Goal: Task Accomplishment & Management: Manage account settings

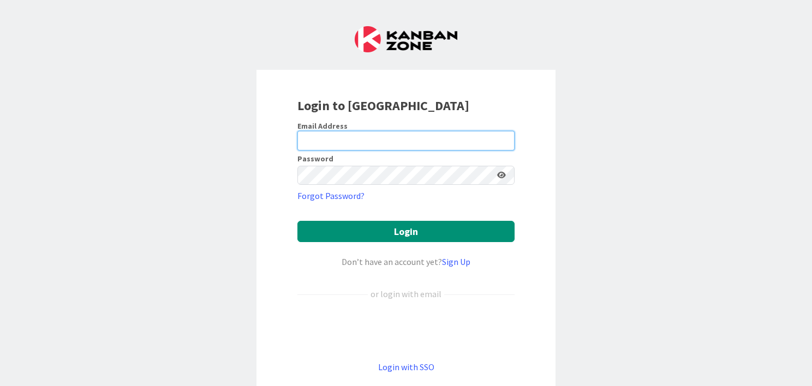
click at [323, 134] on input "email" at bounding box center [405, 141] width 217 height 20
type input "peter@hollandlawfirm.com"
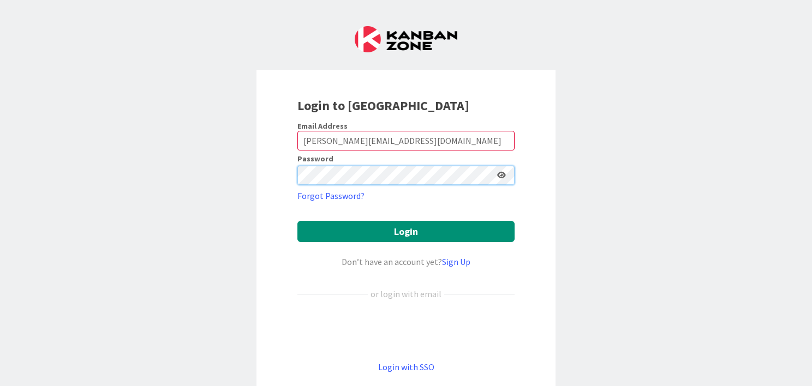
click at [297, 221] on button "Login" at bounding box center [405, 231] width 217 height 21
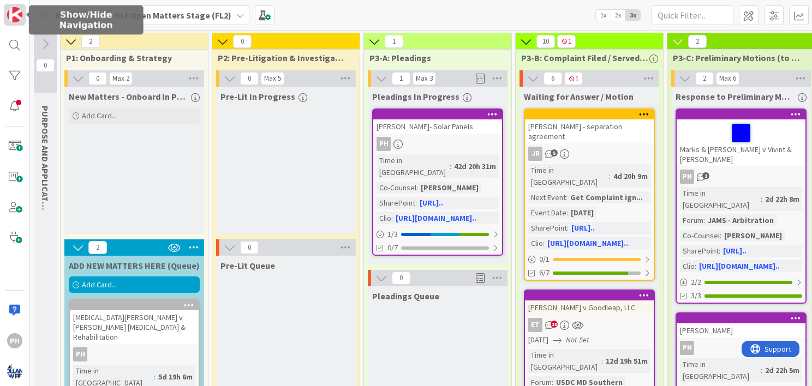
click at [14, 13] on img at bounding box center [14, 14] width 15 height 15
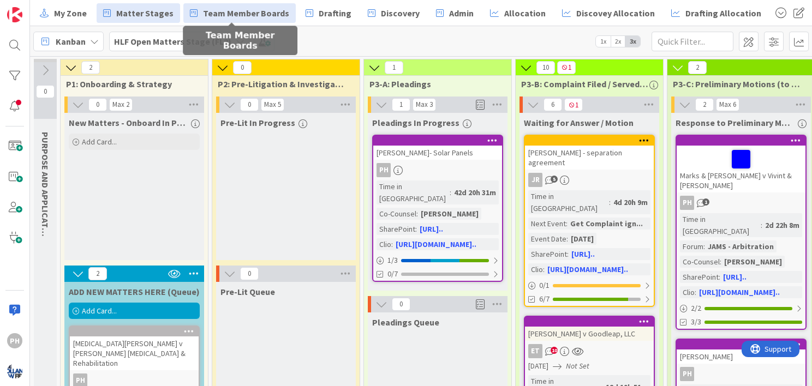
click at [240, 11] on span "Team Member Boards" at bounding box center [246, 13] width 86 height 13
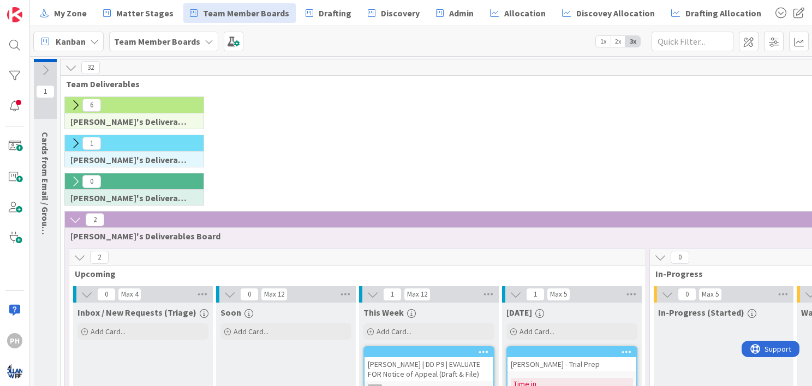
click at [76, 141] on icon at bounding box center [75, 143] width 12 height 12
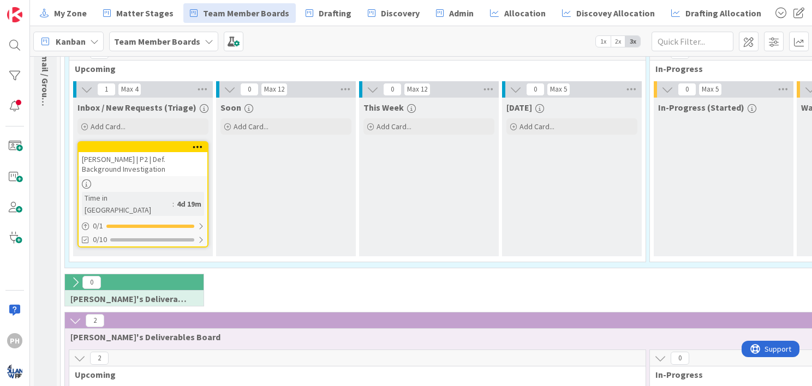
scroll to position [111, 0]
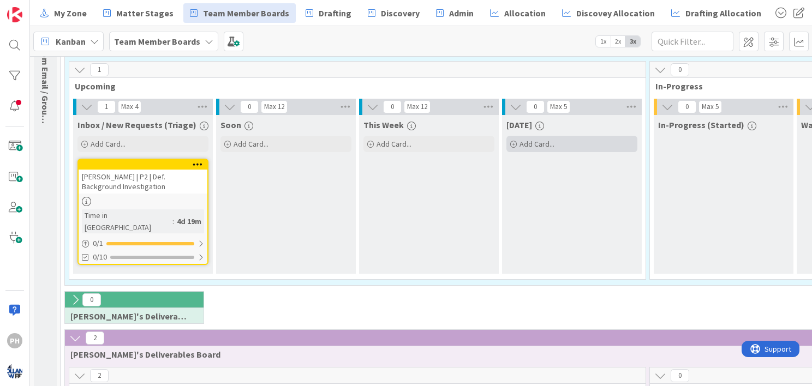
click at [535, 143] on span "Add Card..." at bounding box center [536, 144] width 35 height 10
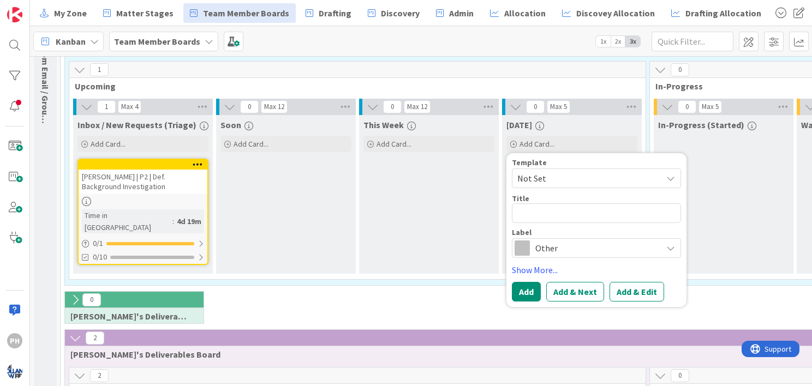
type textarea "x"
type textarea "D"
type textarea "x"
type textarea "De"
type textarea "x"
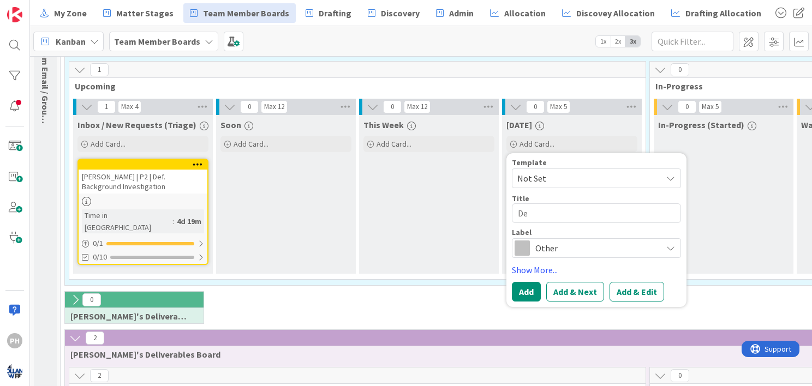
type textarea "Dep"
type textarea "x"
type textarea "Depo"
type textarea "x"
type textarea "Depo"
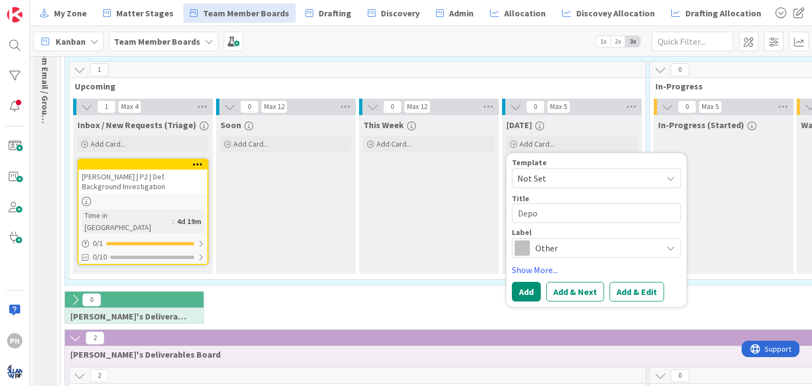
type textarea "x"
type textarea "Depo s"
type textarea "x"
type textarea "Depo su"
type textarea "x"
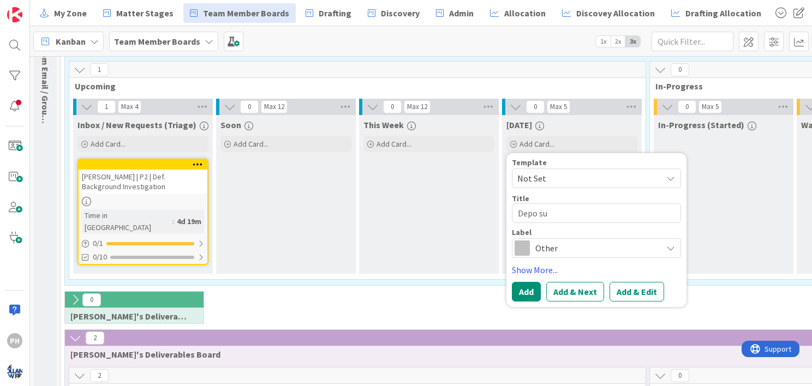
type textarea "Depo sum"
type textarea "x"
type textarea "Depo suma"
type textarea "x"
type textarea "Depo sumar"
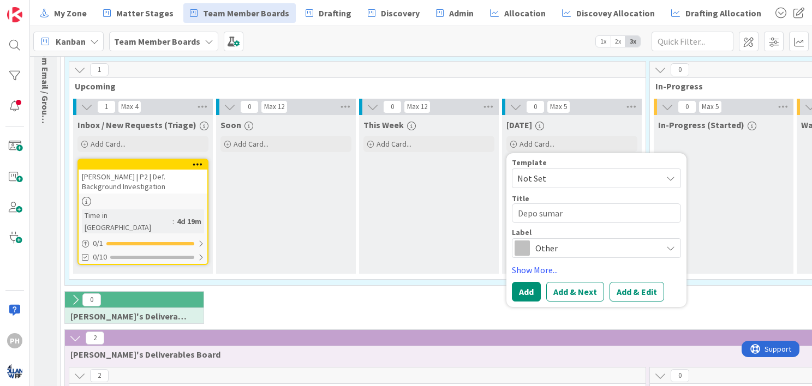
type textarea "x"
type textarea "Depo sumari"
type textarea "x"
type textarea "Depo sumarie"
type textarea "x"
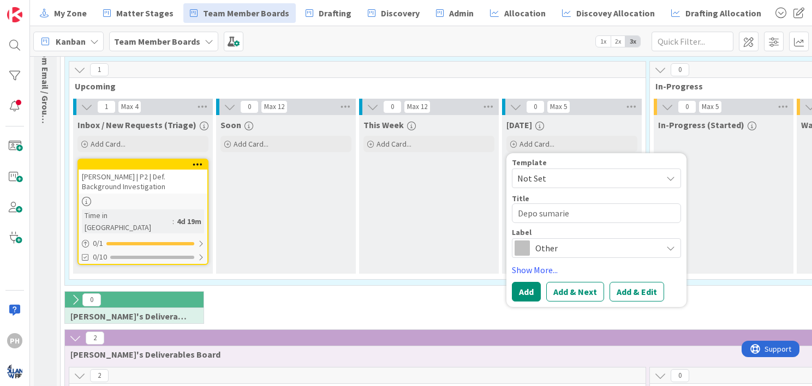
type textarea "Depo sumaries"
type textarea "x"
type textarea "Depo sumaries"
type textarea "x"
type textarea "Depo sumaries in"
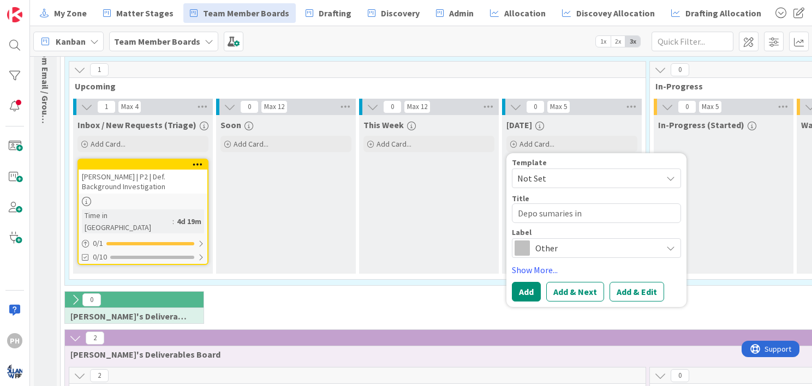
type textarea "x"
type textarea "Depo sumaries in"
type textarea "x"
type textarea "Depo sumaries in J"
type textarea "x"
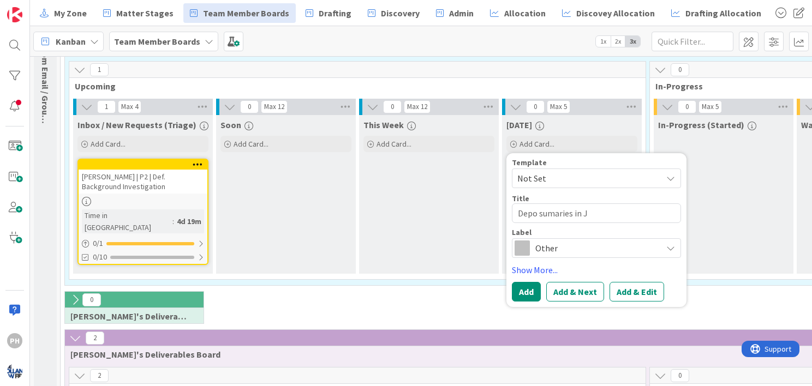
type textarea "Depo sumaries in Jo"
type textarea "x"
type textarea "Depo sumaries in Joh"
type textarea "x"
type textarea "Depo sumaries in John"
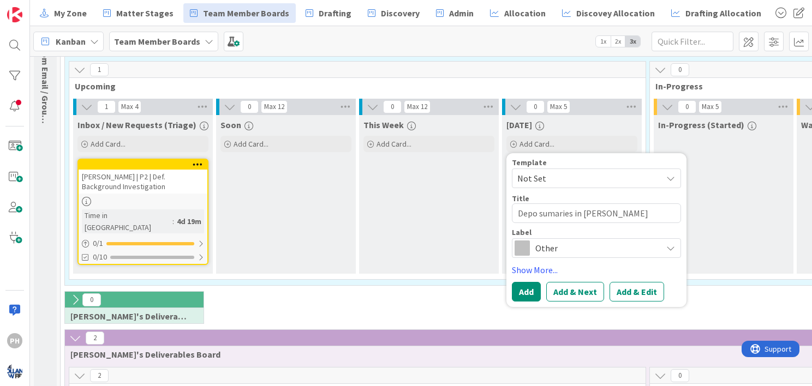
type textarea "x"
type textarea "Depo sumaries in Johnso"
type textarea "x"
type textarea "Depo sumaries in [PERSON_NAME]"
click at [539, 244] on span "Other" at bounding box center [595, 248] width 121 height 15
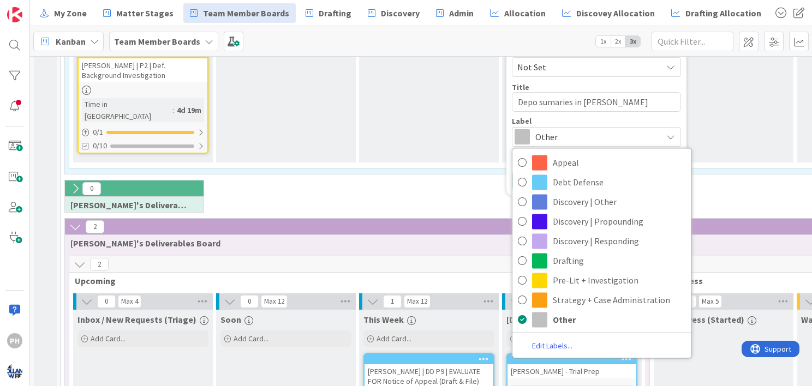
scroll to position [224, 0]
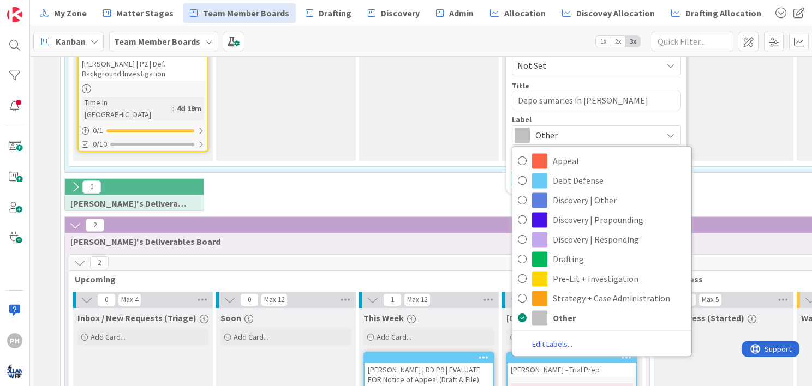
click at [446, 178] on div "0 Ann's Deliverables Board" at bounding box center [652, 197] width 1178 height 38
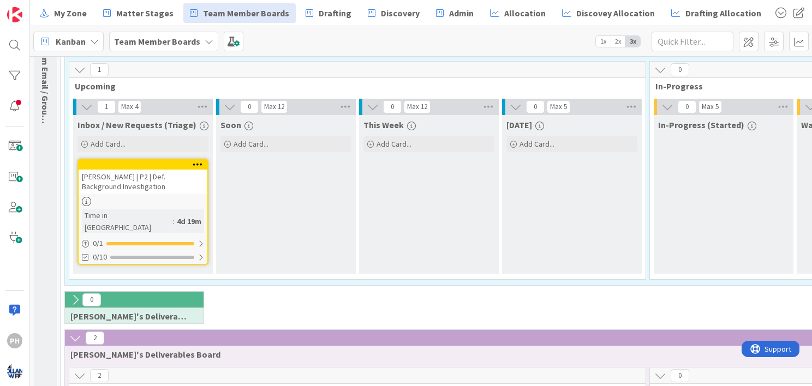
scroll to position [111, 0]
click at [529, 140] on span "Add Card..." at bounding box center [536, 145] width 35 height 10
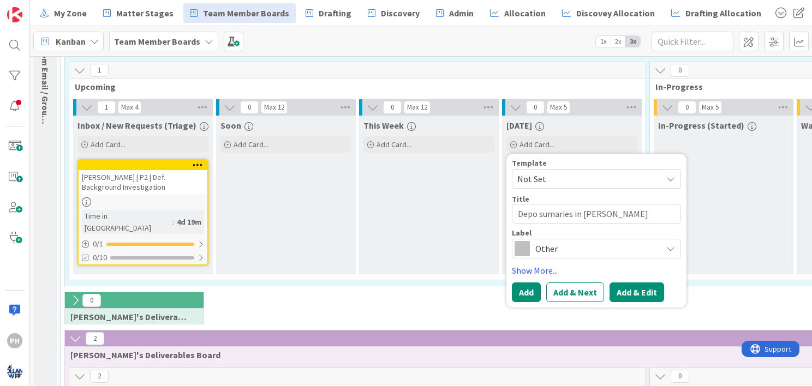
click at [615, 292] on button "Add & Edit" at bounding box center [636, 293] width 55 height 20
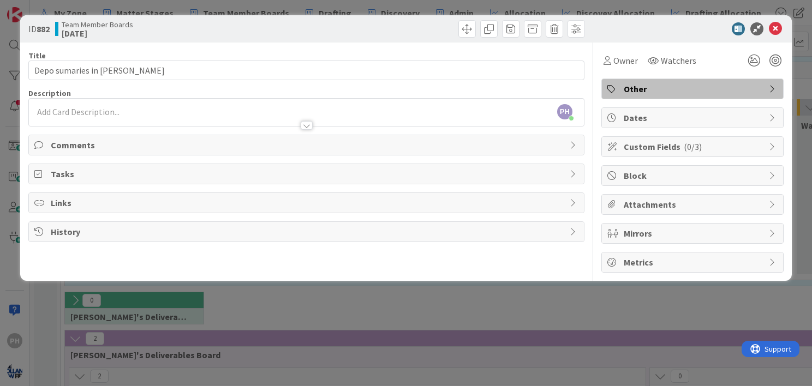
click at [526, 202] on span "Links" at bounding box center [307, 202] width 513 height 13
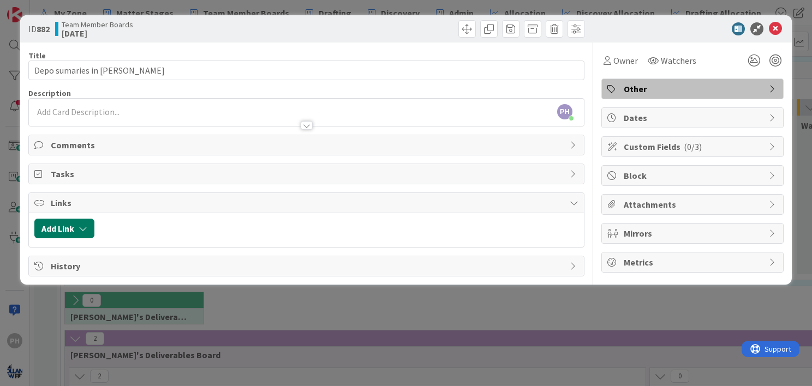
click at [85, 225] on icon "button" at bounding box center [83, 228] width 9 height 9
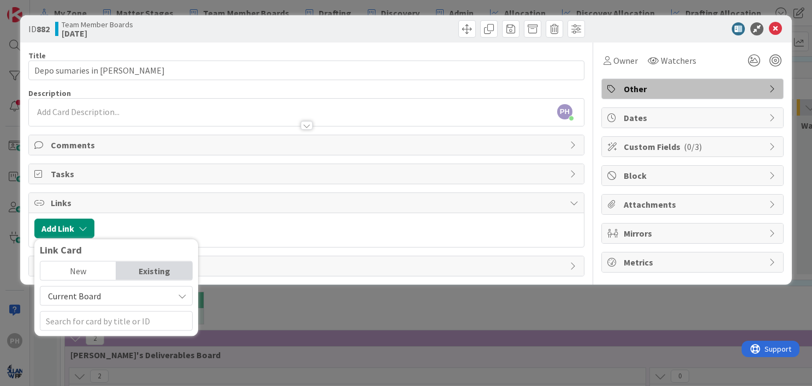
click at [109, 292] on span "Current Board" at bounding box center [107, 296] width 122 height 15
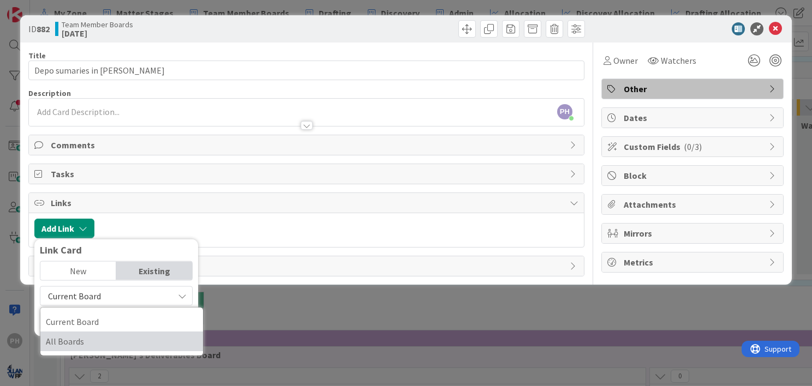
click at [85, 338] on span "All Boards" at bounding box center [122, 341] width 152 height 16
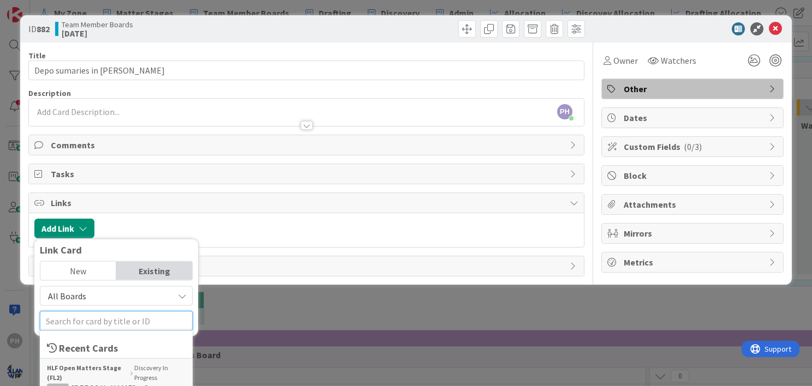
click at [87, 321] on input "text" at bounding box center [116, 321] width 153 height 20
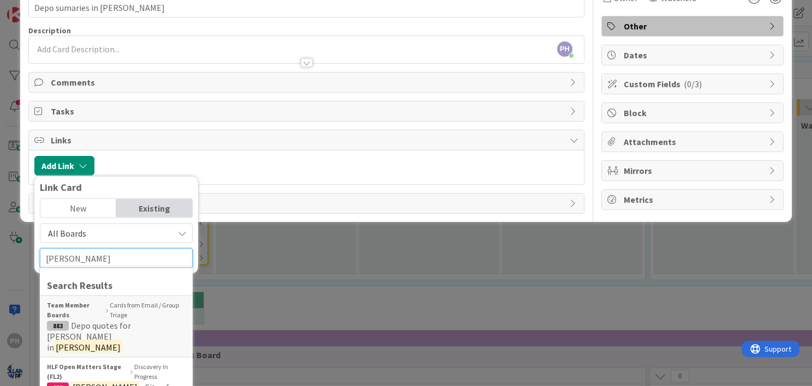
scroll to position [65, 0]
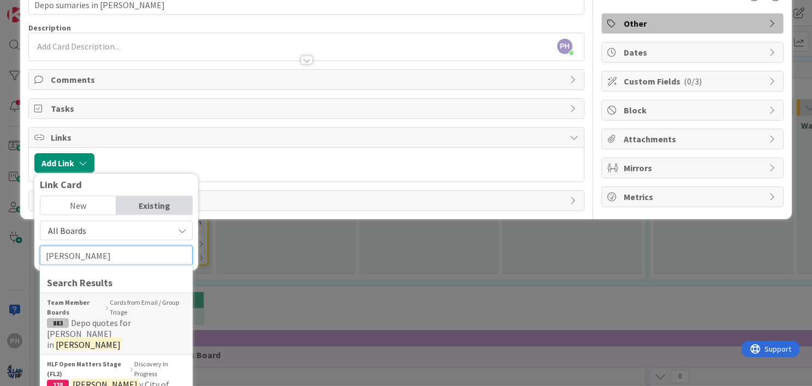
type input "johnson"
click at [232, 155] on div at bounding box center [339, 163] width 478 height 20
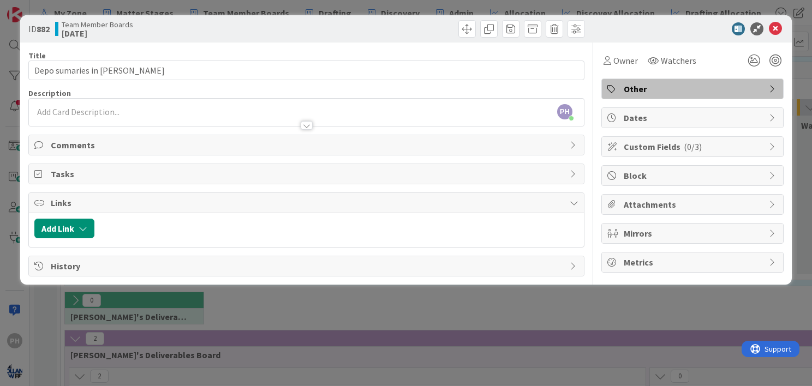
scroll to position [0, 0]
drag, startPoint x: 648, startPoint y: 22, endPoint x: 493, endPoint y: 122, distance: 184.6
click at [493, 122] on div "ID 882 Team Member Boards Today Title 24 / 128 Depo sumaries in Johnson Descrip…" at bounding box center [405, 149] width 771 height 269
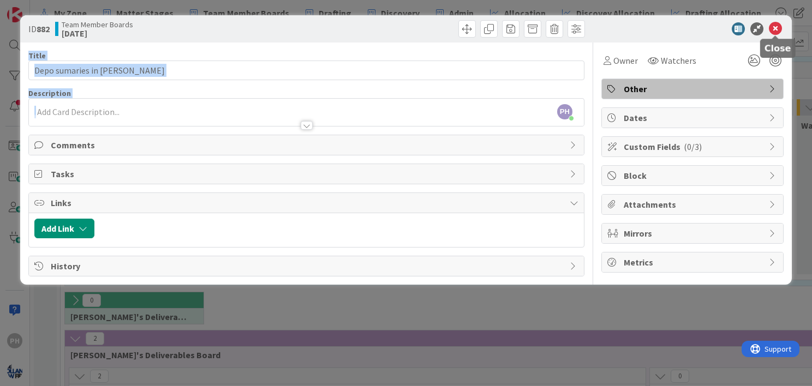
click at [775, 26] on icon at bounding box center [775, 28] width 13 height 13
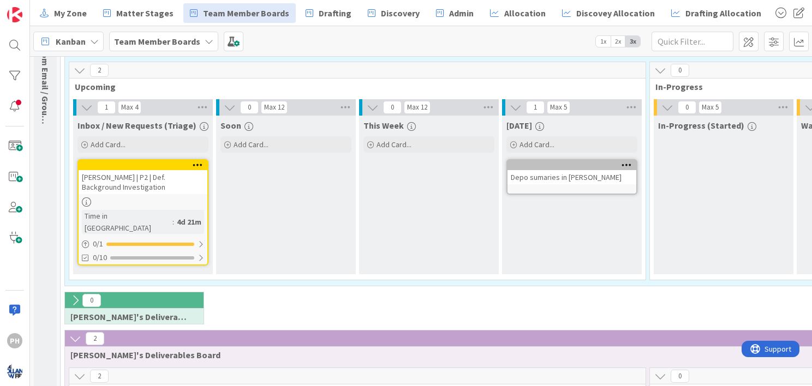
click at [168, 176] on div "[PERSON_NAME] | P2 | Def. Background Investigation" at bounding box center [143, 182] width 129 height 24
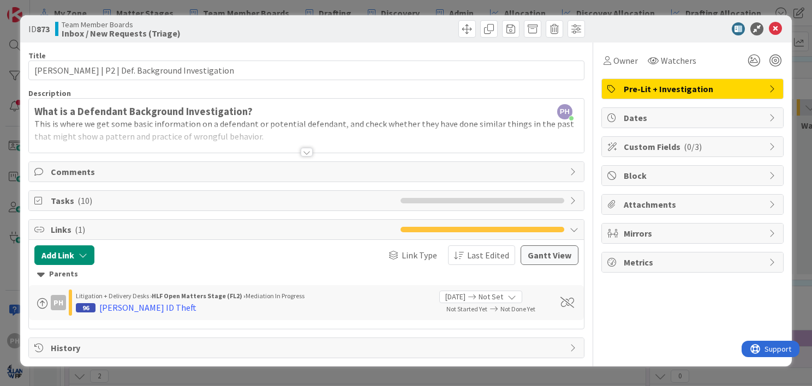
click at [466, 202] on li at bounding box center [474, 200] width 16 height 5
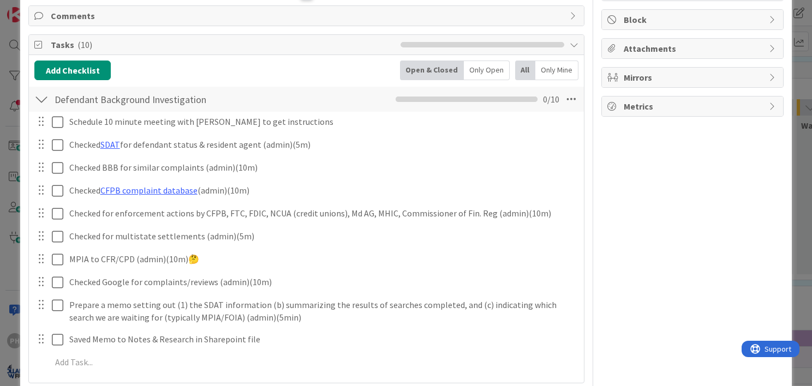
scroll to position [158, 0]
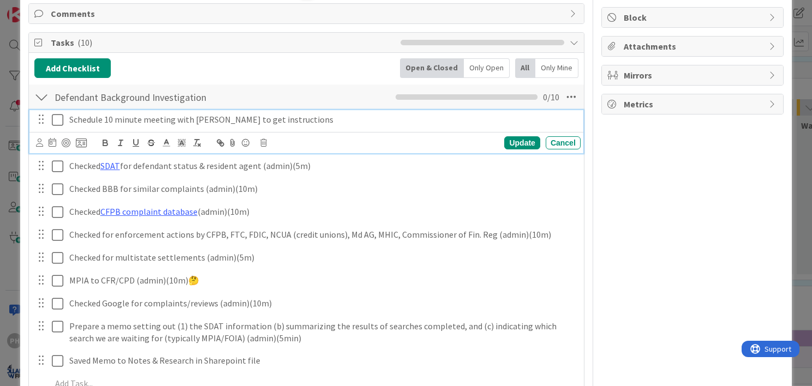
click at [56, 117] on icon at bounding box center [57, 119] width 11 height 13
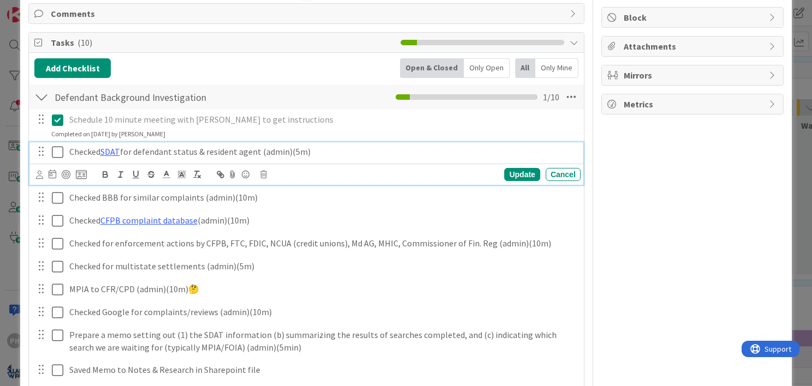
click at [57, 154] on icon at bounding box center [57, 152] width 11 height 13
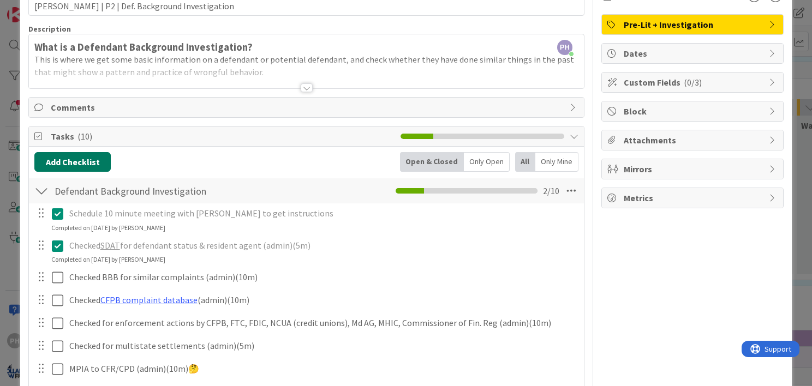
scroll to position [63, 0]
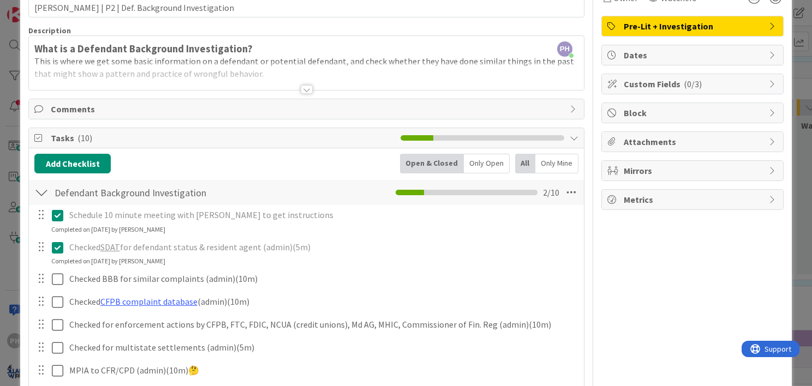
click at [101, 100] on div "Comments" at bounding box center [306, 109] width 555 height 20
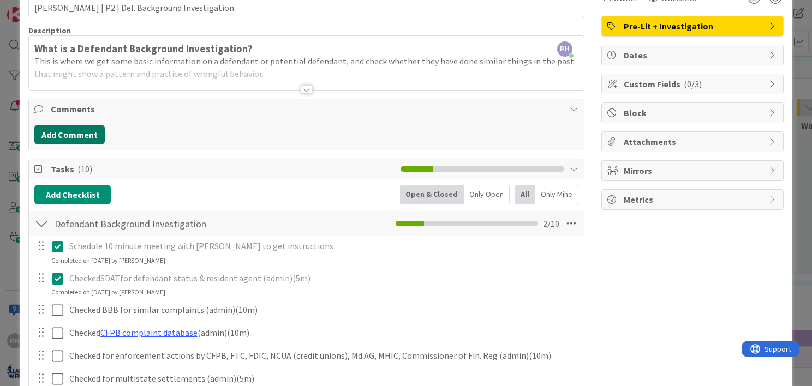
click at [85, 133] on button "Add Comment" at bounding box center [69, 135] width 70 height 20
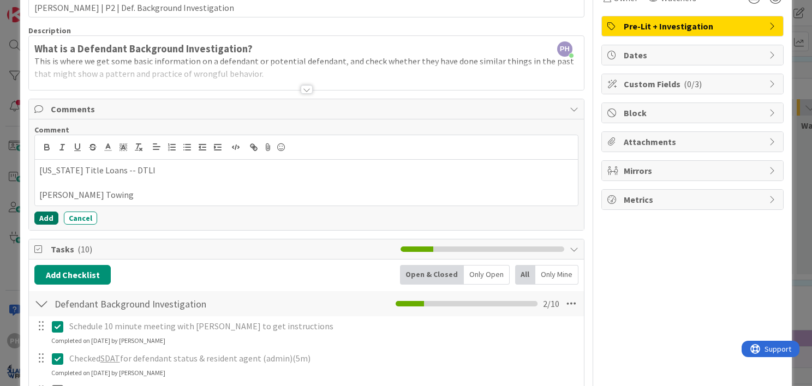
click at [43, 214] on button "Add" at bounding box center [46, 218] width 24 height 13
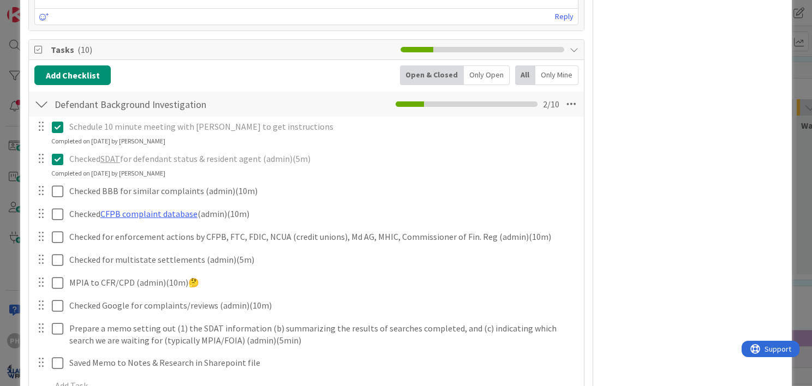
scroll to position [276, 0]
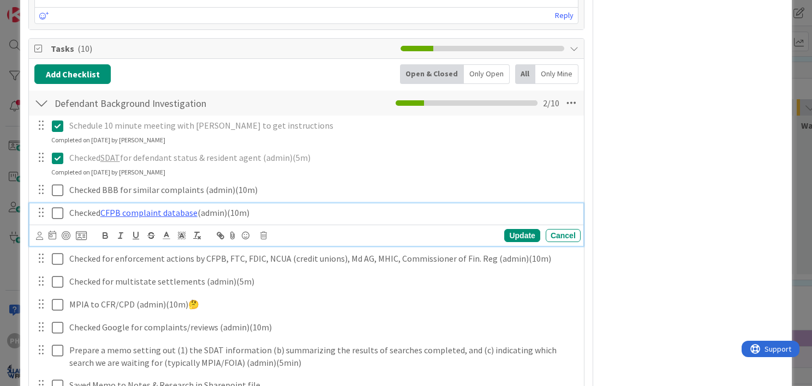
click at [214, 217] on p "Checked CFPB complaint database (admin)(10m)" at bounding box center [322, 213] width 507 height 13
drag, startPoint x: 251, startPoint y: 211, endPoint x: 196, endPoint y: 209, distance: 55.1
click at [196, 209] on p "Checked CFPB complaint database (admin)(10m)" at bounding box center [322, 213] width 507 height 13
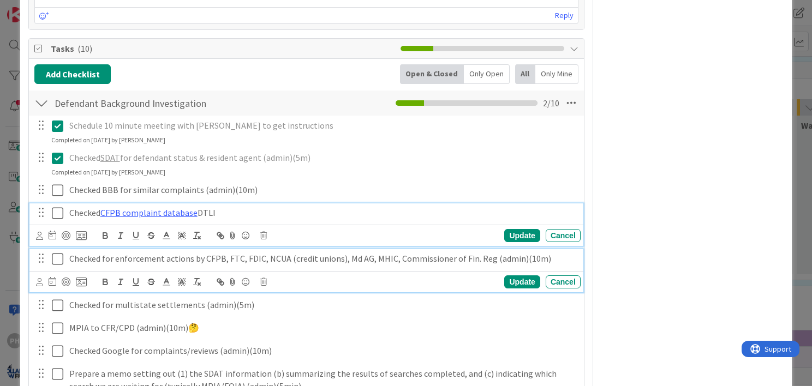
click at [235, 260] on p "Checked for enforcement actions by CFPB, FTC, FDIC, NCUA (credit unions), Md AG…" at bounding box center [322, 259] width 507 height 13
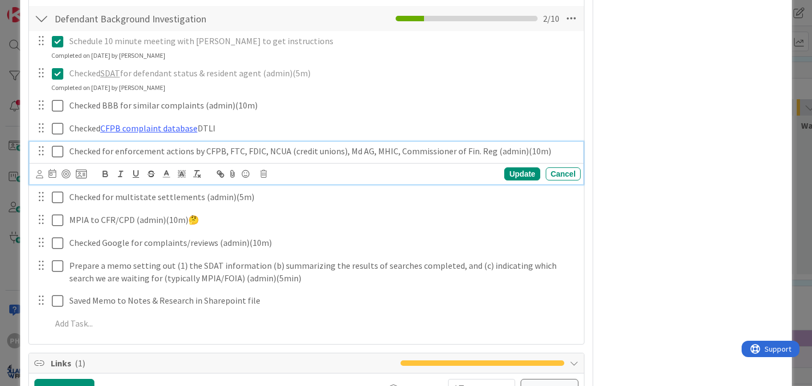
scroll to position [405, 0]
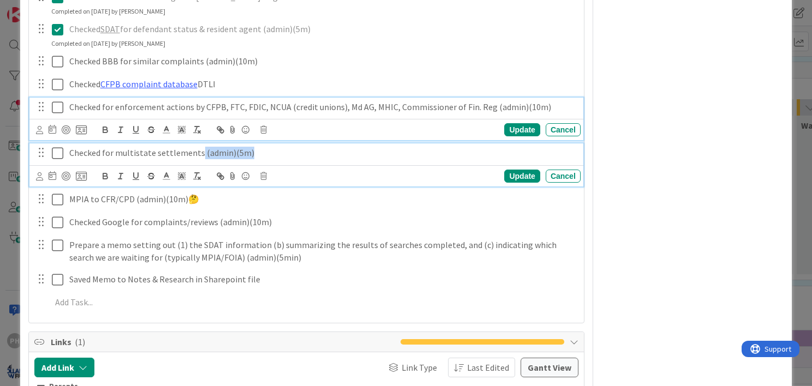
drag, startPoint x: 242, startPoint y: 151, endPoint x: 196, endPoint y: 143, distance: 46.4
click at [196, 143] on div "Checked for multistate settlements (admin)(5m)" at bounding box center [322, 152] width 515 height 19
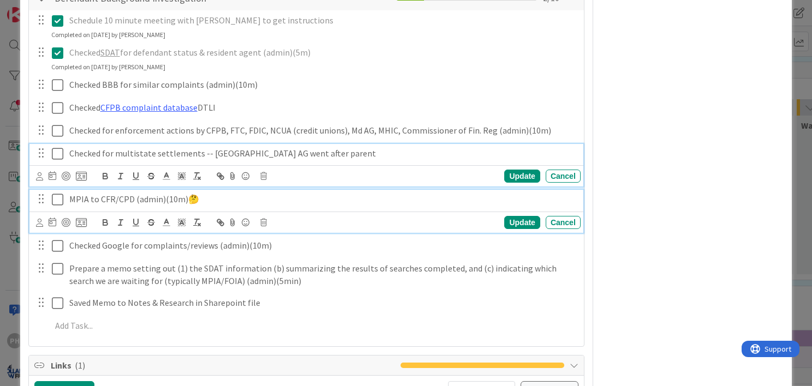
click at [57, 197] on icon at bounding box center [57, 199] width 11 height 13
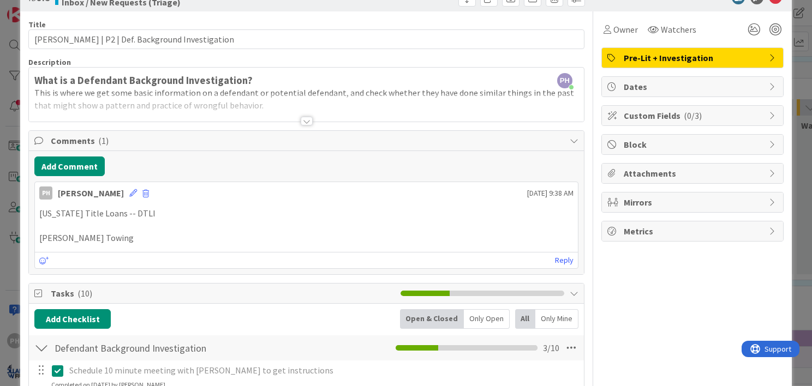
scroll to position [0, 0]
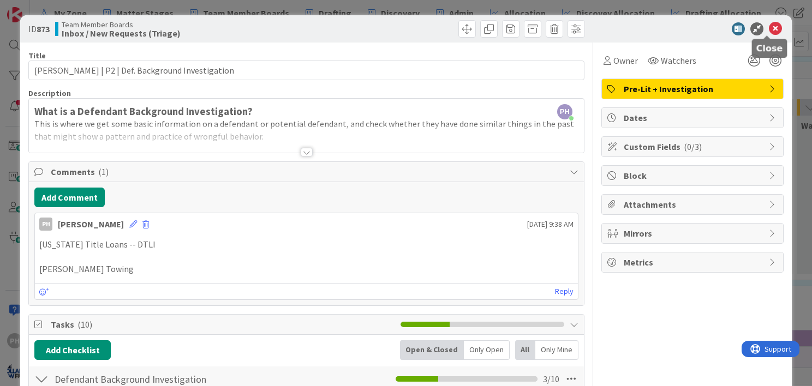
click at [771, 26] on icon at bounding box center [775, 28] width 13 height 13
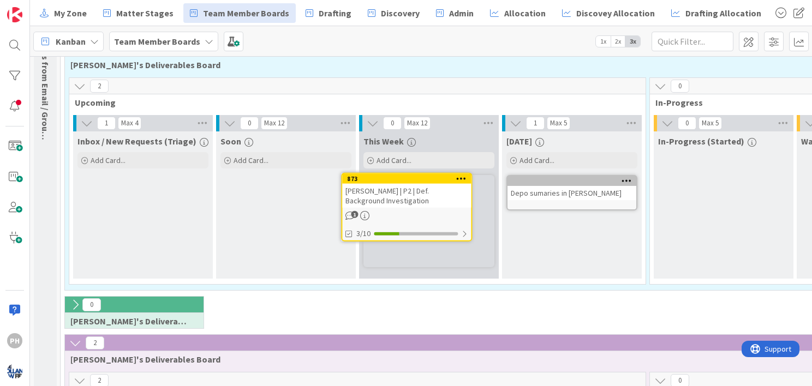
scroll to position [93, 0]
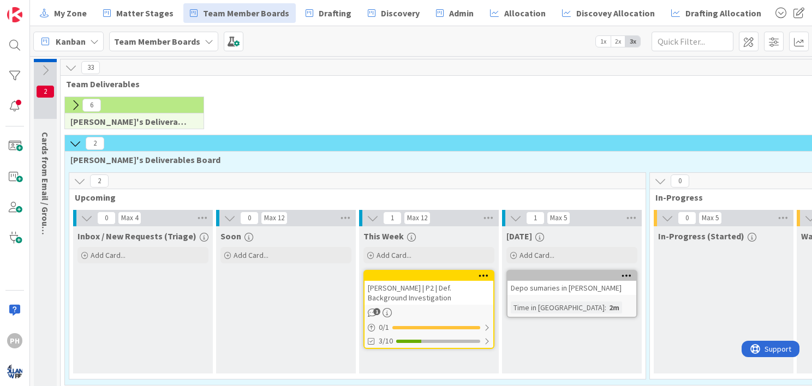
click at [550, 284] on div "Depo sumaries in [PERSON_NAME]" at bounding box center [571, 288] width 129 height 14
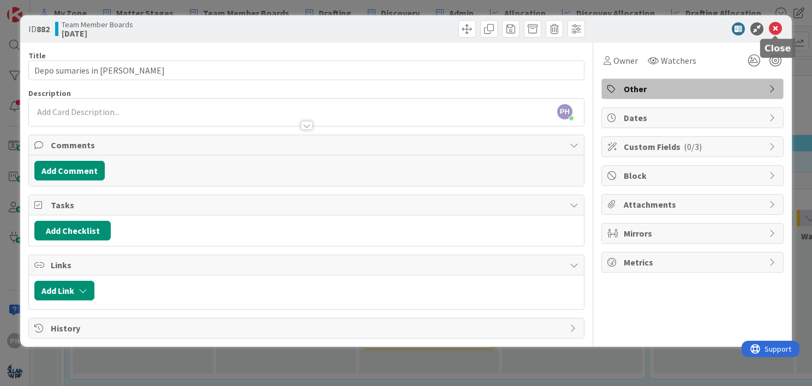
click at [775, 26] on icon at bounding box center [775, 28] width 13 height 13
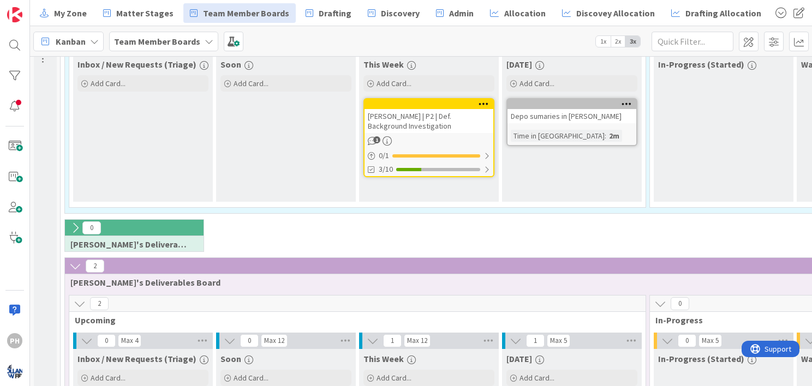
scroll to position [169, 0]
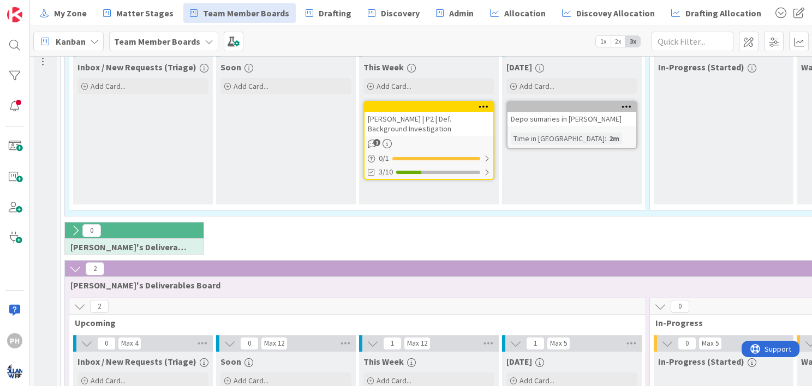
click at [568, 119] on div "Depo sumaries in [PERSON_NAME]" at bounding box center [571, 119] width 129 height 14
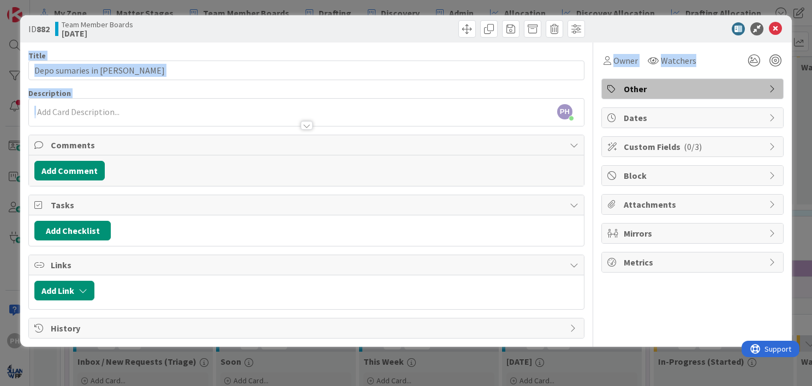
drag, startPoint x: 657, startPoint y: 31, endPoint x: 646, endPoint y: 91, distance: 61.6
click at [646, 91] on div "ID 882 Team Member Boards [DATE] Title 24 / 128 Depo sumaries in [GEOGRAPHIC_DA…" at bounding box center [405, 181] width 771 height 332
drag, startPoint x: 646, startPoint y: 91, endPoint x: 780, endPoint y: 44, distance: 142.3
click at [780, 44] on div "Owner Watchers" at bounding box center [692, 57] width 182 height 28
click at [776, 26] on icon at bounding box center [775, 28] width 13 height 13
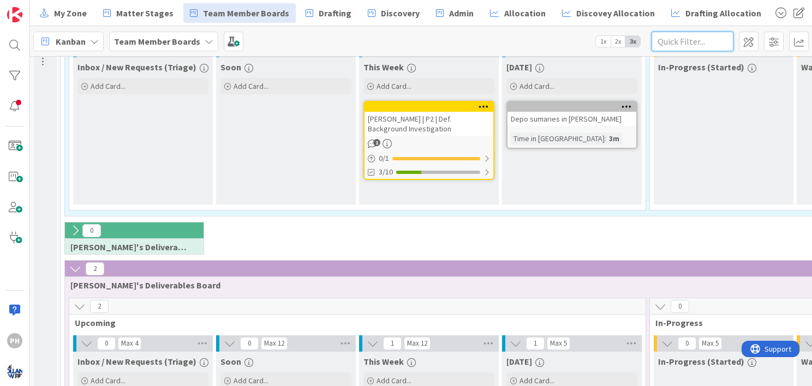
click at [671, 44] on input "text" at bounding box center [692, 42] width 82 height 20
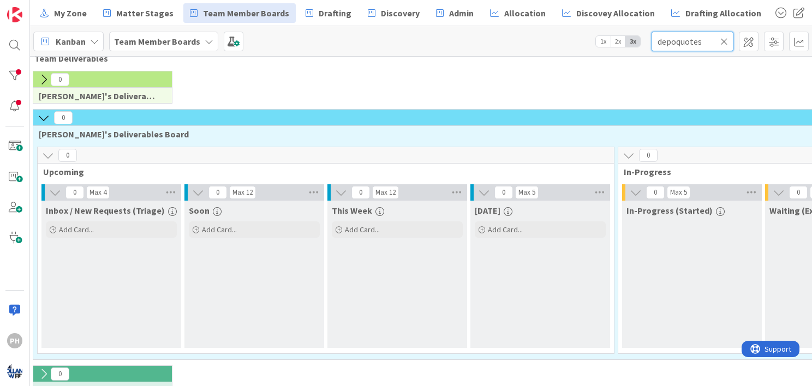
scroll to position [26, 32]
type input "depo quotes"
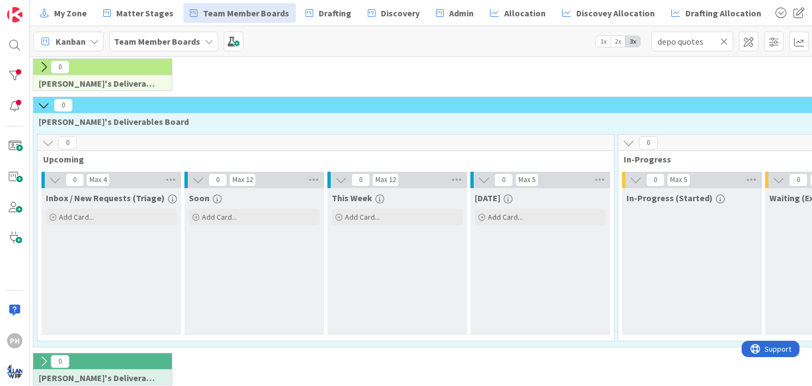
scroll to position [0, 32]
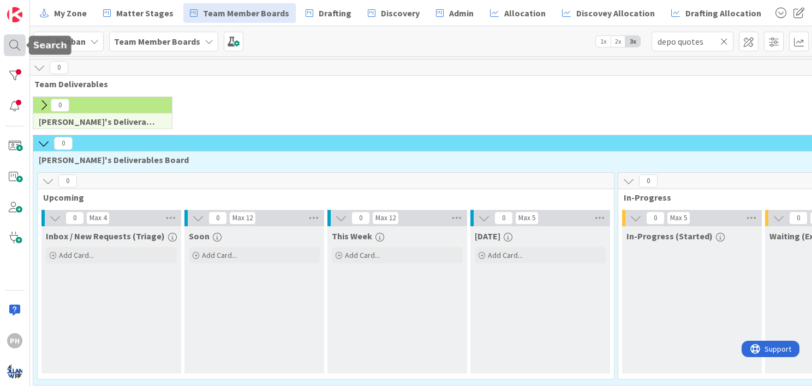
click at [7, 41] on div at bounding box center [15, 45] width 22 height 22
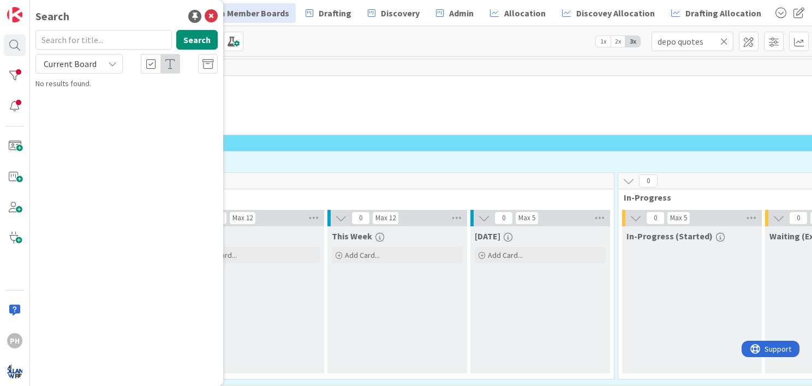
click at [83, 44] on input "text" at bounding box center [103, 40] width 136 height 20
type input "depo quotes"
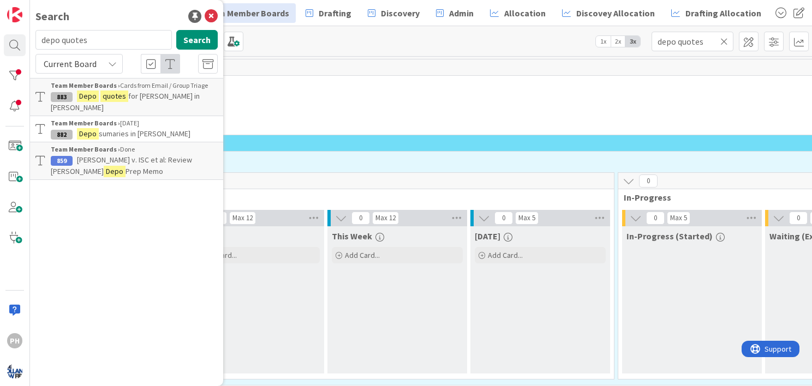
click at [71, 92] on div "883" at bounding box center [62, 97] width 22 height 10
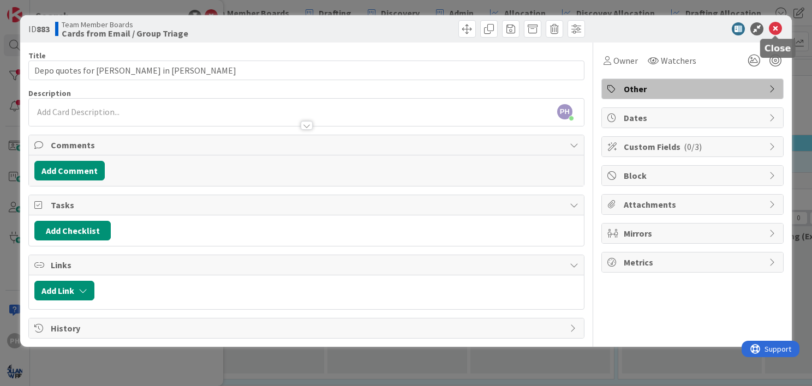
click at [773, 26] on icon at bounding box center [775, 28] width 13 height 13
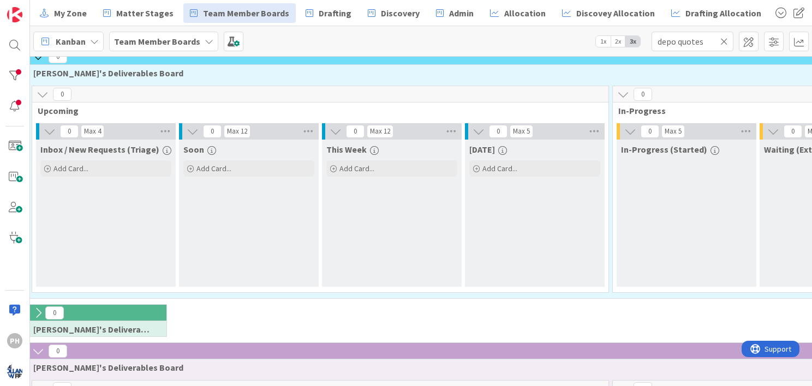
scroll to position [87, 37]
click at [727, 41] on icon at bounding box center [724, 42] width 8 height 10
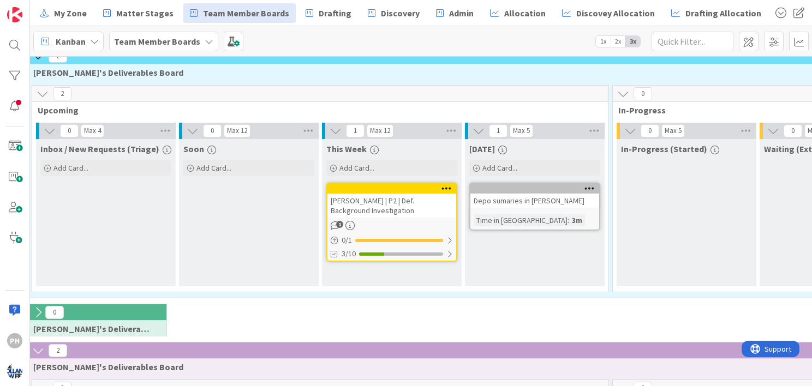
scroll to position [0, 37]
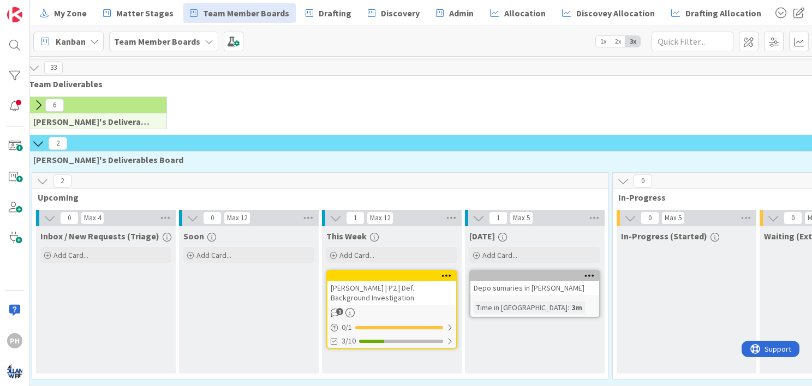
click at [593, 272] on icon at bounding box center [589, 276] width 10 height 8
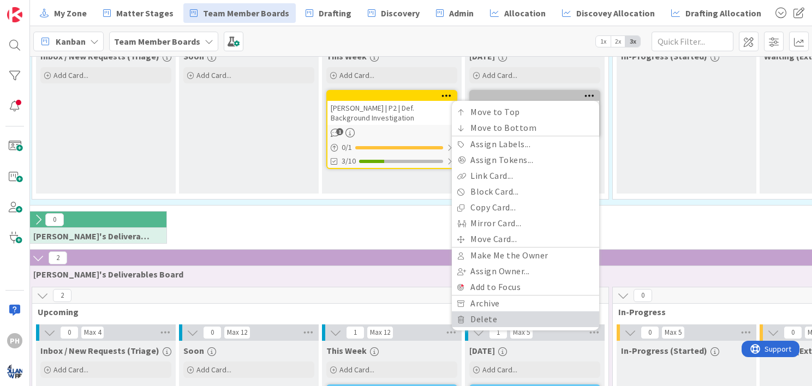
scroll to position [185, 37]
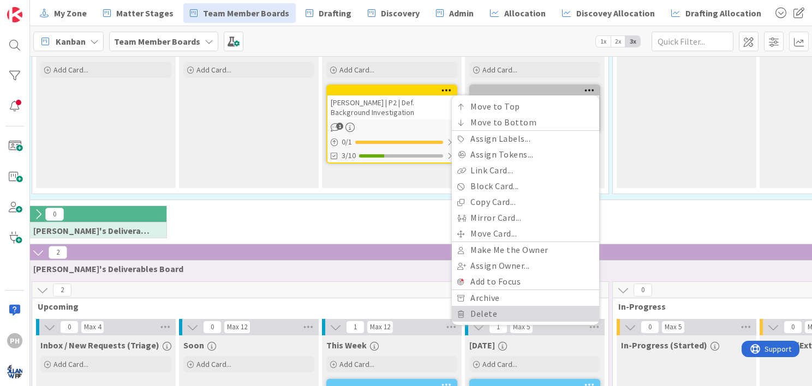
click at [513, 308] on link "Delete" at bounding box center [525, 314] width 147 height 16
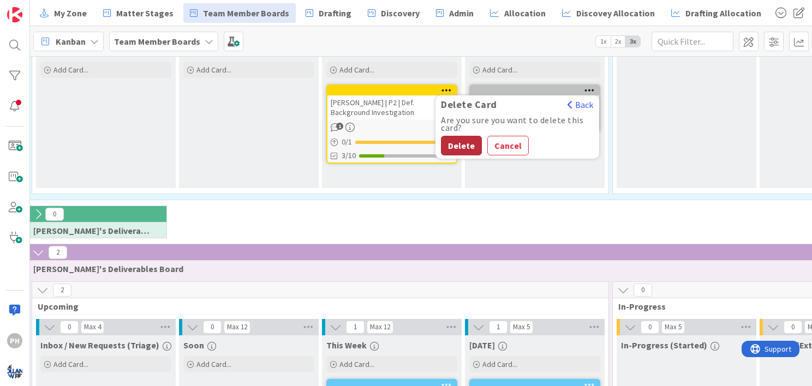
click at [456, 142] on button "Delete" at bounding box center [461, 146] width 41 height 20
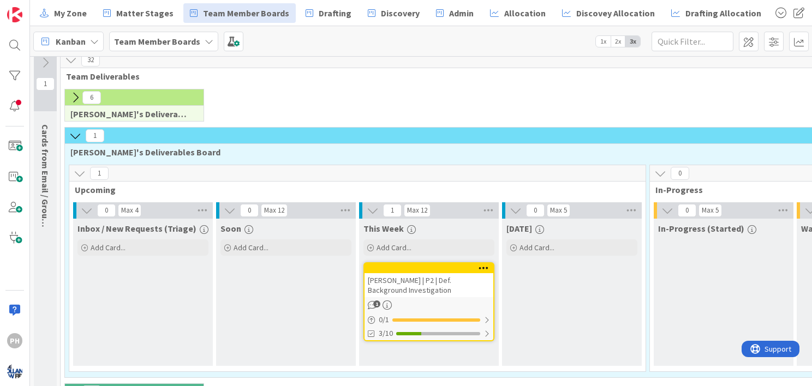
scroll to position [0, 0]
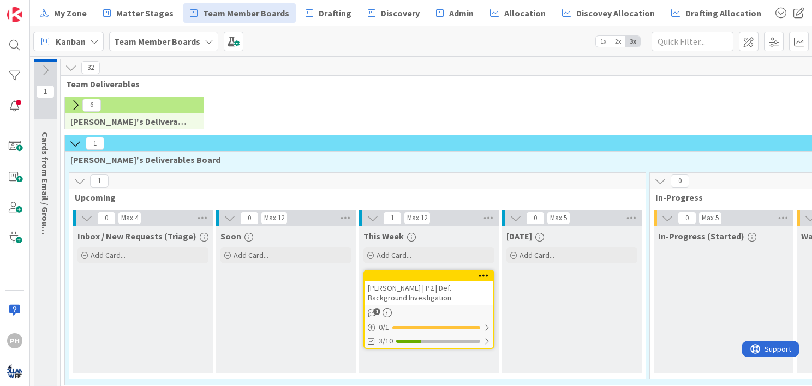
click at [74, 103] on icon at bounding box center [75, 105] width 12 height 12
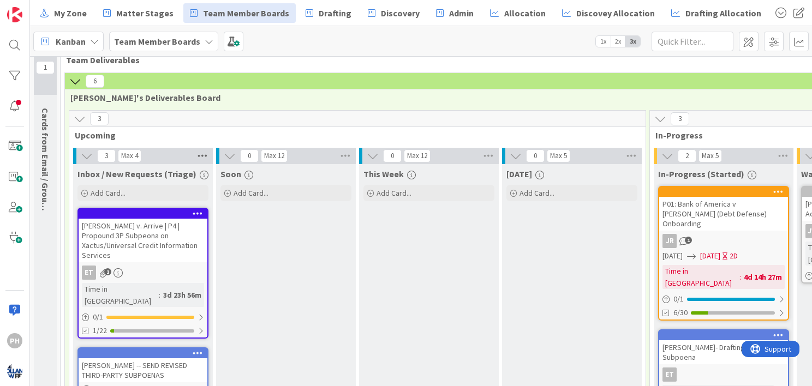
scroll to position [15, 0]
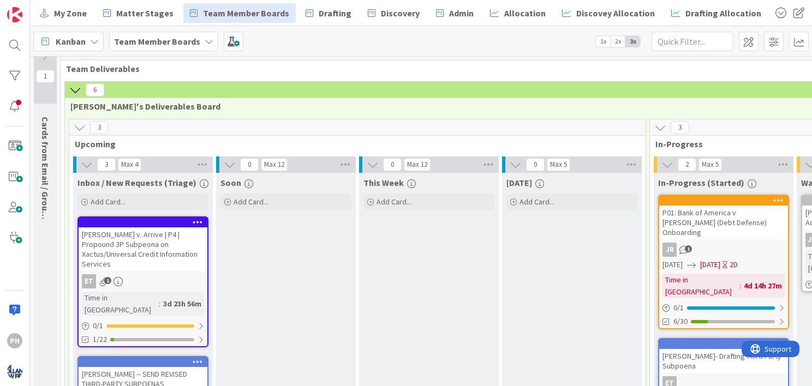
click at [75, 92] on icon at bounding box center [75, 90] width 12 height 12
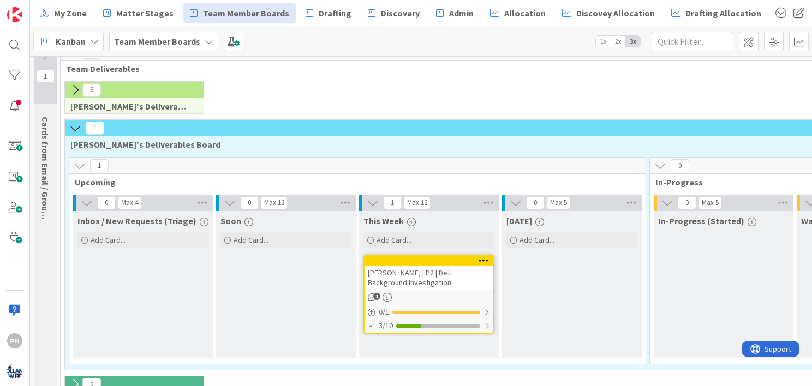
click at [73, 123] on icon at bounding box center [75, 128] width 12 height 12
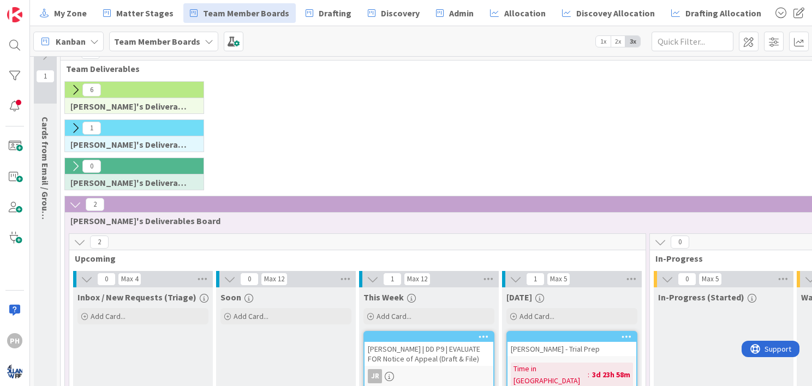
click at [75, 201] on icon at bounding box center [75, 205] width 12 height 12
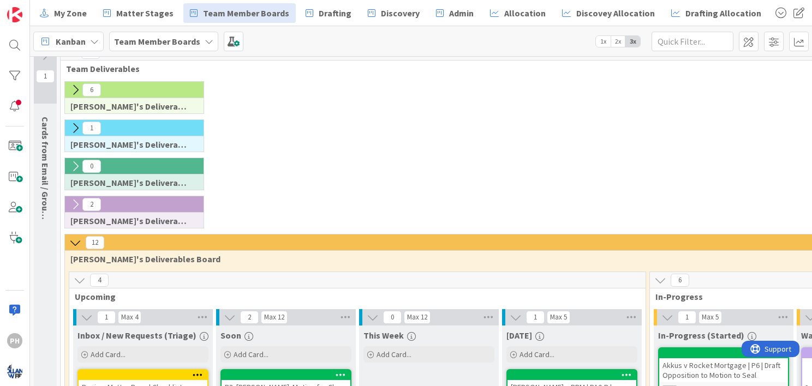
click at [76, 241] on icon at bounding box center [75, 243] width 12 height 12
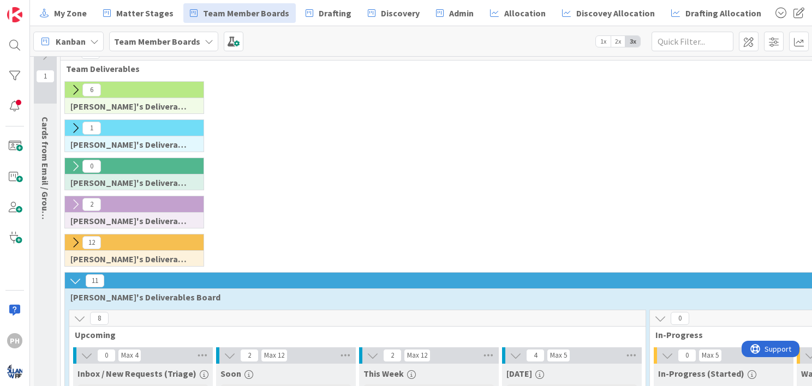
click at [74, 281] on icon at bounding box center [75, 281] width 12 height 12
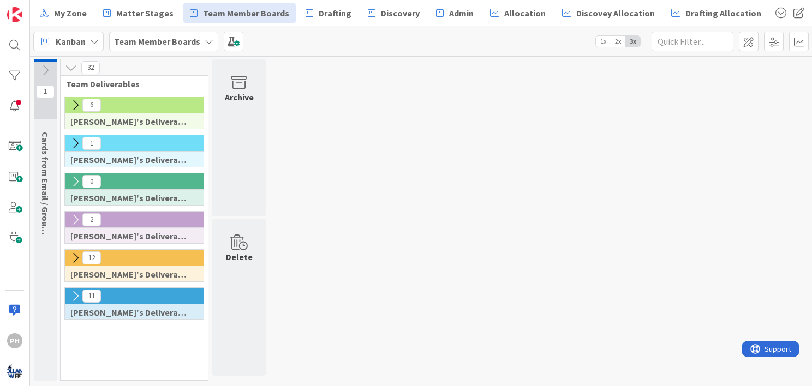
scroll to position [0, 0]
click at [205, 41] on icon at bounding box center [209, 41] width 9 height 9
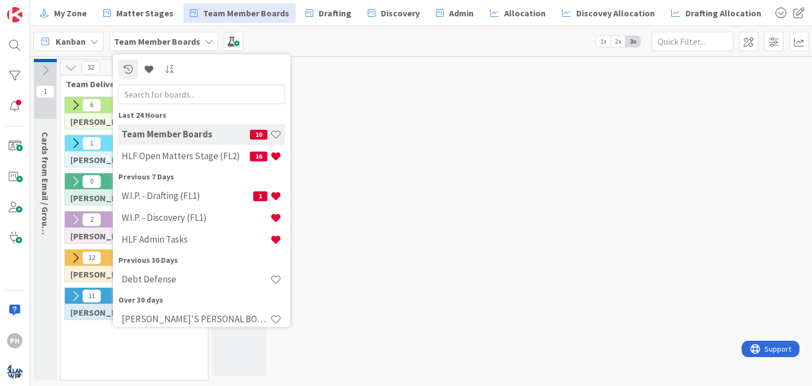
click at [205, 41] on icon at bounding box center [209, 41] width 9 height 9
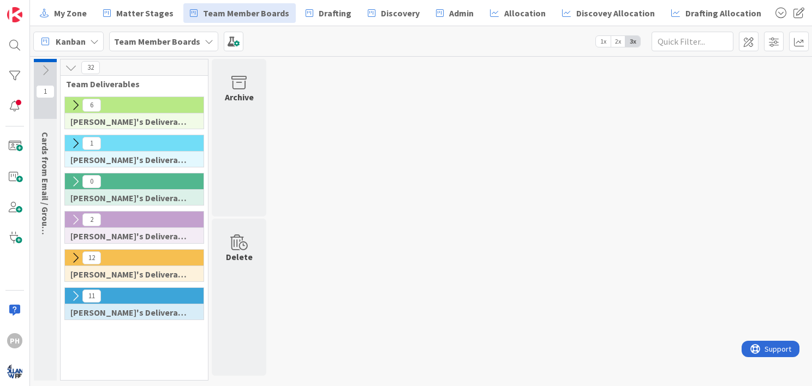
click at [73, 102] on icon at bounding box center [75, 105] width 12 height 12
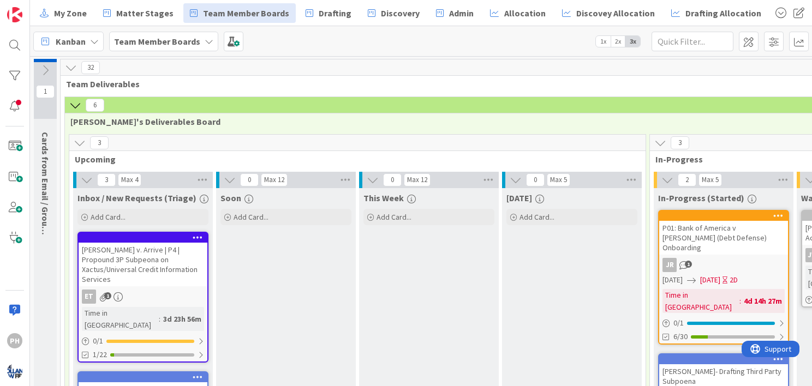
click at [76, 98] on button at bounding box center [75, 105] width 14 height 14
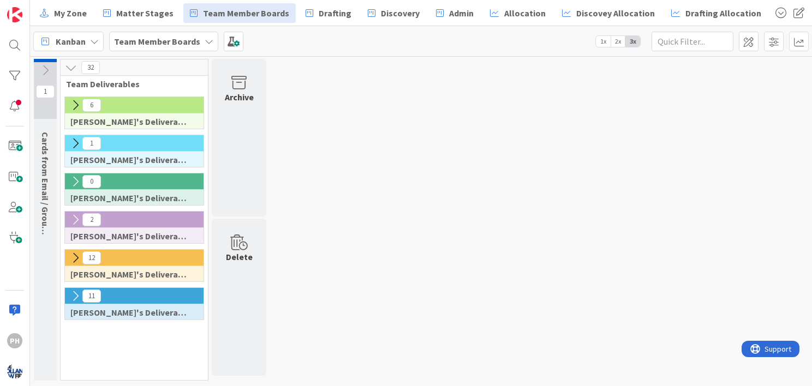
click at [74, 139] on icon at bounding box center [75, 143] width 12 height 12
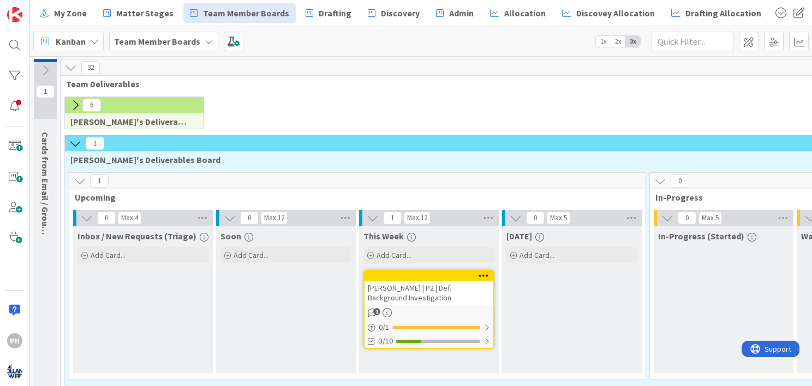
click at [74, 139] on icon at bounding box center [75, 143] width 12 height 12
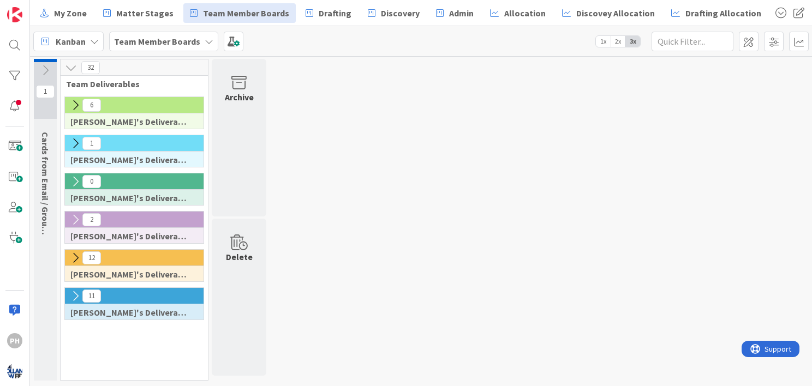
click at [75, 140] on icon at bounding box center [75, 143] width 12 height 12
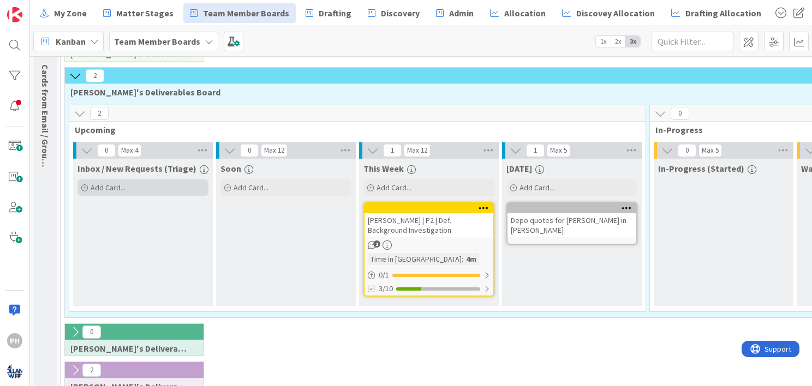
scroll to position [170, 0]
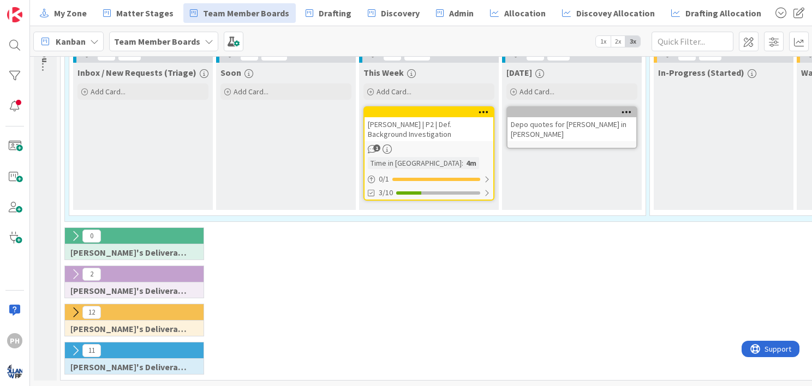
click at [74, 268] on icon at bounding box center [75, 274] width 12 height 12
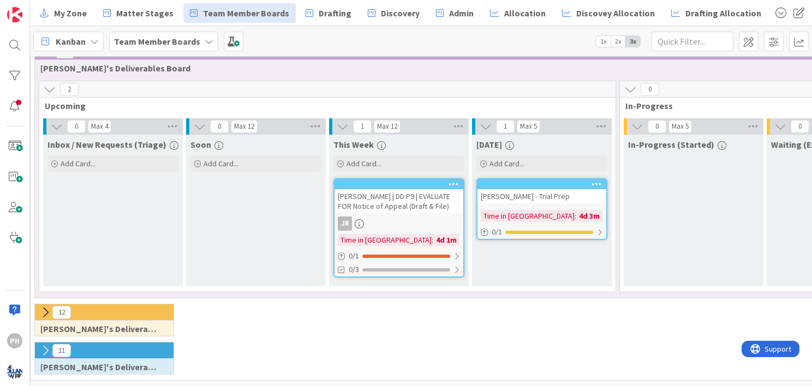
scroll to position [392, 0]
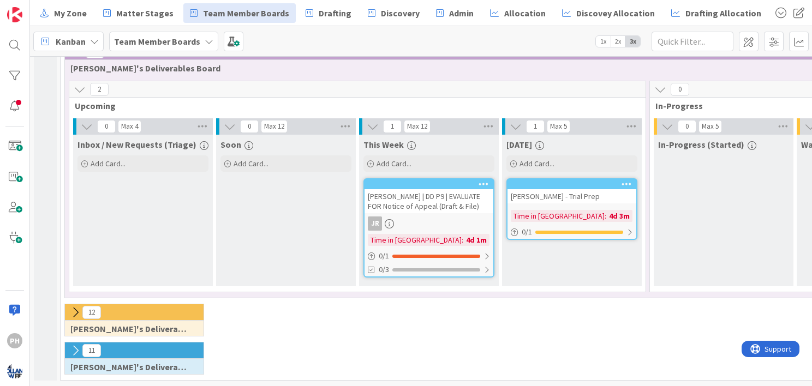
click at [74, 307] on icon at bounding box center [75, 313] width 12 height 12
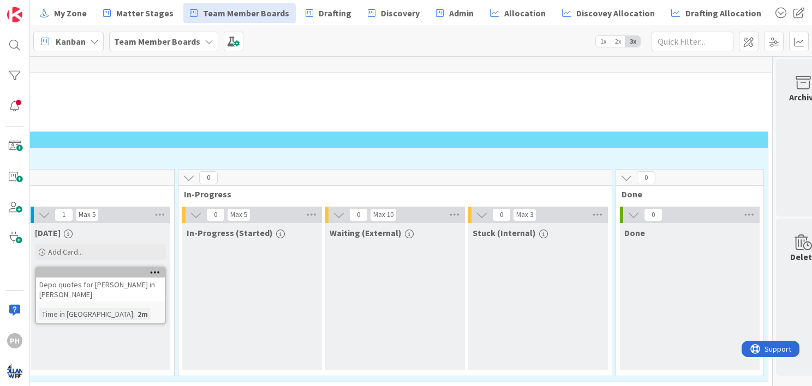
scroll to position [0, 471]
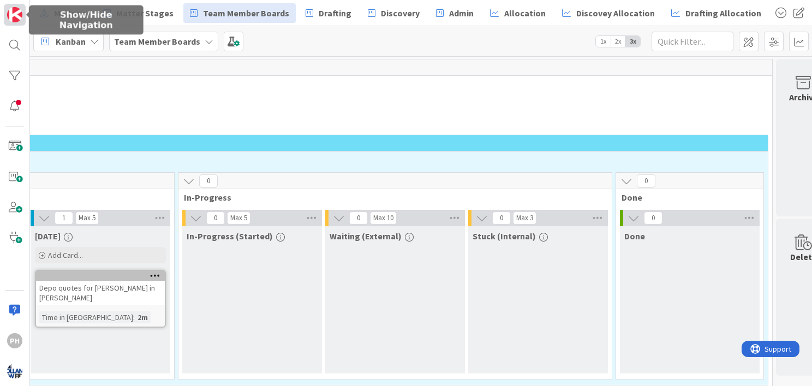
click at [14, 11] on img at bounding box center [14, 14] width 15 height 15
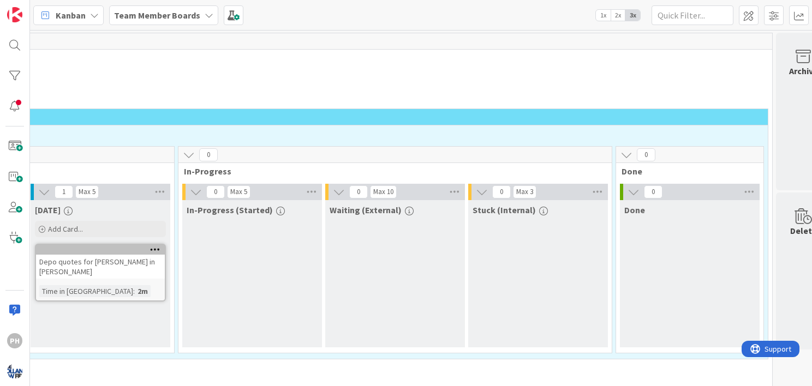
click at [189, 11] on b "Team Member Boards" at bounding box center [157, 15] width 86 height 11
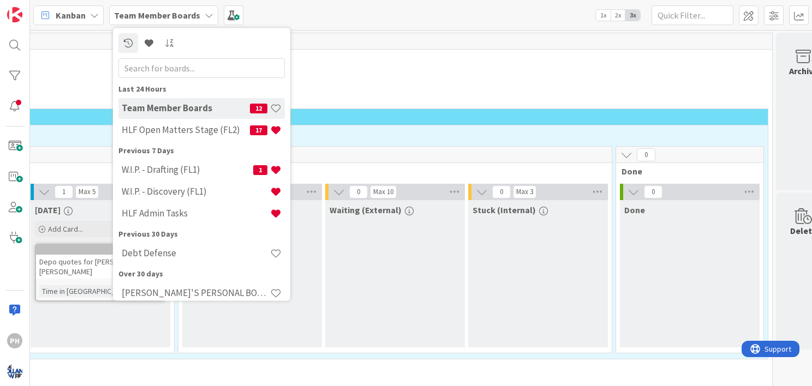
click at [452, 15] on div "Kanban Team Member Boards Last 24 Hours Team Member Boards 12 HLF Open Matters …" at bounding box center [421, 15] width 782 height 30
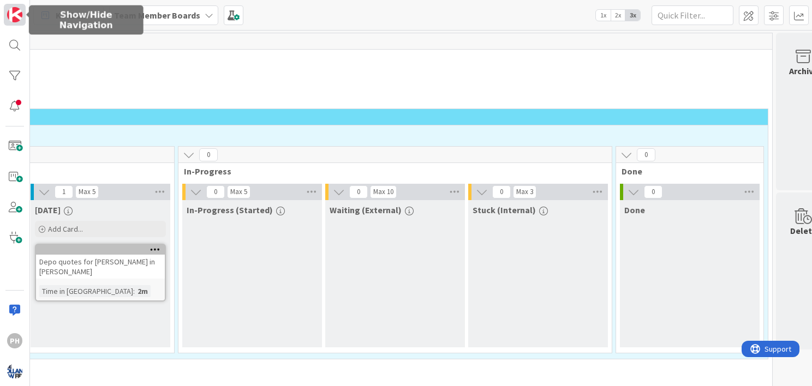
click at [17, 8] on img at bounding box center [14, 14] width 15 height 15
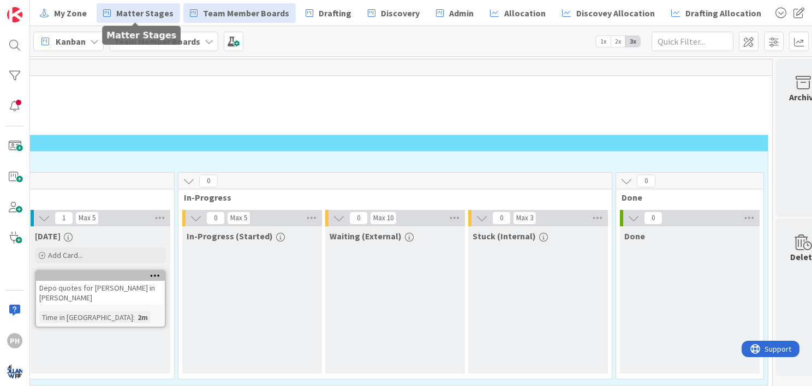
click at [129, 17] on span "Matter Stages" at bounding box center [144, 13] width 57 height 13
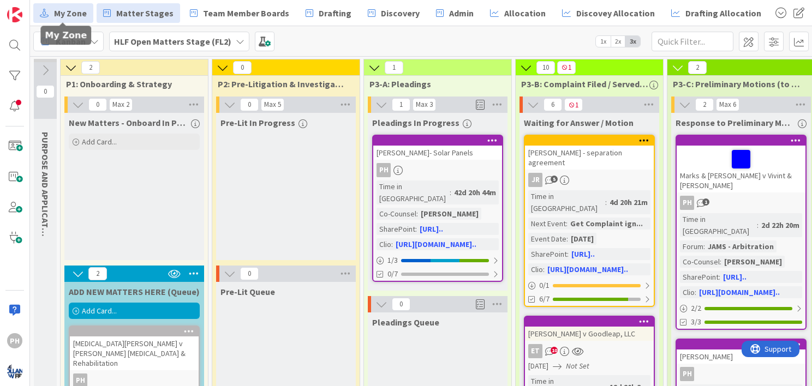
click at [73, 7] on span "My Zone" at bounding box center [70, 13] width 33 height 13
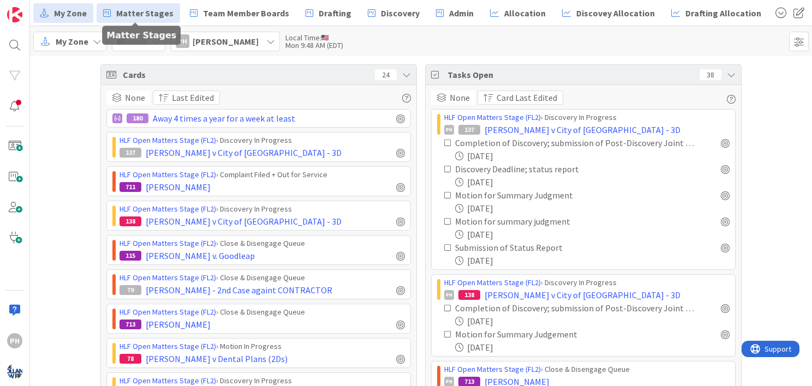
click at [126, 9] on span "Matter Stages" at bounding box center [144, 13] width 57 height 13
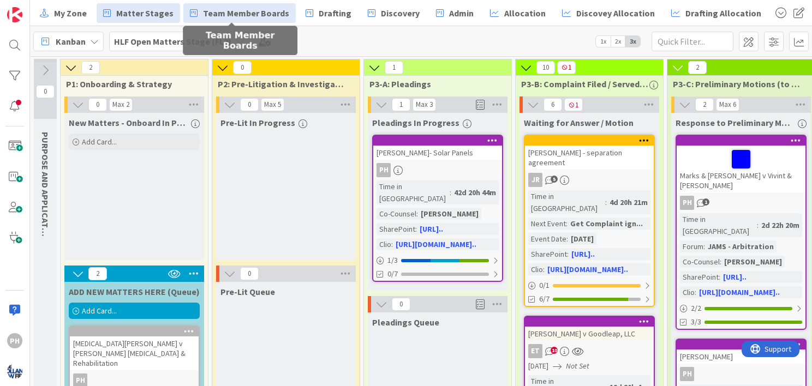
click at [214, 11] on span "Team Member Boards" at bounding box center [246, 13] width 86 height 13
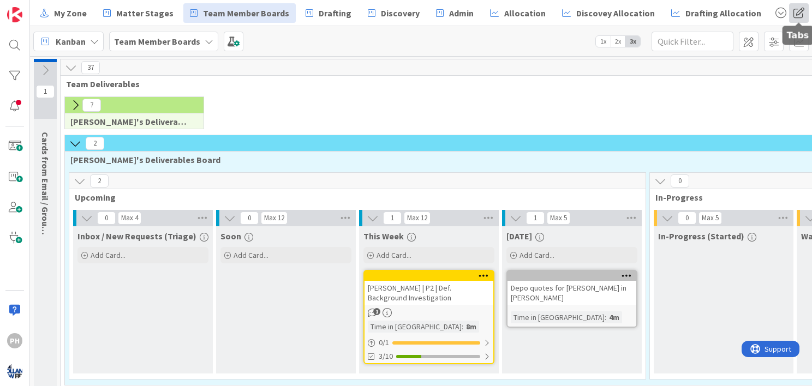
click at [793, 7] on span at bounding box center [799, 13] width 20 height 20
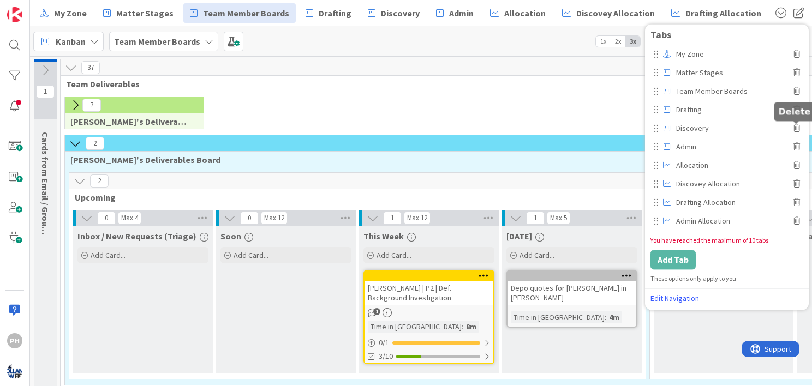
drag, startPoint x: 796, startPoint y: 127, endPoint x: 793, endPoint y: 107, distance: 19.8
click at [793, 107] on h5 "Delete" at bounding box center [794, 111] width 32 height 10
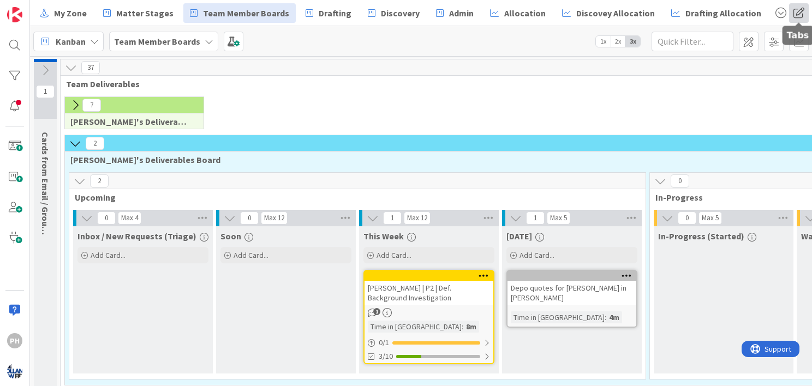
click at [795, 5] on span at bounding box center [799, 13] width 20 height 20
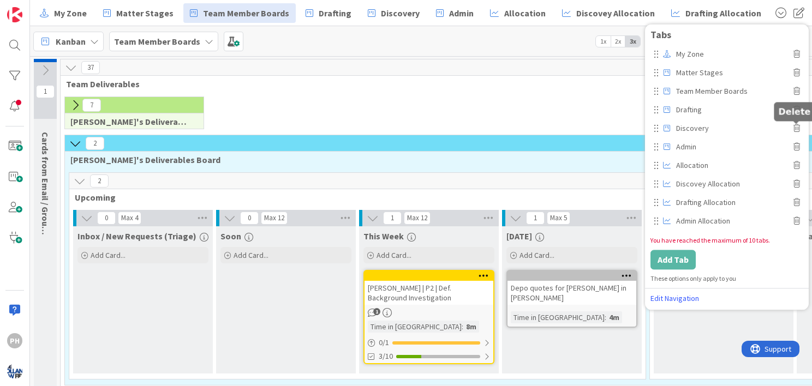
click at [796, 129] on icon at bounding box center [796, 128] width 7 height 8
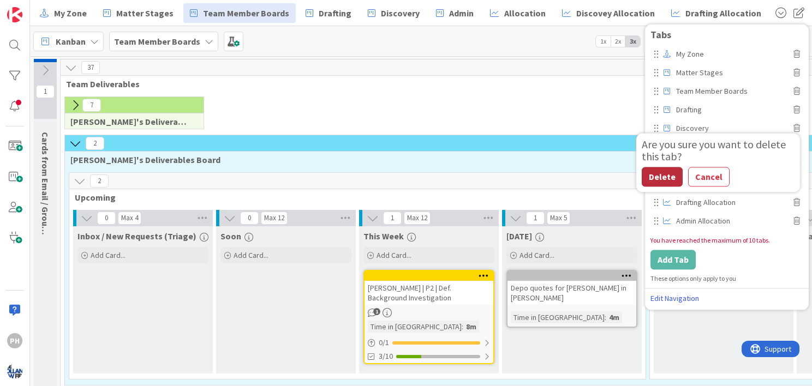
click at [661, 172] on button "Delete" at bounding box center [661, 177] width 41 height 20
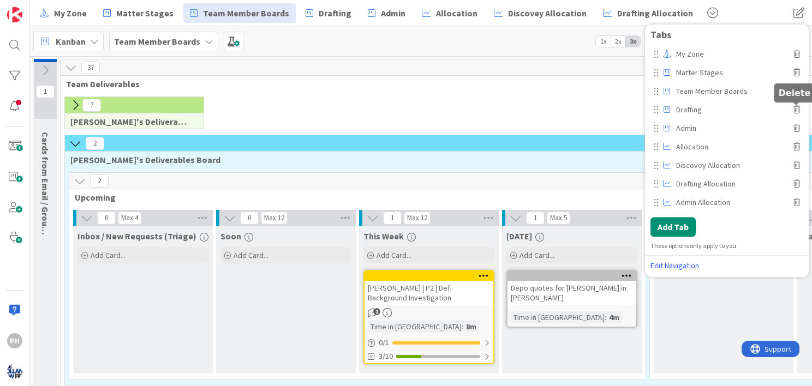
click at [796, 106] on icon at bounding box center [796, 110] width 7 height 8
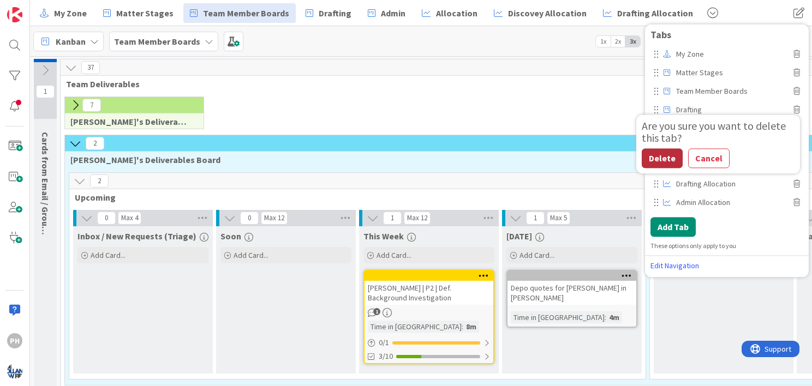
click at [662, 158] on button "Delete" at bounding box center [661, 158] width 41 height 20
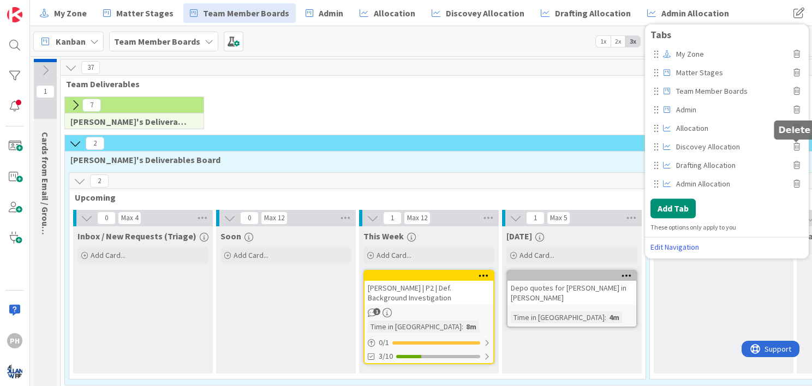
click at [795, 148] on icon at bounding box center [796, 147] width 7 height 8
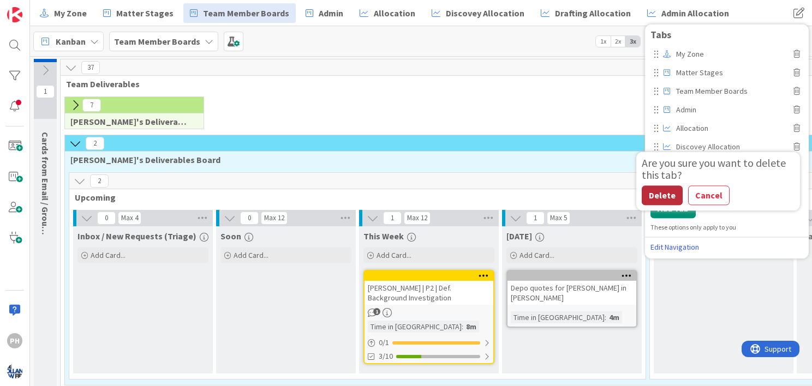
click at [662, 194] on button "Delete" at bounding box center [661, 195] width 41 height 20
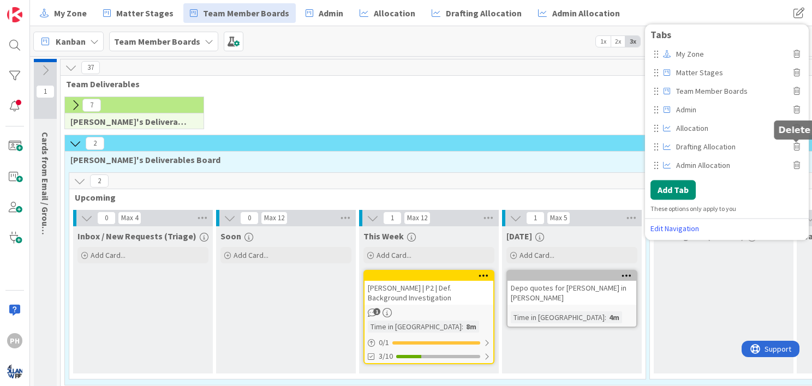
click at [795, 147] on icon at bounding box center [796, 147] width 7 height 8
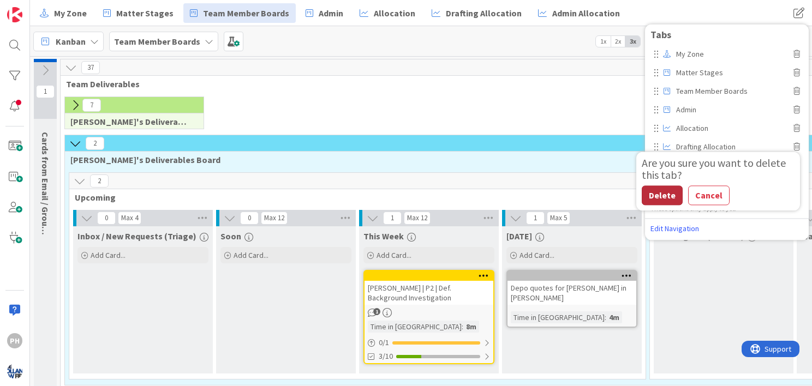
click at [651, 192] on button "Delete" at bounding box center [661, 195] width 41 height 20
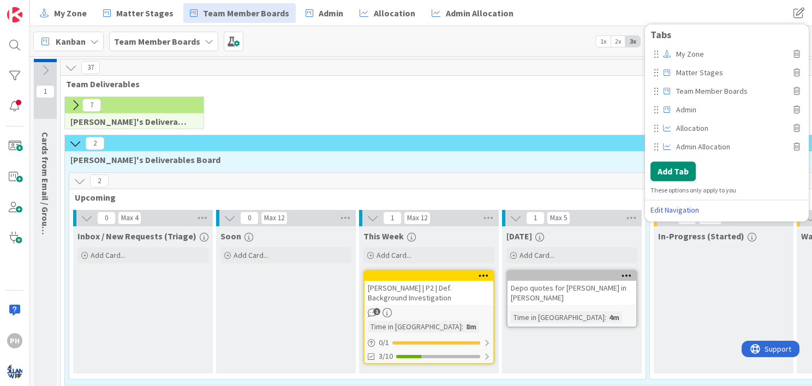
click at [584, 100] on div "7 [PERSON_NAME]'s Deliverables Board" at bounding box center [652, 116] width 1178 height 38
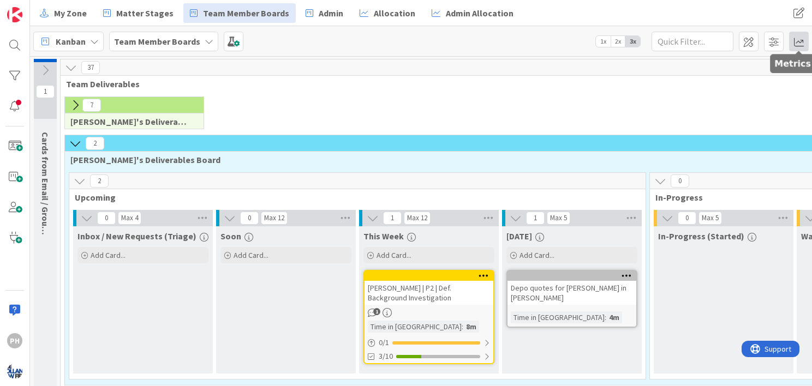
click at [798, 40] on span at bounding box center [799, 42] width 20 height 20
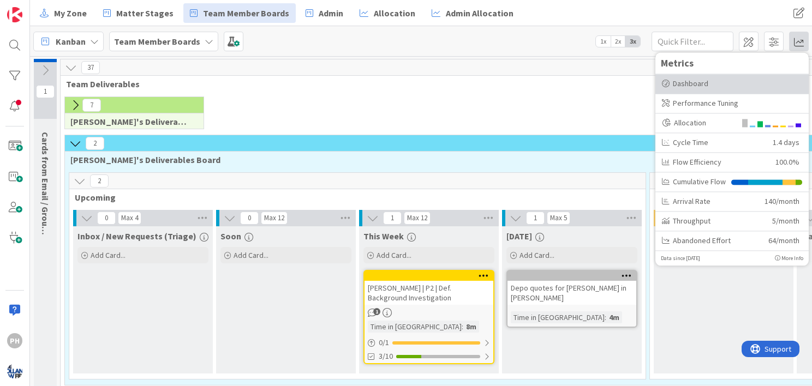
click at [703, 85] on div "Dashboard" at bounding box center [732, 83] width 140 height 11
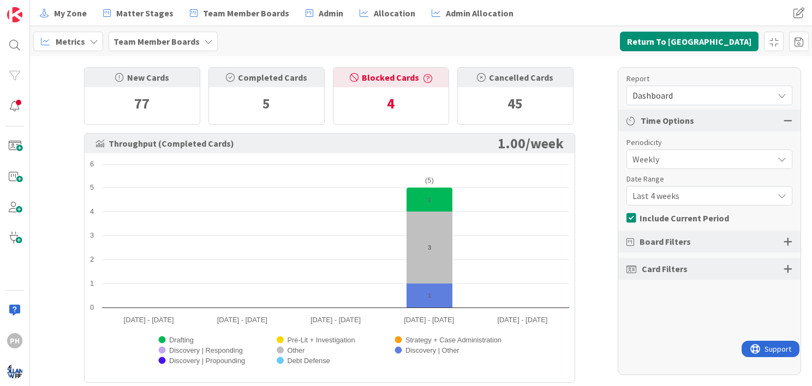
click at [731, 96] on span "Dashboard" at bounding box center [699, 95] width 135 height 15
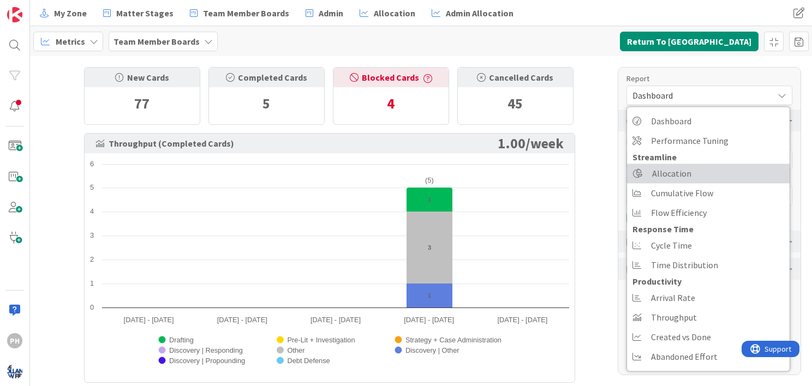
click at [709, 169] on link "Allocation" at bounding box center [708, 174] width 163 height 20
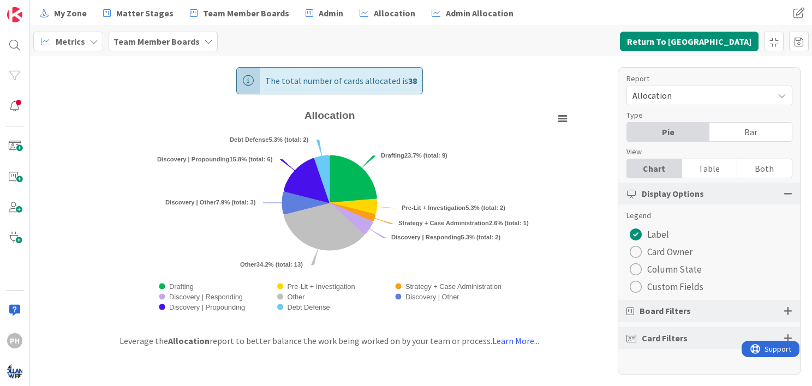
click at [638, 251] on div "radio" at bounding box center [635, 252] width 12 height 12
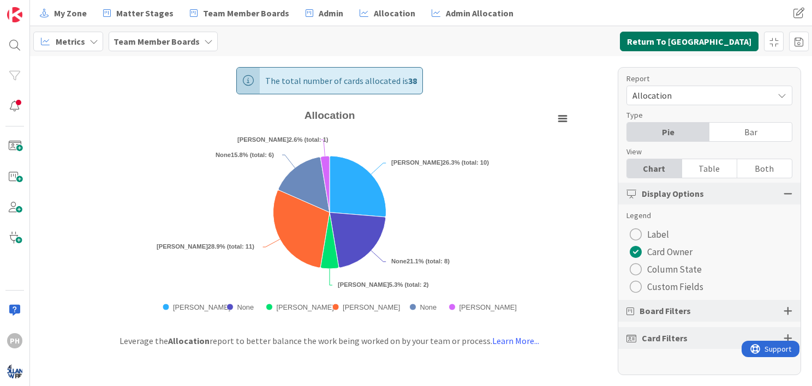
click at [711, 44] on button "Return To [GEOGRAPHIC_DATA]" at bounding box center [689, 42] width 139 height 20
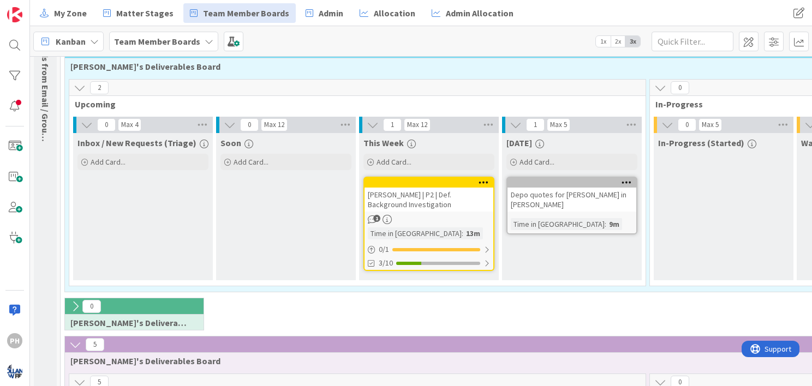
scroll to position [95, 0]
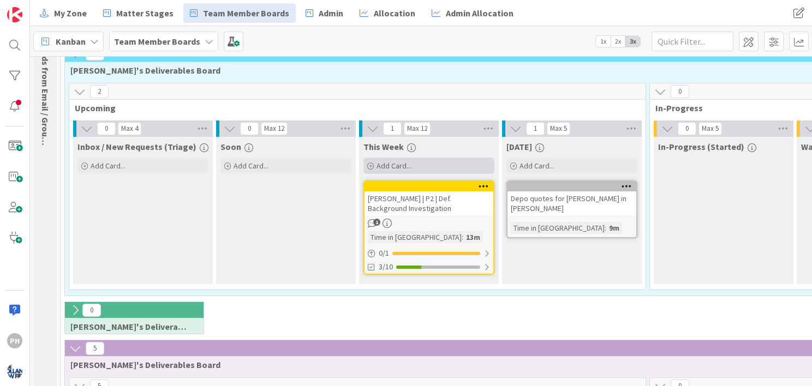
scroll to position [89, 0]
click at [421, 189] on div at bounding box center [428, 187] width 129 height 10
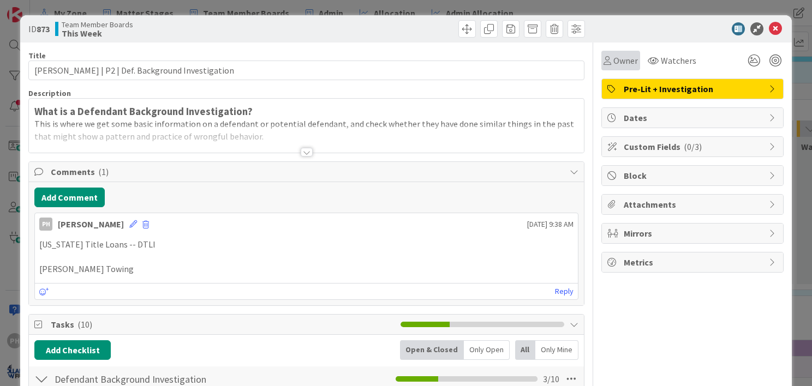
click at [603, 61] on icon at bounding box center [607, 60] width 8 height 9
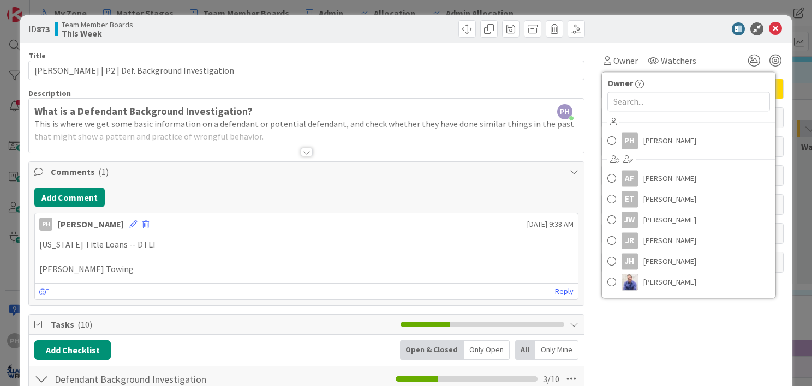
drag, startPoint x: 599, startPoint y: 258, endPoint x: 651, endPoint y: 331, distance: 88.8
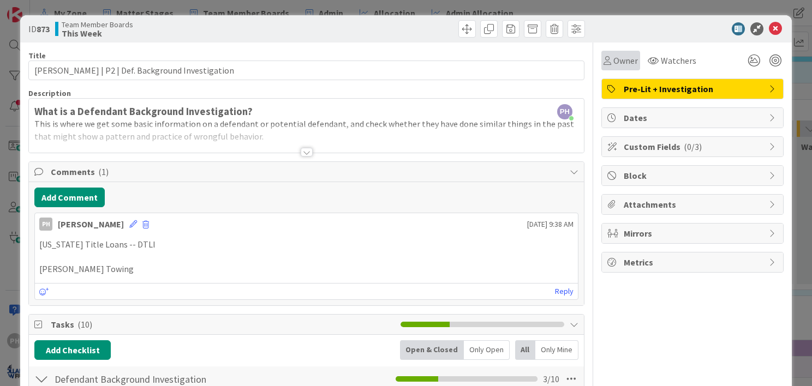
click at [616, 57] on span "Owner" at bounding box center [625, 60] width 25 height 13
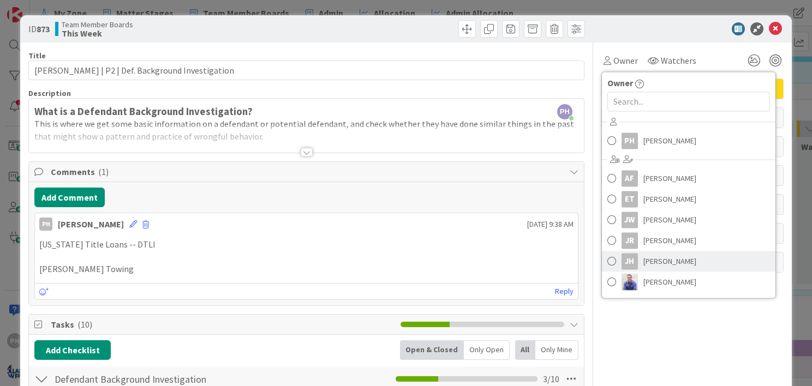
click at [607, 261] on span at bounding box center [611, 261] width 9 height 16
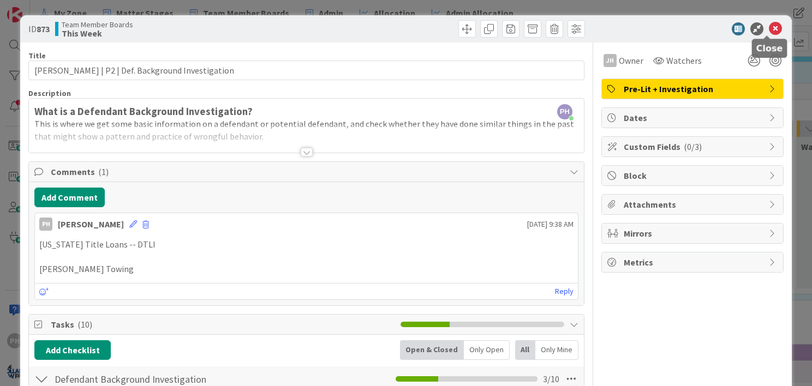
click at [769, 28] on icon at bounding box center [775, 28] width 13 height 13
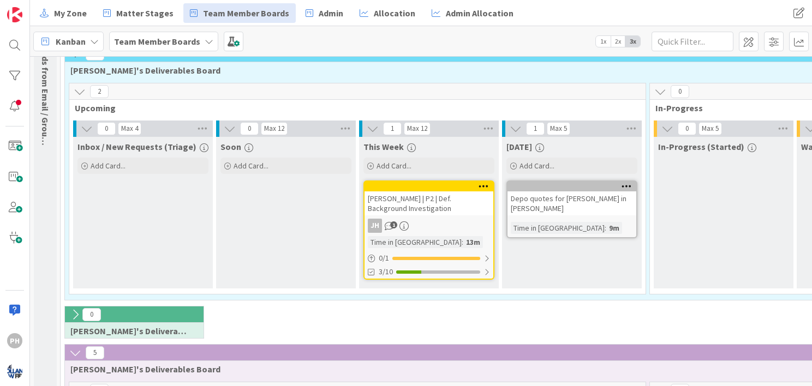
click at [577, 191] on div "Depo quotes for [PERSON_NAME] in [PERSON_NAME]" at bounding box center [571, 203] width 129 height 24
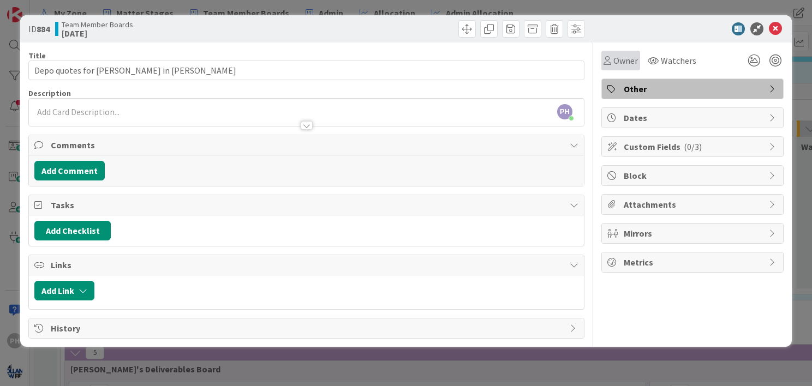
click at [613, 61] on span "Owner" at bounding box center [625, 60] width 25 height 13
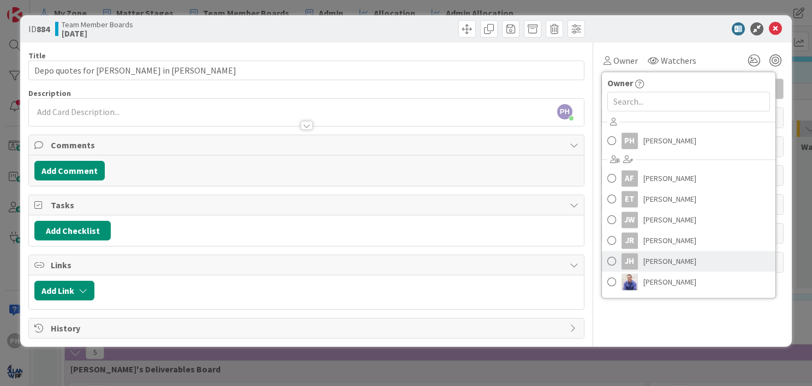
click at [609, 256] on span at bounding box center [611, 261] width 9 height 16
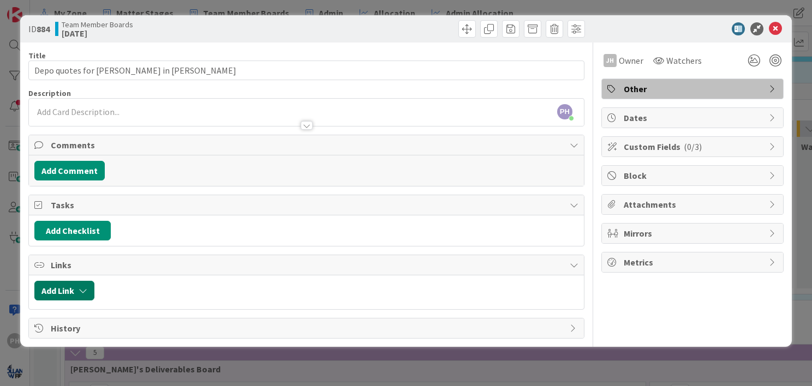
click at [83, 286] on icon "button" at bounding box center [83, 290] width 9 height 9
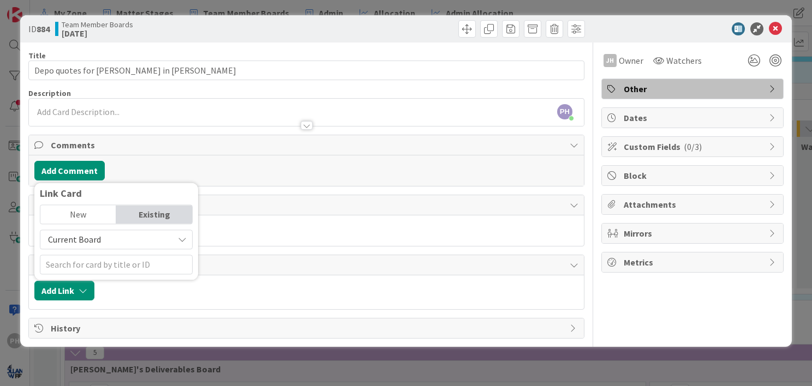
click at [124, 237] on span "Current Board" at bounding box center [107, 239] width 122 height 15
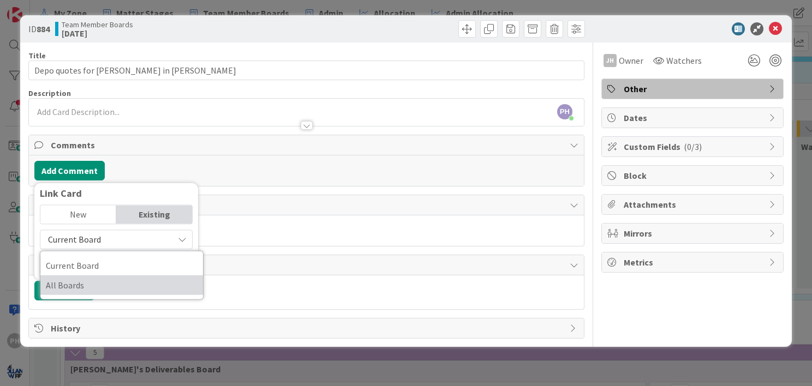
click at [118, 278] on span "All Boards" at bounding box center [122, 285] width 152 height 16
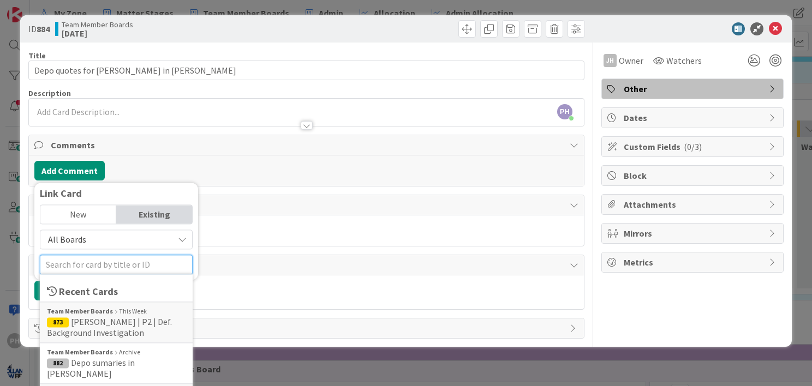
click at [116, 260] on input "text" at bounding box center [116, 265] width 153 height 20
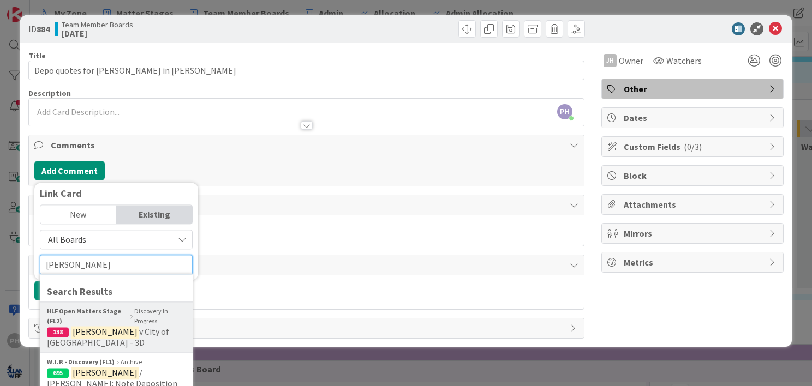
type input "johnson"
click at [97, 327] on mark "Johnson" at bounding box center [105, 332] width 68 height 14
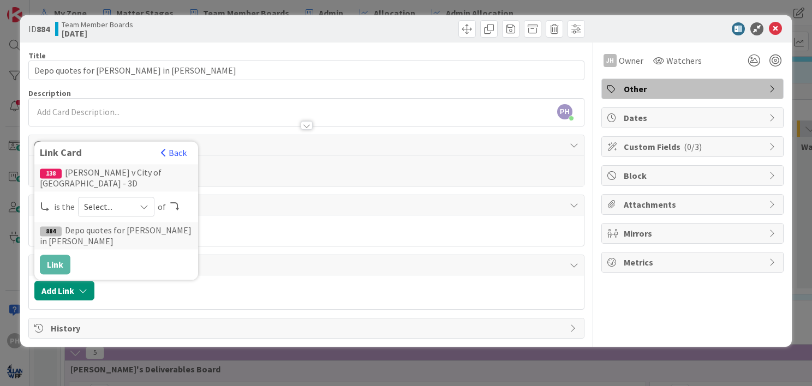
click at [124, 209] on span "Select..." at bounding box center [107, 206] width 46 height 15
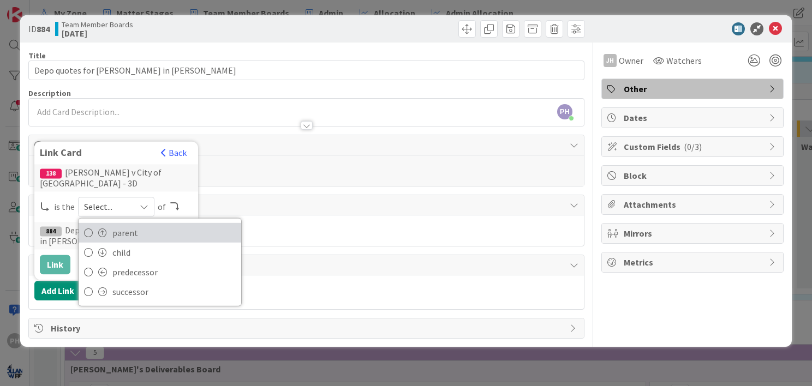
click at [112, 236] on span "parent" at bounding box center [173, 233] width 123 height 16
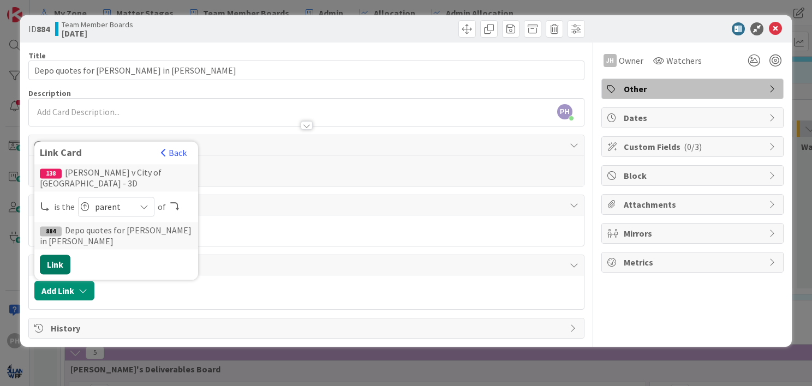
click at [58, 263] on button "Link" at bounding box center [55, 265] width 31 height 20
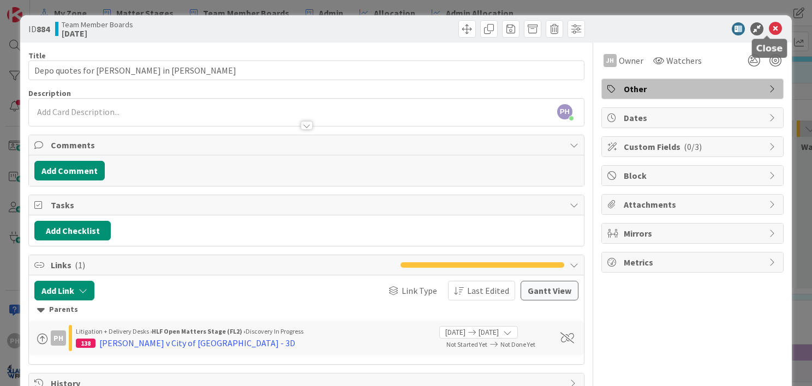
click at [769, 22] on icon at bounding box center [775, 28] width 13 height 13
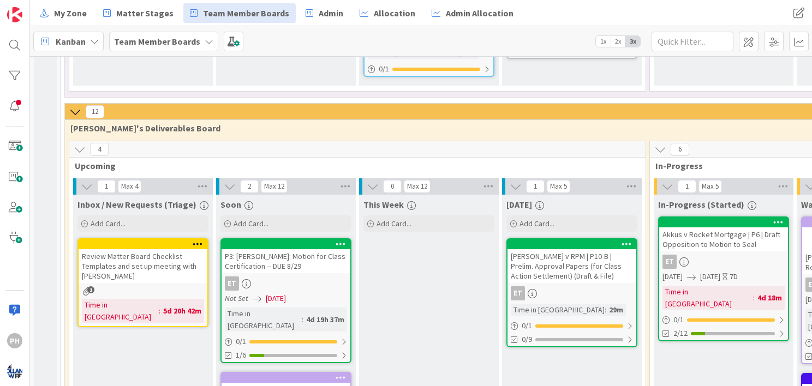
scroll to position [752, 0]
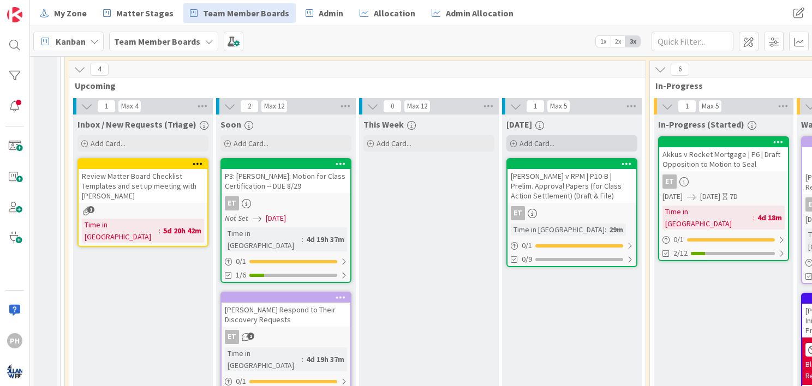
click at [521, 139] on span "Add Card..." at bounding box center [536, 144] width 35 height 10
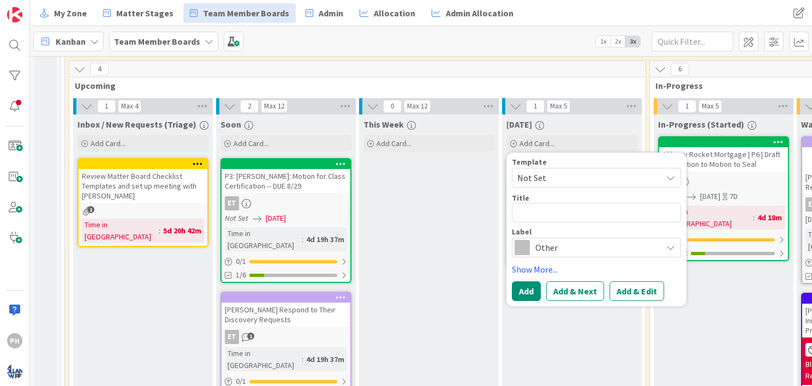
type textarea "x"
type textarea "D"
type textarea "x"
type textarea "De"
type textarea "x"
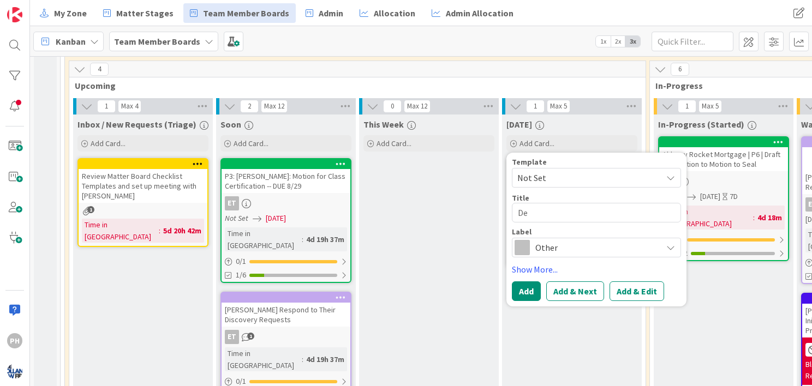
type textarea "Dep"
type textarea "x"
type textarea "Depo"
type textarea "x"
type textarea "Depo"
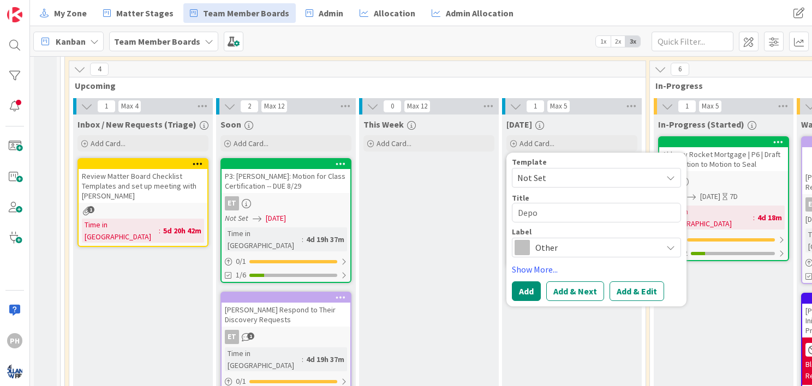
type textarea "x"
type textarea "Depo P"
type textarea "x"
type textarea "Depo Pr"
type textarea "x"
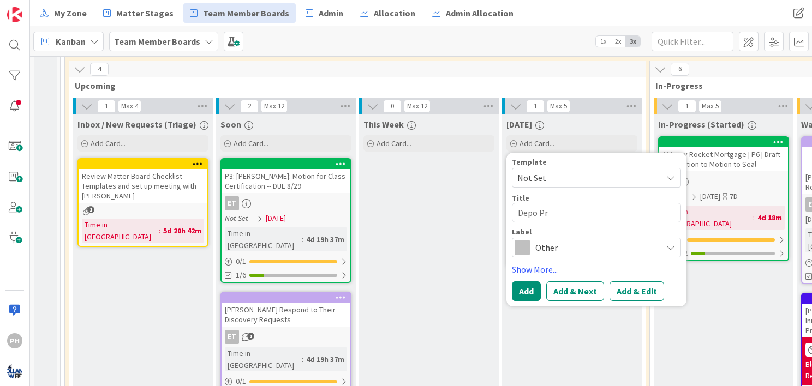
type textarea "Depo Pre"
type textarea "x"
type textarea "Depo Prep"
type textarea "x"
type textarea "Depo Prep"
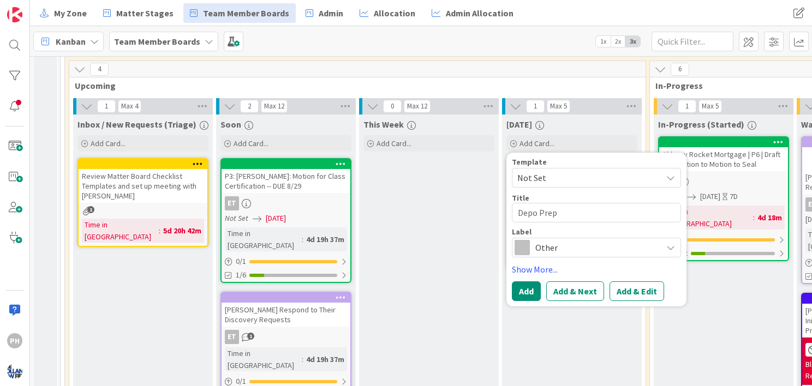
type textarea "x"
type textarea "Depo Prep f"
type textarea "x"
type textarea "Depo Prep for"
type textarea "x"
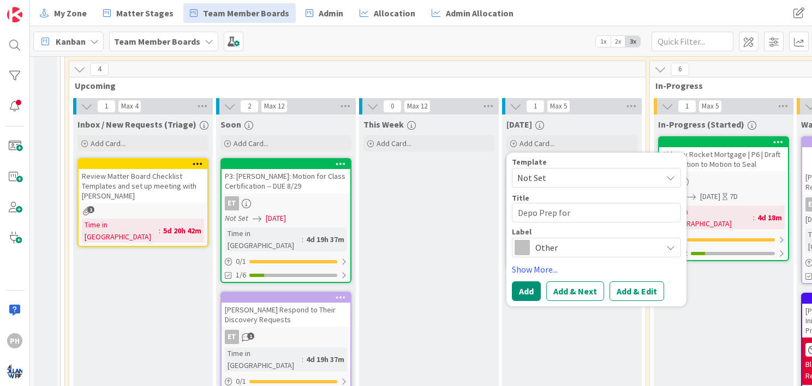
type textarea "Depo Prep for"
type textarea "x"
type textarea "Depo Prep for H"
type textarea "x"
type textarea "Depo Prep for Ha"
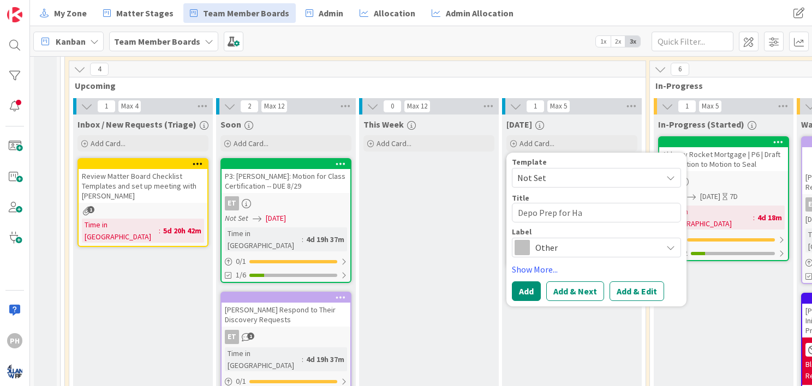
type textarea "x"
type textarea "Depo Prep for Ham"
type textarea "x"
type textarea "Depo Prep for Hamm"
type textarea "x"
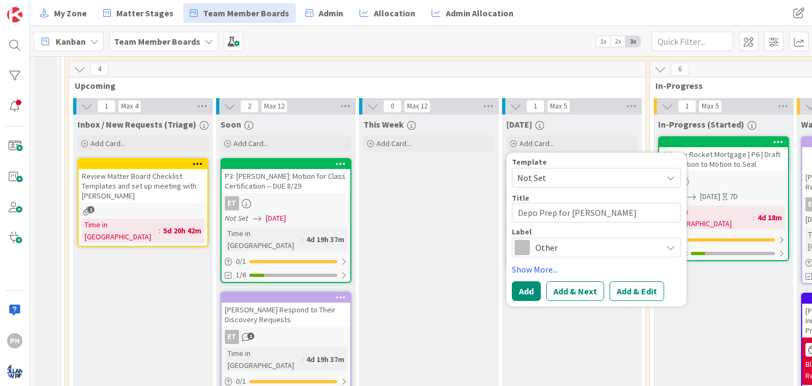
type textarea "Depo Prep for Hamme"
type textarea "x"
type textarea "Depo Prep for Hammer"
type textarea "x"
type textarea "Depo Prep for Hammerm"
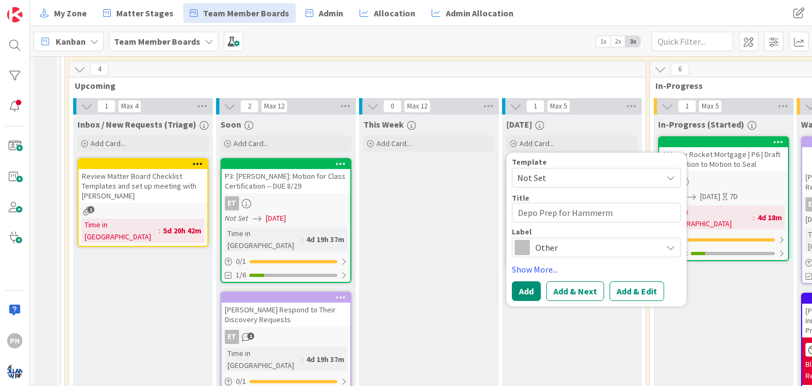
type textarea "x"
type textarea "Depo Prep for Hammerma"
type textarea "x"
type textarea "Depo Prep for Hammerman"
click at [524, 240] on span at bounding box center [521, 247] width 15 height 15
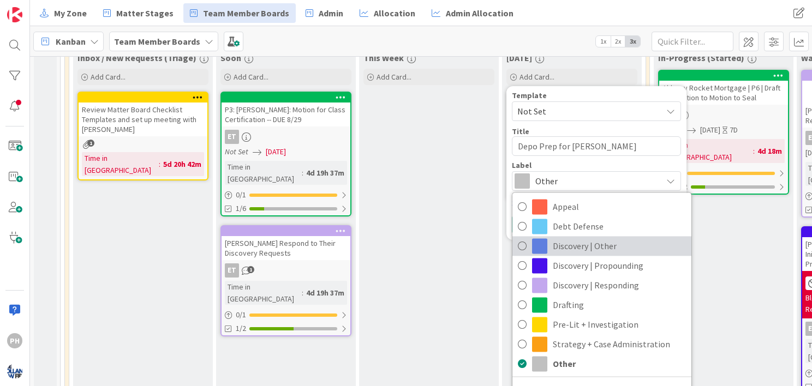
scroll to position [819, 0]
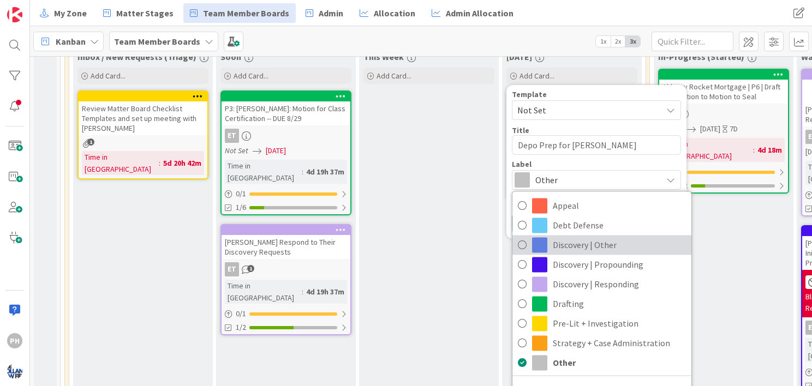
click at [518, 237] on icon at bounding box center [522, 245] width 9 height 16
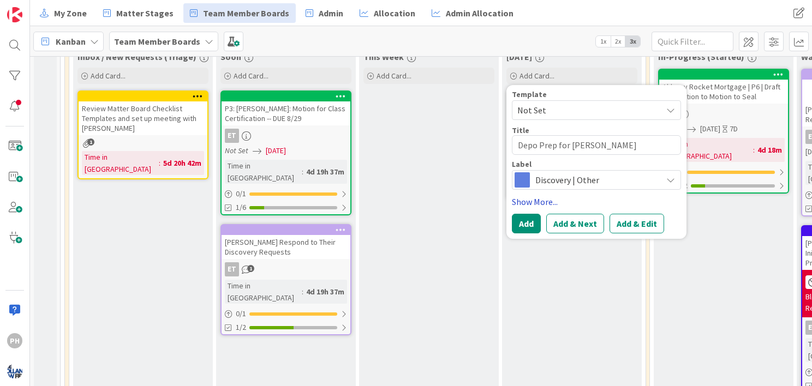
click at [526, 195] on link "Show More..." at bounding box center [596, 201] width 169 height 13
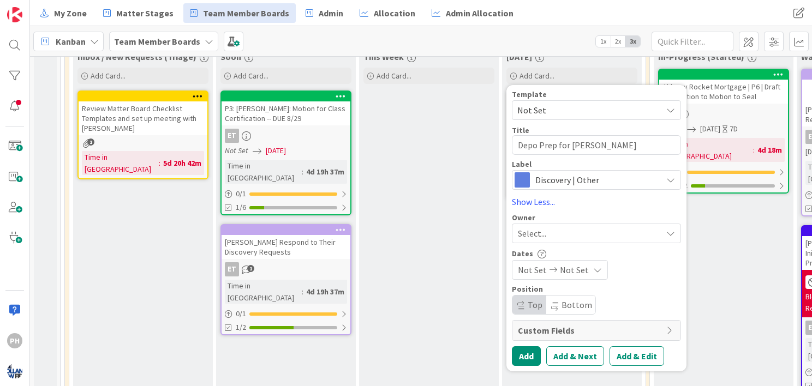
click at [590, 227] on div "Select..." at bounding box center [590, 233] width 144 height 13
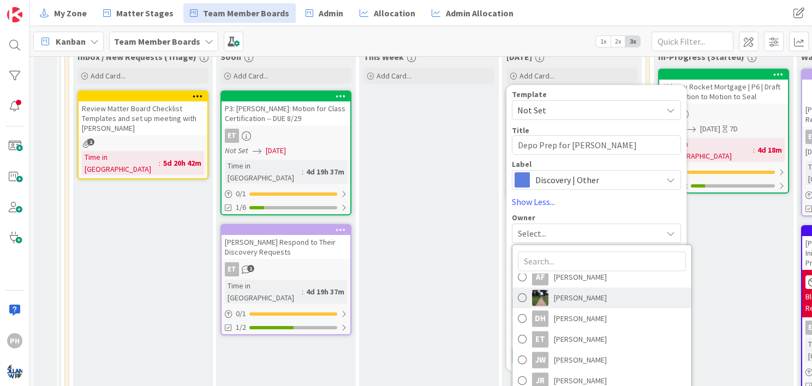
scroll to position [858, 0]
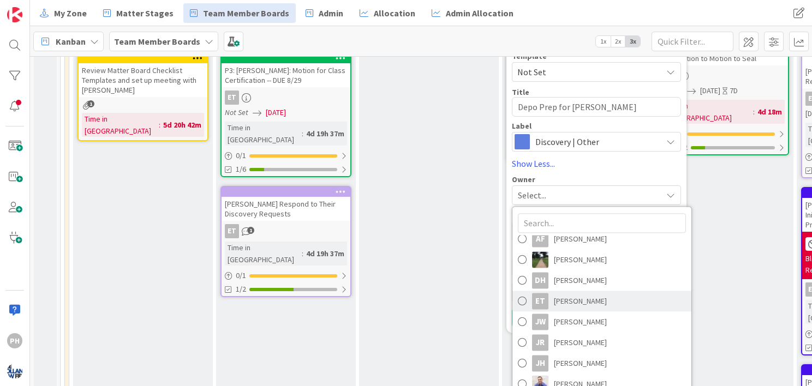
click at [560, 293] on span "[PERSON_NAME]" at bounding box center [580, 301] width 53 height 16
type textarea "x"
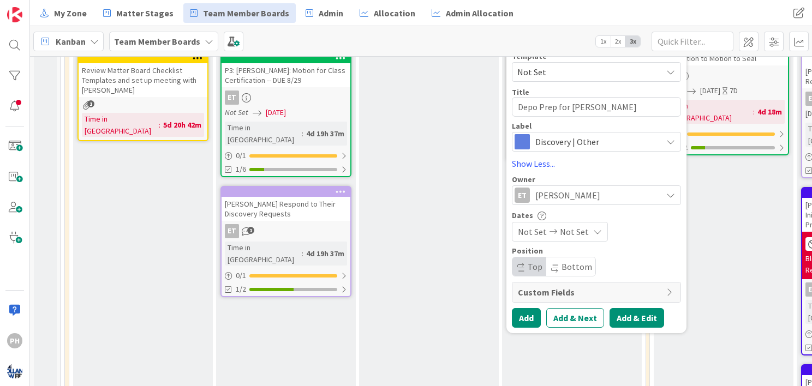
click at [627, 308] on button "Add & Edit" at bounding box center [636, 318] width 55 height 20
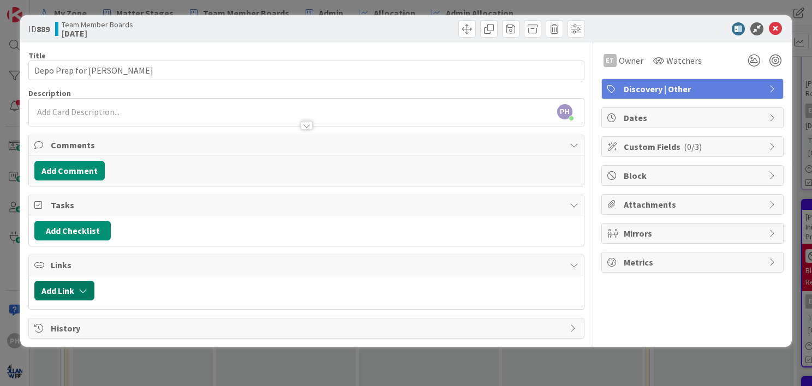
click at [71, 282] on button "Add Link" at bounding box center [64, 291] width 60 height 20
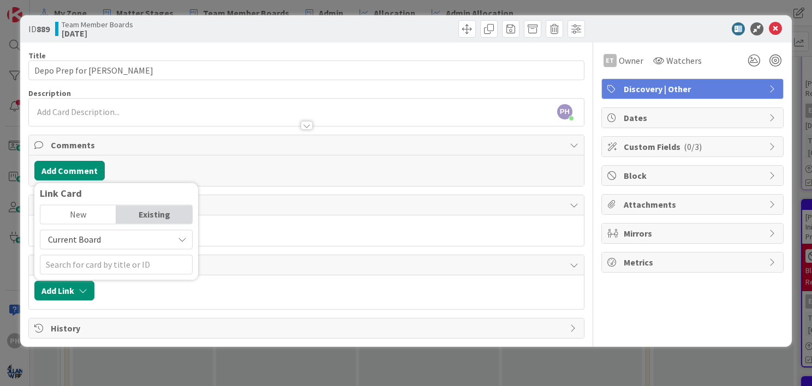
click at [109, 237] on span "Current Board" at bounding box center [107, 239] width 122 height 15
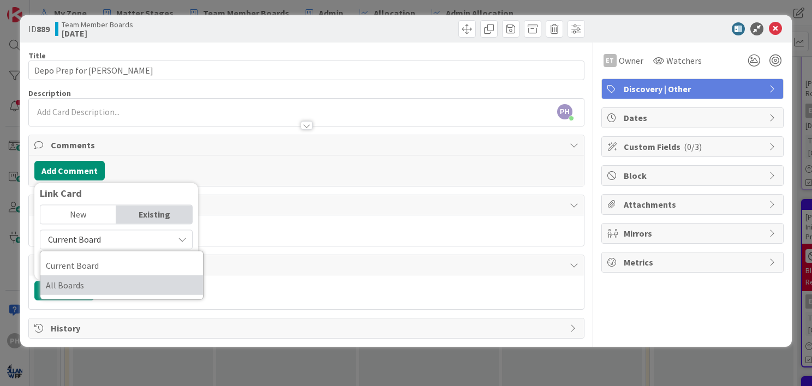
click at [96, 279] on span "All Boards" at bounding box center [122, 285] width 152 height 16
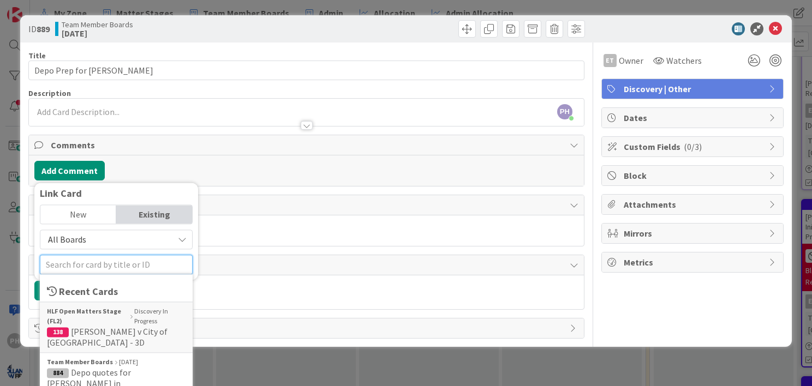
click at [99, 262] on input "text" at bounding box center [116, 265] width 153 height 20
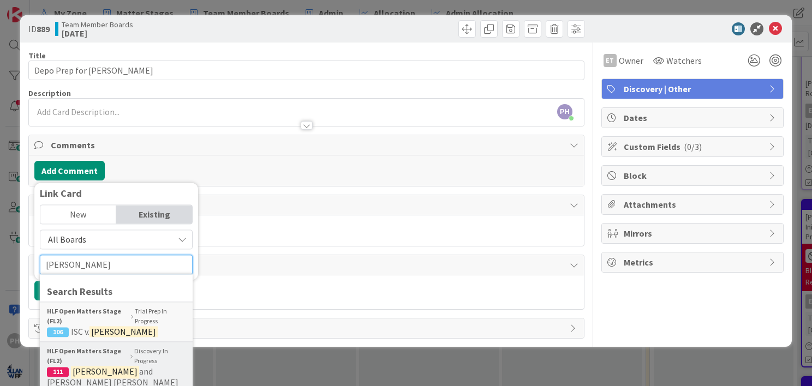
type input "anderson"
click at [84, 359] on b "HLF Open Matters Stage (FL2)" at bounding box center [87, 356] width 81 height 20
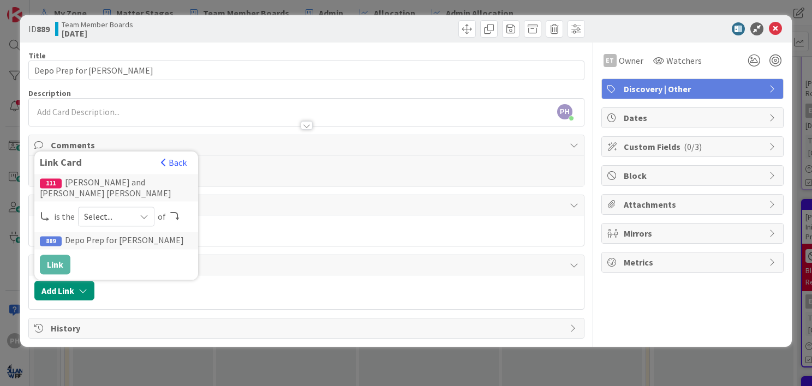
click at [135, 213] on div "Select..." at bounding box center [116, 217] width 76 height 20
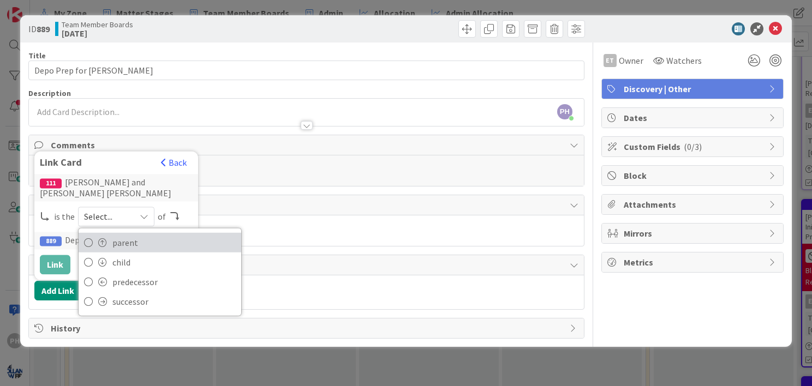
click at [118, 236] on span "parent" at bounding box center [173, 243] width 123 height 16
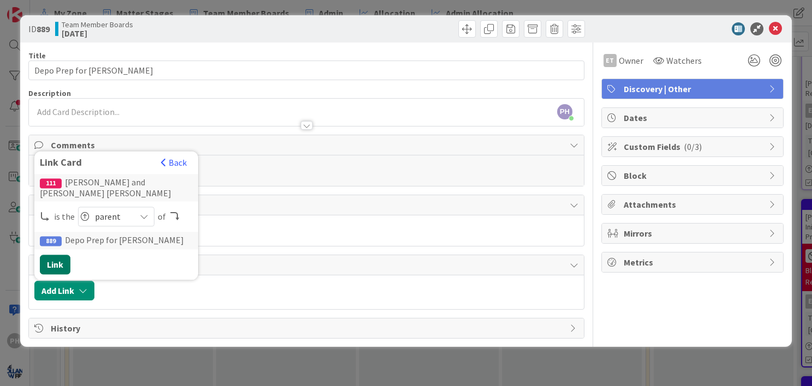
click at [48, 265] on button "Link" at bounding box center [55, 265] width 31 height 20
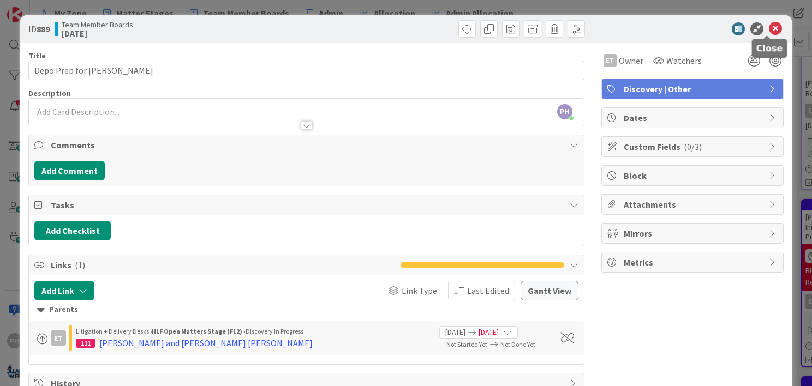
click at [769, 25] on icon at bounding box center [775, 28] width 13 height 13
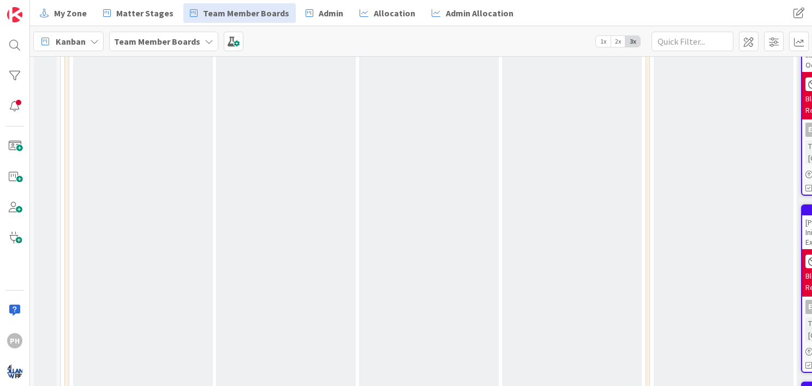
scroll to position [1342, 0]
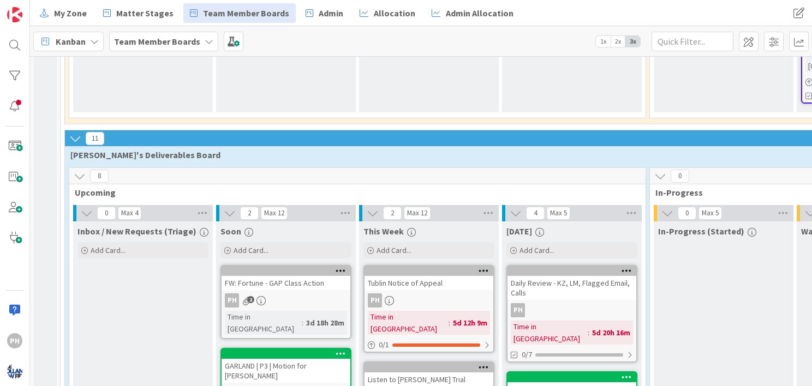
scroll to position [1674, 0]
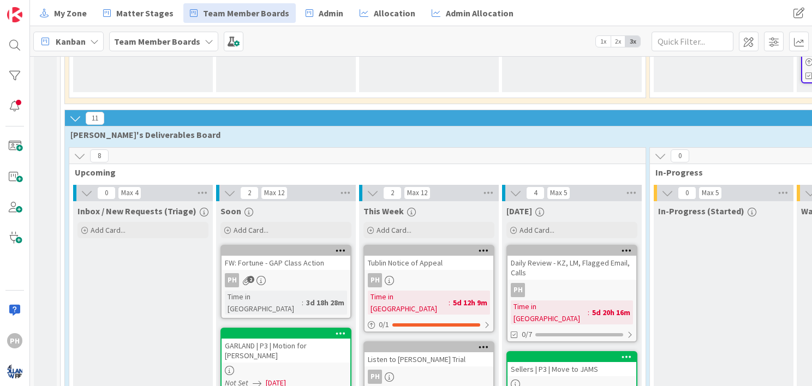
click at [626, 247] on icon at bounding box center [626, 251] width 10 height 8
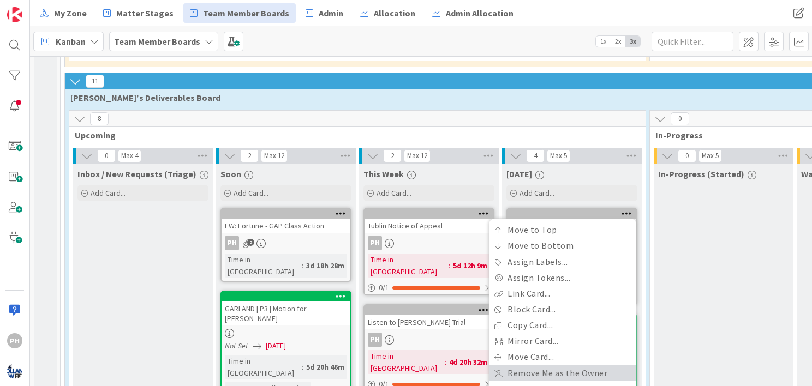
scroll to position [1711, 0]
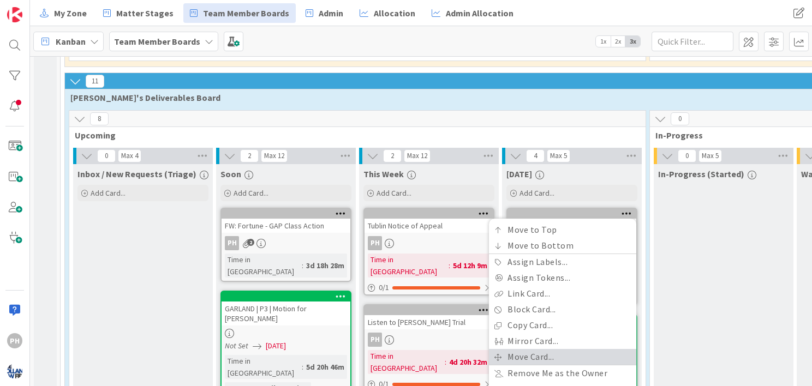
click at [496, 349] on link "Move Card..." at bounding box center [562, 357] width 147 height 16
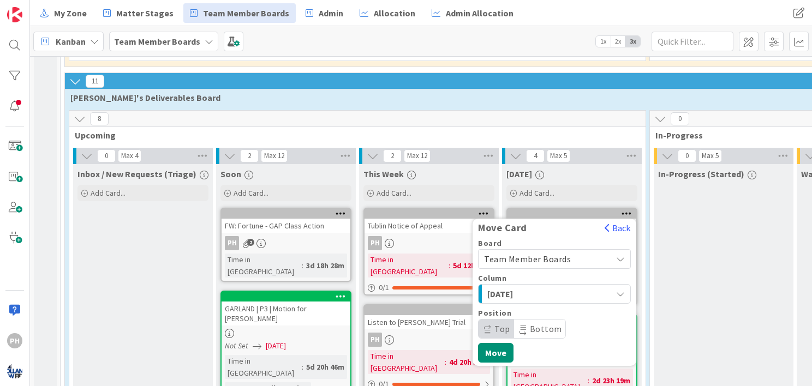
click at [552, 254] on span "Team Member Boards" at bounding box center [527, 259] width 87 height 11
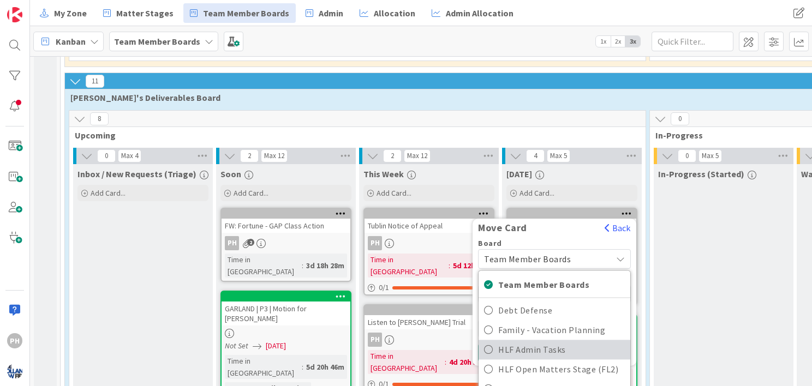
click at [485, 342] on icon at bounding box center [488, 350] width 9 height 16
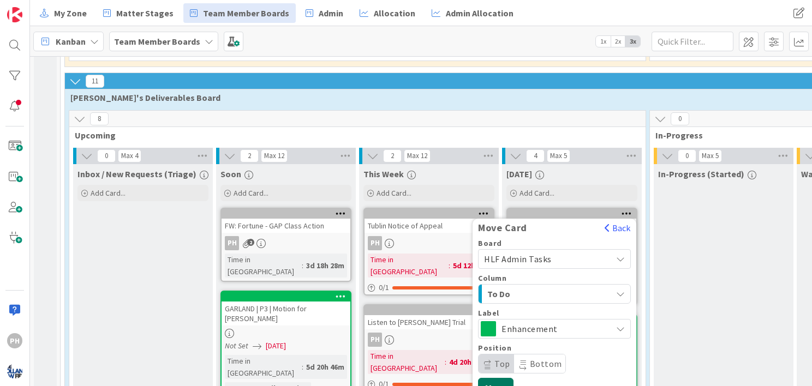
click at [489, 378] on button "Move" at bounding box center [495, 388] width 35 height 20
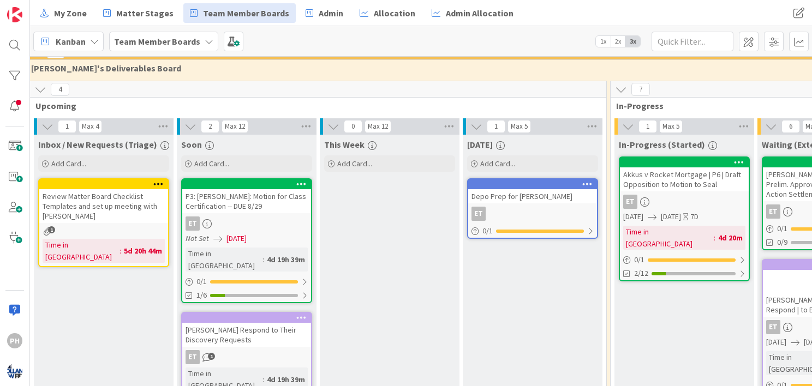
scroll to position [742, 39]
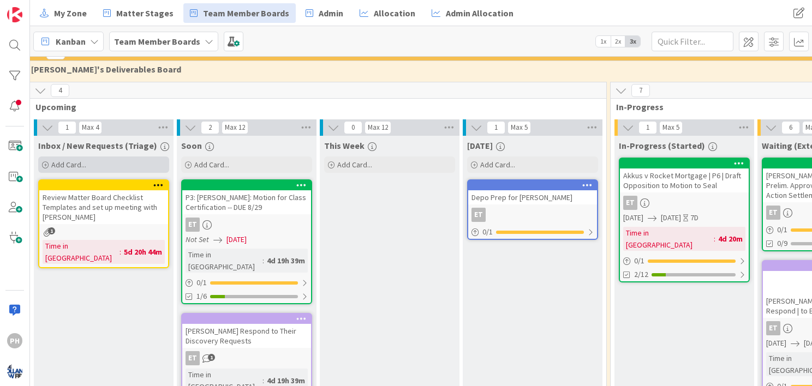
click at [84, 160] on span "Add Card..." at bounding box center [68, 165] width 35 height 10
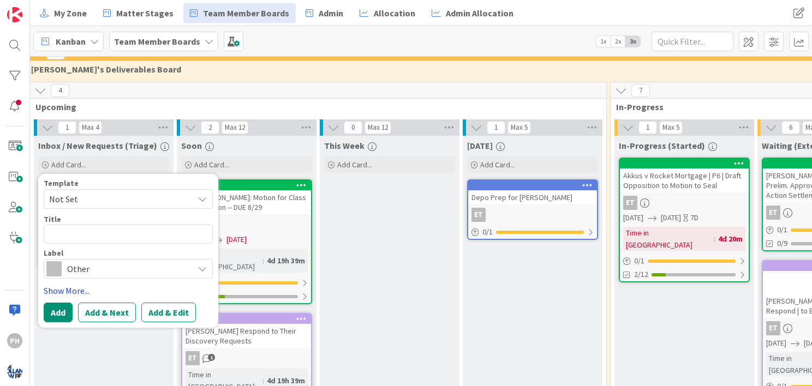
type textarea "x"
type textarea "R"
type textarea "x"
type textarea "Re"
type textarea "x"
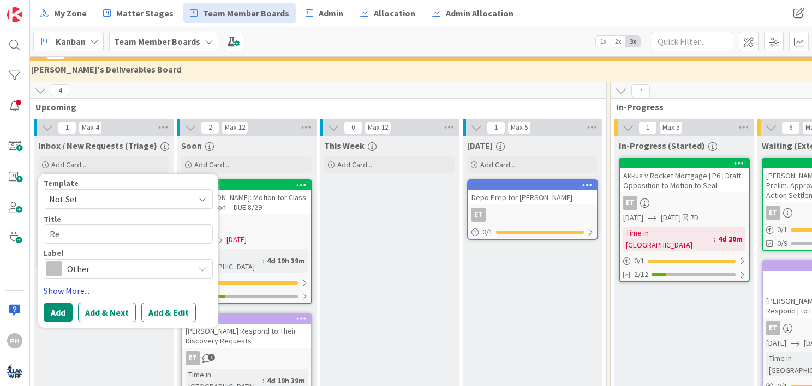
type textarea "Rev"
type textarea "x"
type textarea "Revie"
type textarea "x"
type textarea "Review"
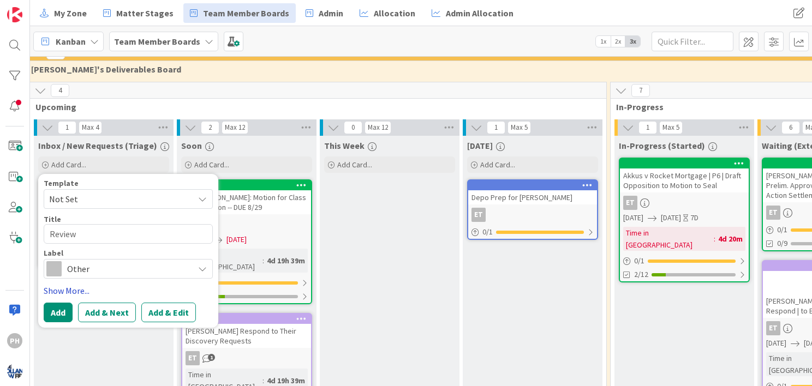
type textarea "x"
type textarea "Review"
type textarea "x"
type textarea "Review G"
type textarea "x"
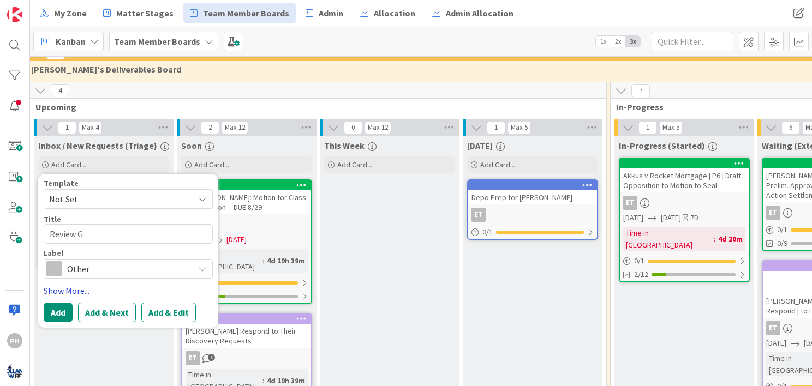
type textarea "Review Ga"
type textarea "x"
type textarea "Review Gal"
type textarea "x"
type textarea "Review Gale"
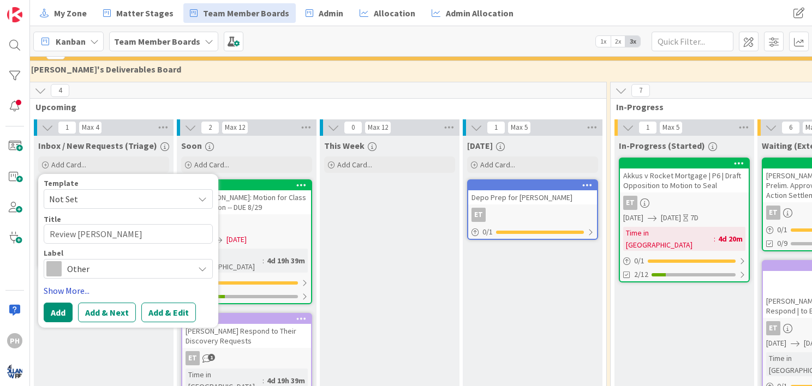
type textarea "x"
type textarea "Review Gales"
type textarea "x"
type textarea "Review Galea"
type textarea "x"
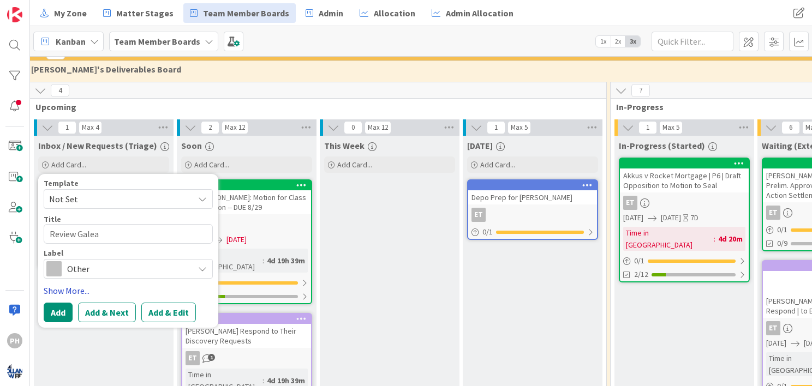
type textarea "Review Galeas"
type textarea "x"
type textarea "Review Galeas"
type textarea "x"
type textarea "Review Galeas D"
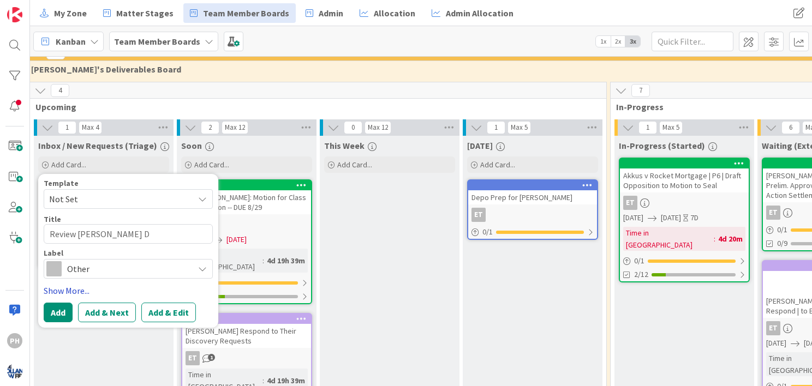
type textarea "x"
type textarea "Review Galeas Doc"
type textarea "x"
type textarea "Review Galeas Docs"
type textarea "x"
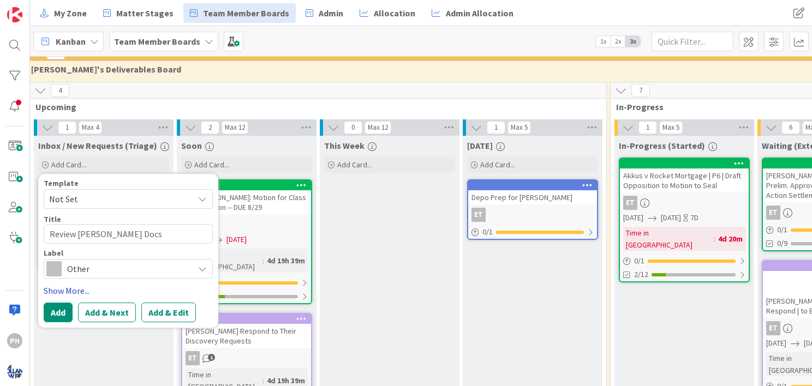
type textarea "Review Galeas Docs"
type textarea "x"
type textarea "Review Galeas Docs f"
type textarea "x"
type textarea "Review Galeas Docs fr"
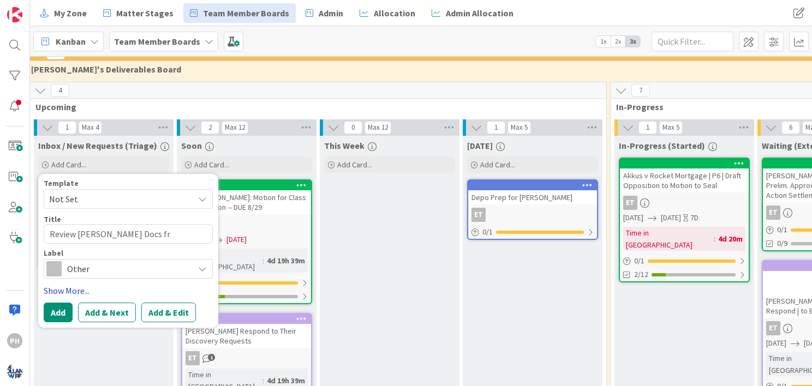
type textarea "x"
type textarea "Review Galeas Docs fro"
type textarea "x"
type textarea "Review Galeas Docs from"
type textarea "x"
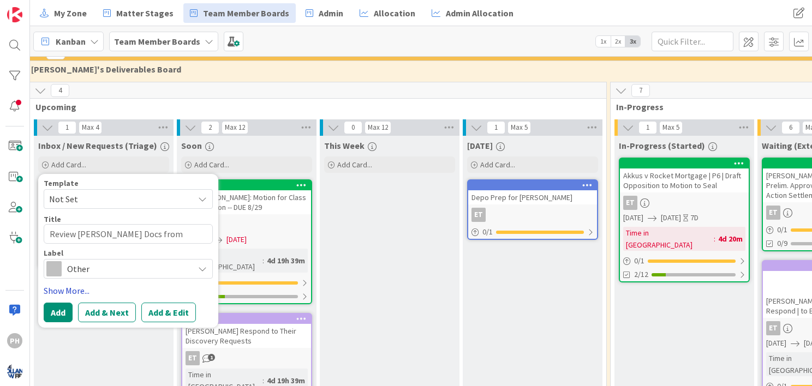
type textarea "Review Galeas Docs from"
type textarea "x"
type textarea "Review Galeas Docs from E"
type textarea "x"
type textarea "Review Galeas Docs from Eq"
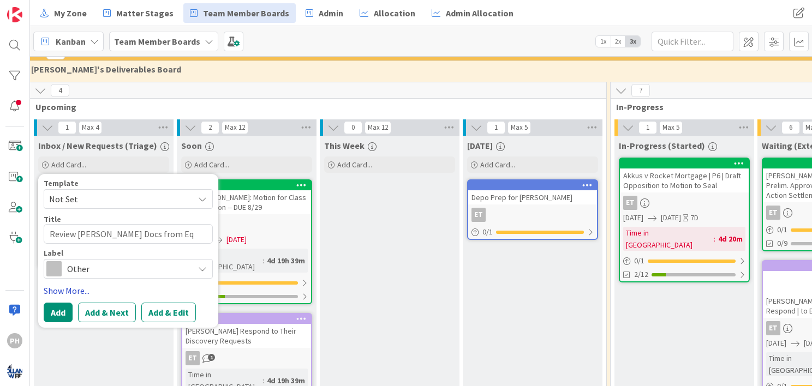
type textarea "x"
type textarea "Review Galeas Docs from Equ"
type textarea "x"
type textarea "Review Galeas Docs from Equi"
type textarea "x"
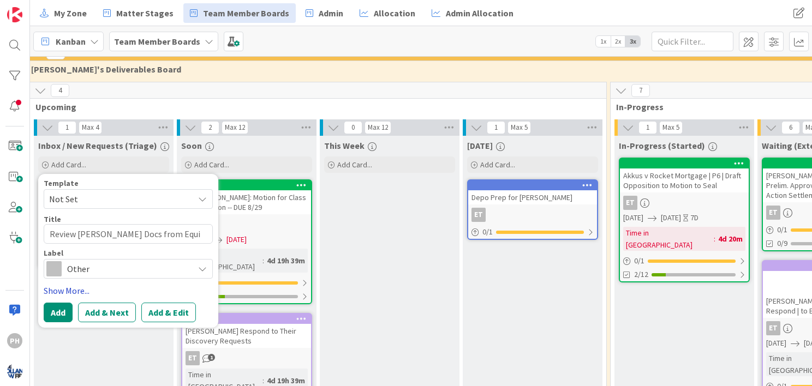
type textarea "Review Galeas Docs from Equif"
type textarea "x"
type textarea "Review Galeas Docs from Equifa"
type textarea "x"
type textarea "Review Galeas Docs from Equifax"
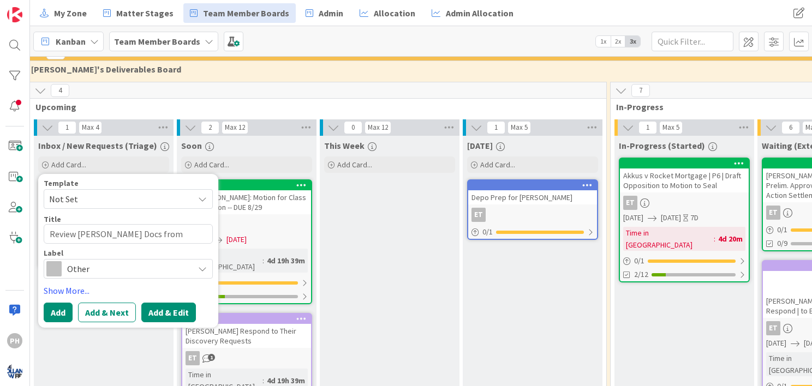
click at [165, 303] on button "Add & Edit" at bounding box center [168, 313] width 55 height 20
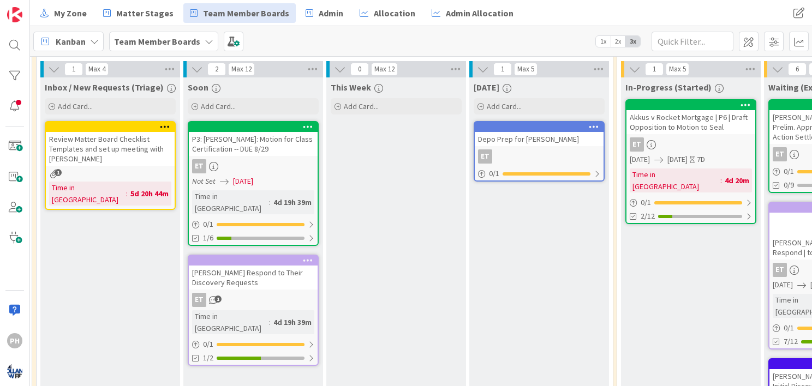
scroll to position [792, 33]
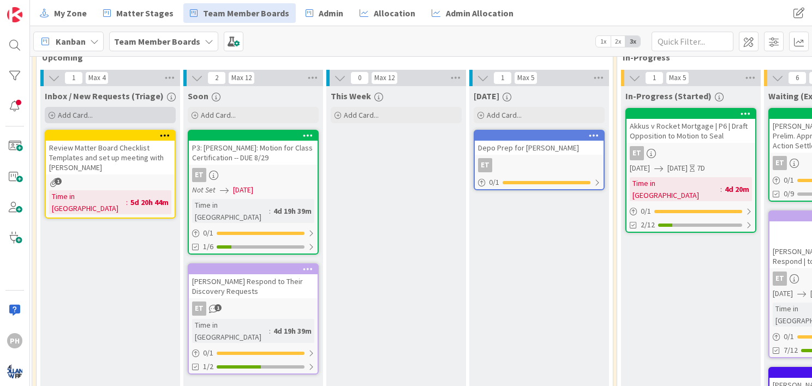
click at [93, 107] on div "Add Card..." at bounding box center [110, 115] width 131 height 16
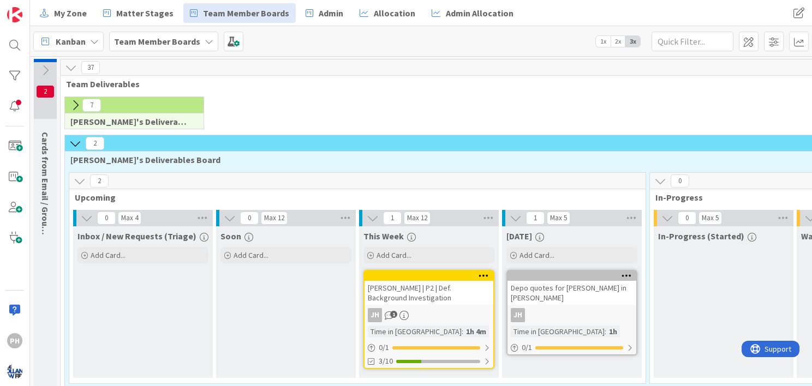
click at [76, 140] on icon at bounding box center [75, 143] width 12 height 12
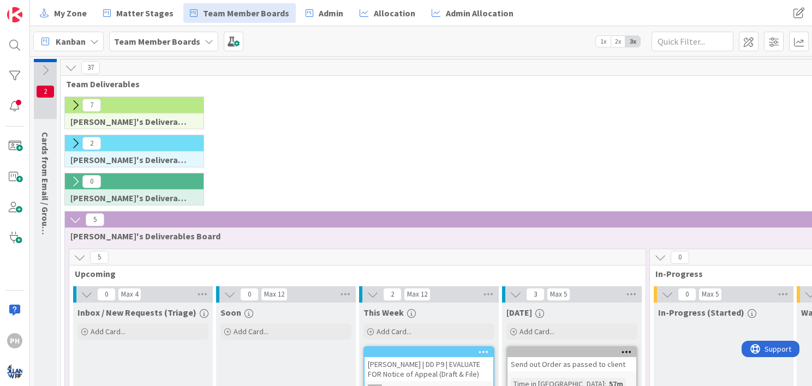
click at [75, 214] on icon at bounding box center [75, 220] width 12 height 12
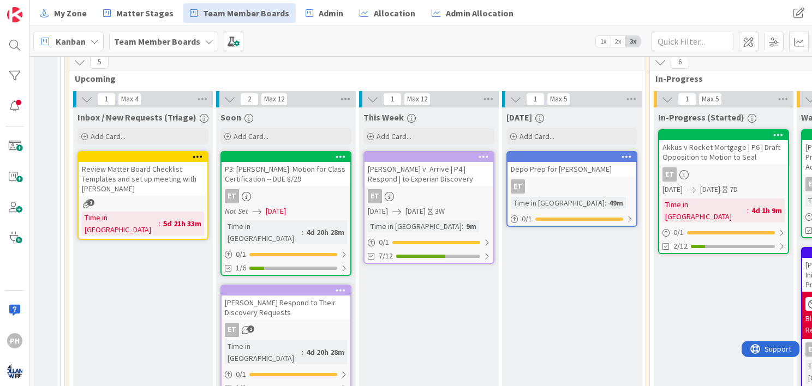
scroll to position [233, 0]
click at [85, 134] on icon at bounding box center [84, 137] width 7 height 7
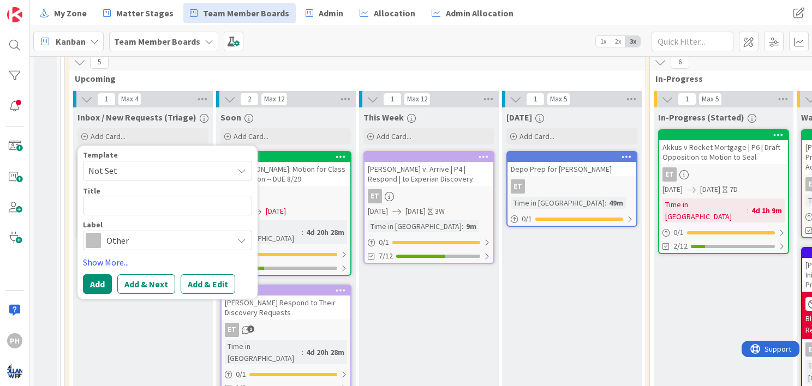
type textarea "x"
type textarea "Re"
type textarea "x"
type textarea "Rev"
type textarea "x"
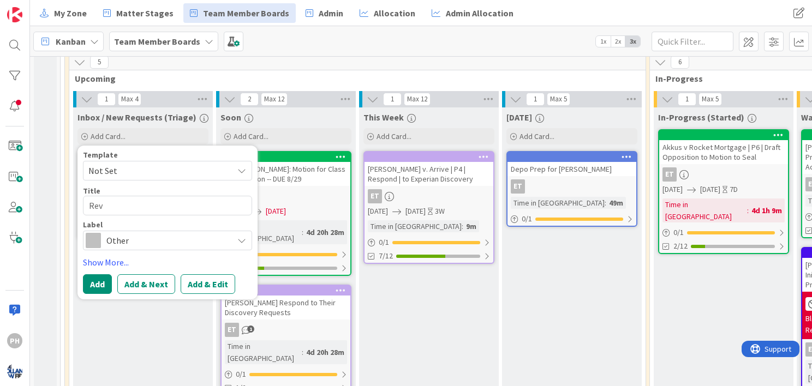
type textarea "Revi"
type textarea "x"
type textarea "Revie"
type textarea "x"
type textarea "Review"
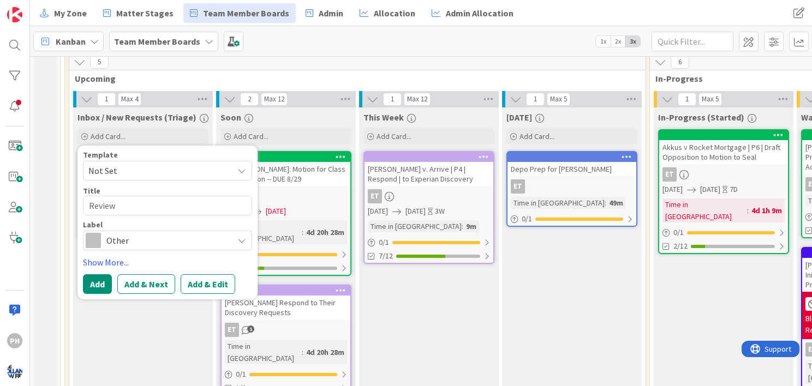
type textarea "x"
type textarea "Review a"
type textarea "x"
type textarea "Review al"
type textarea "x"
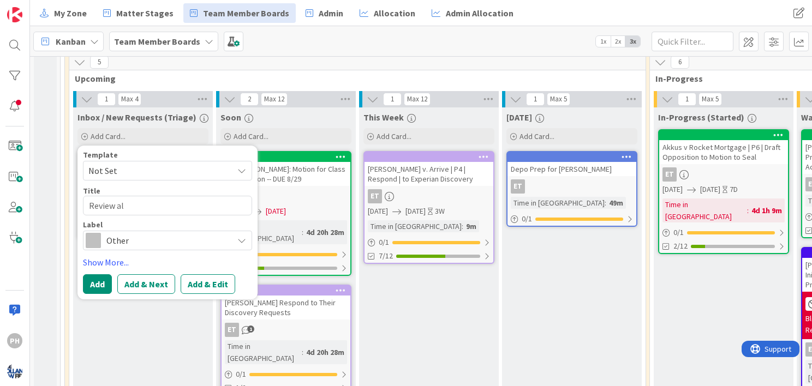
type textarea "Review ale"
type textarea "x"
type textarea "Review al"
type textarea "x"
type textarea "Review a"
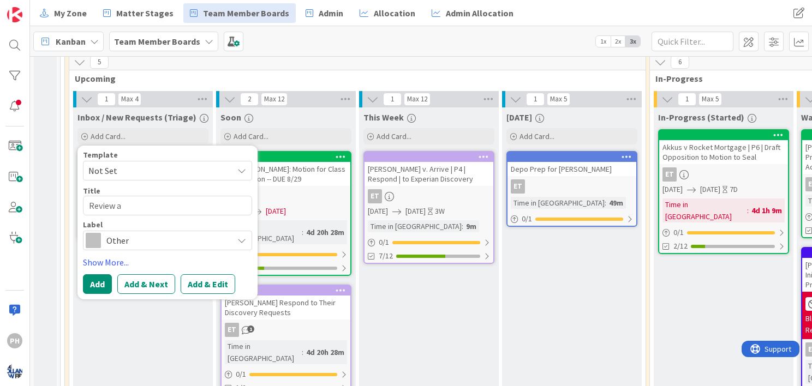
type textarea "x"
type textarea "Review"
type textarea "x"
type textarea "Review GA"
type textarea "x"
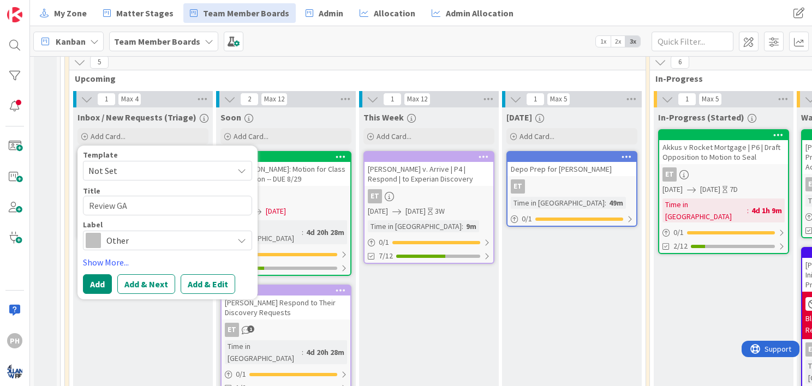
type textarea "Review GAl"
type textarea "x"
type textarea "Review GAle"
type textarea "x"
type textarea "Review GAlea"
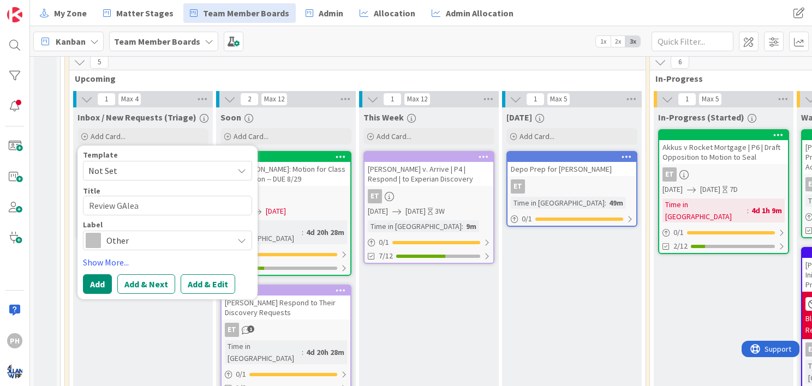
type textarea "x"
type textarea "Review GAle"
type textarea "x"
type textarea "Review GAl"
type textarea "x"
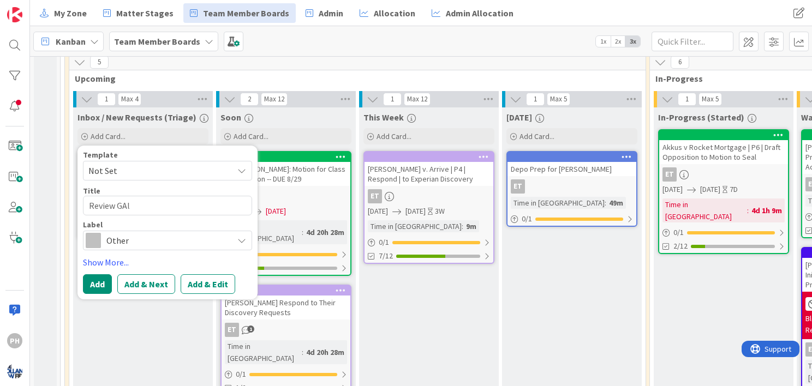
type textarea "Review GA"
type textarea "x"
type textarea "Review G"
type textarea "x"
type textarea "Review Ga"
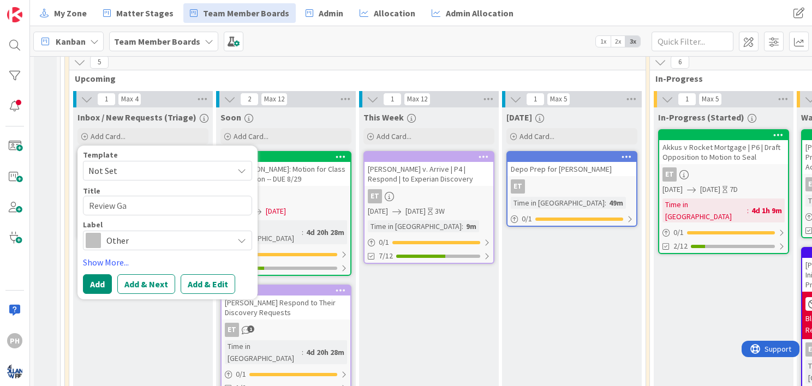
type textarea "x"
type textarea "Review Gal"
type textarea "x"
type textarea "Review Gale"
type textarea "x"
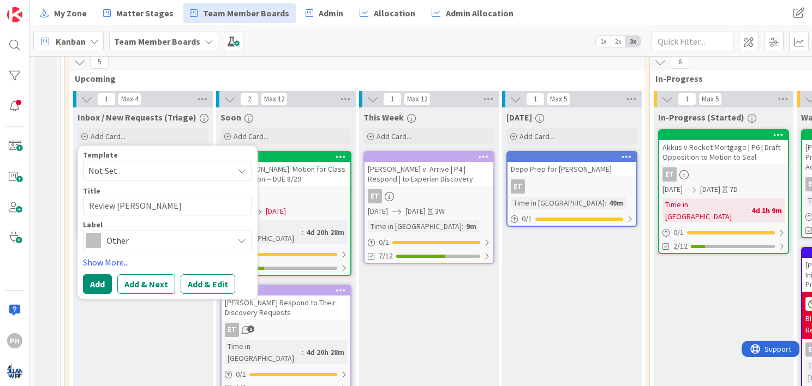
type textarea "Review Galea"
type textarea "x"
type textarea "Review Galeas"
type textarea "x"
type textarea "Review Galeas"
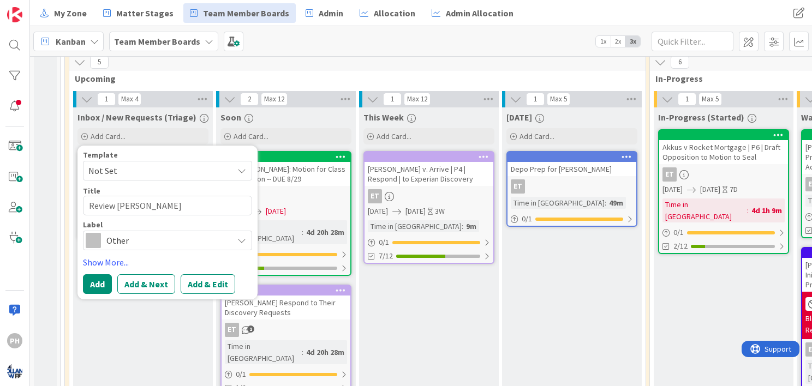
type textarea "x"
type textarea "Review Galeas D"
type textarea "x"
type textarea "Review Galeas Do"
type textarea "x"
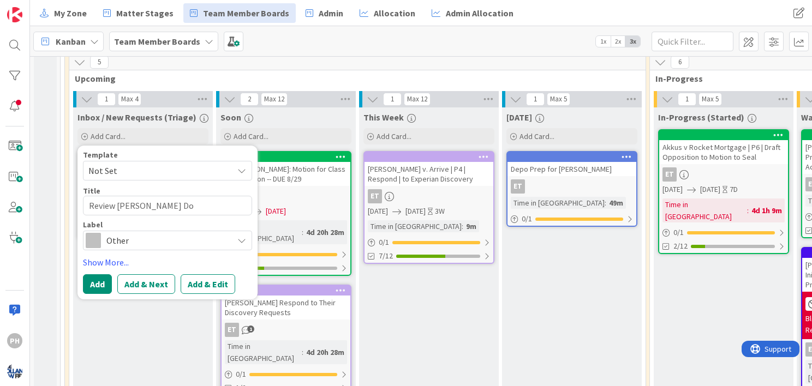
type textarea "Review Galeas Doc"
type textarea "x"
type textarea "Review Galeas Docs"
type textarea "x"
type textarea "Review Galeas Docs"
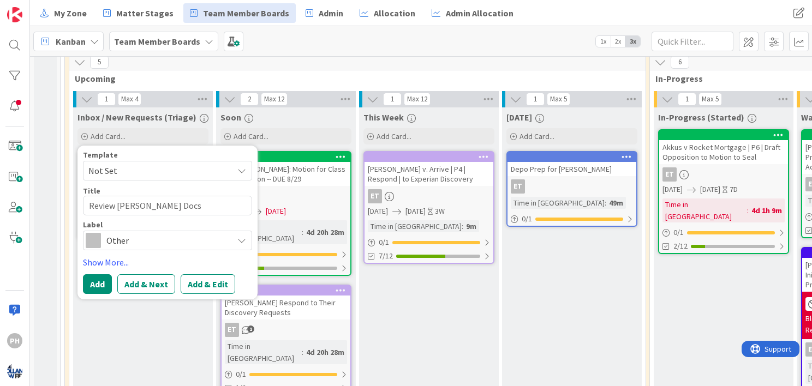
type textarea "x"
type textarea "Review Galeas Docs f"
type textarea "x"
type textarea "Review Galeas Docs fr"
type textarea "x"
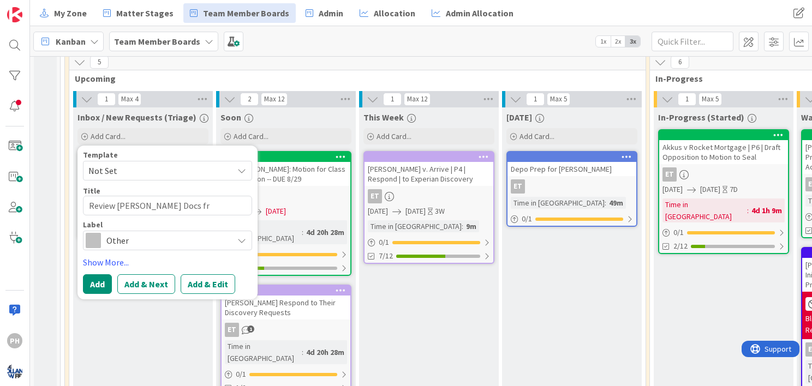
type textarea "Review Galeas Docs fro"
type textarea "x"
type textarea "Review Galeas Docs from"
type textarea "x"
type textarea "Review Galeas Docs from"
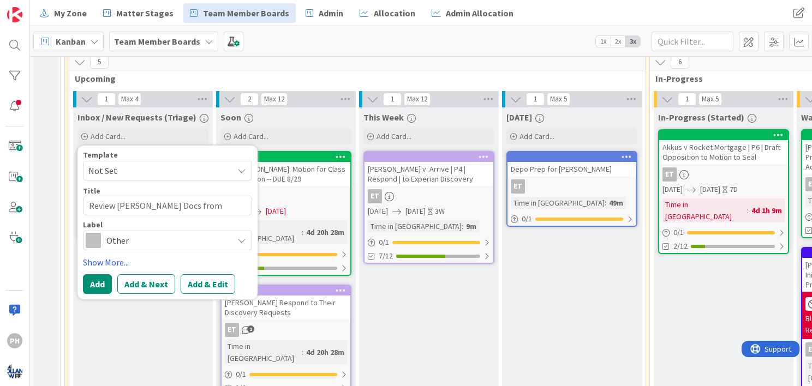
type textarea "x"
type textarea "Review Galeas Docs from E"
type textarea "x"
type textarea "Review Galeas Docs from Eq"
type textarea "x"
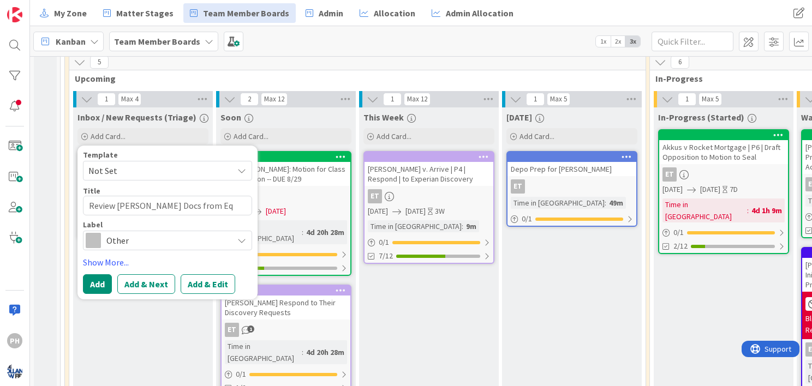
type textarea "Review Galeas Docs from Equ"
type textarea "x"
type textarea "Review Galeas Docs from Equi"
type textarea "x"
type textarea "Review Galeas Docs from Equif"
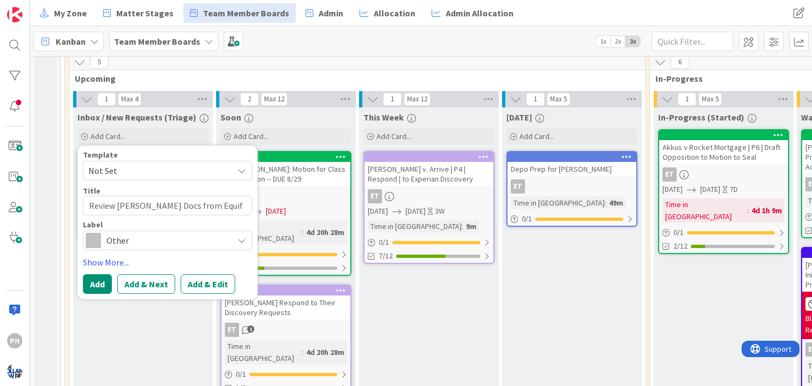
type textarea "x"
type textarea "Review Galeas Docs from Equifa"
type textarea "x"
type textarea "Review Galeas Docs from Equifax"
click at [190, 277] on button "Add & Edit" at bounding box center [208, 284] width 55 height 20
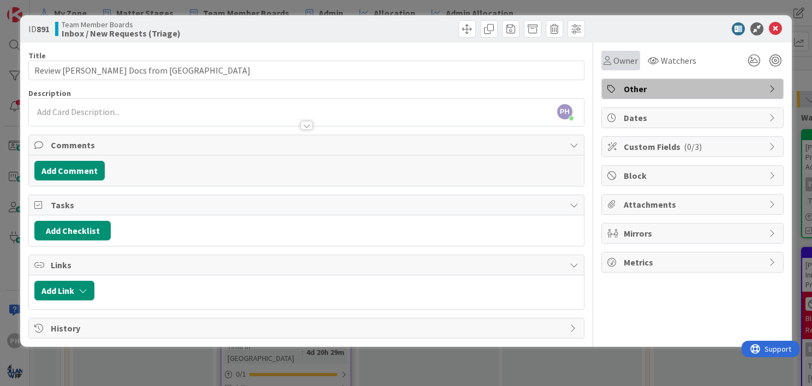
click at [609, 62] on icon at bounding box center [607, 60] width 8 height 9
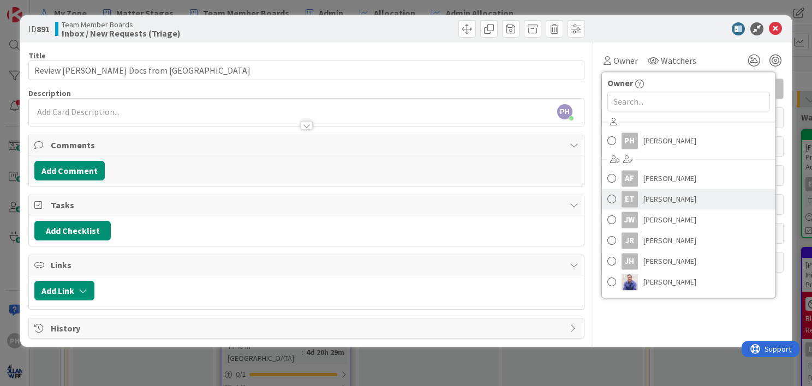
click at [614, 193] on span at bounding box center [611, 199] width 9 height 16
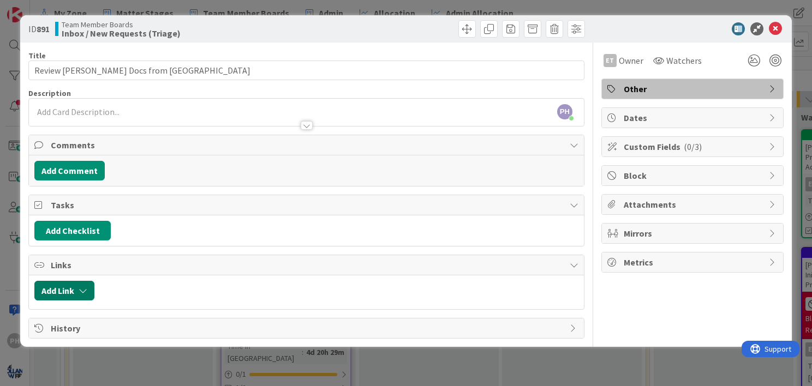
click at [79, 288] on icon "button" at bounding box center [83, 290] width 9 height 9
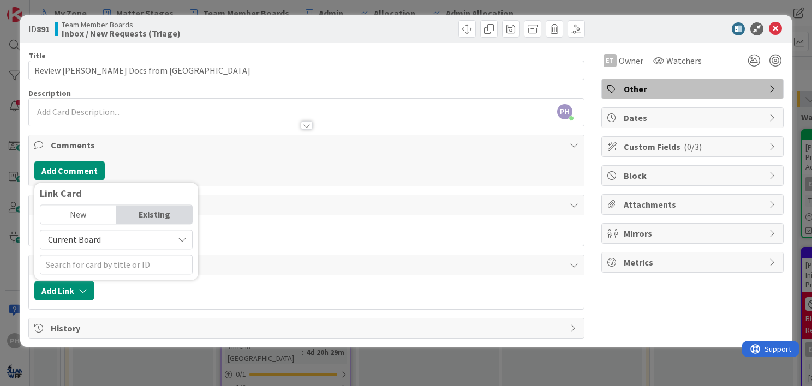
click at [161, 242] on span "Current Board" at bounding box center [107, 239] width 122 height 15
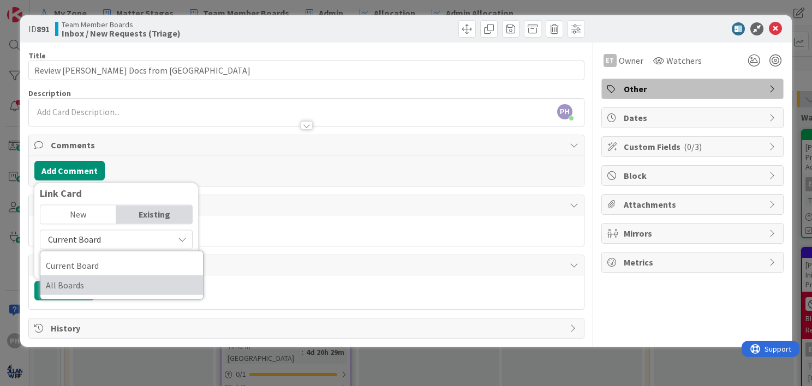
click at [136, 279] on span "All Boards" at bounding box center [122, 285] width 152 height 16
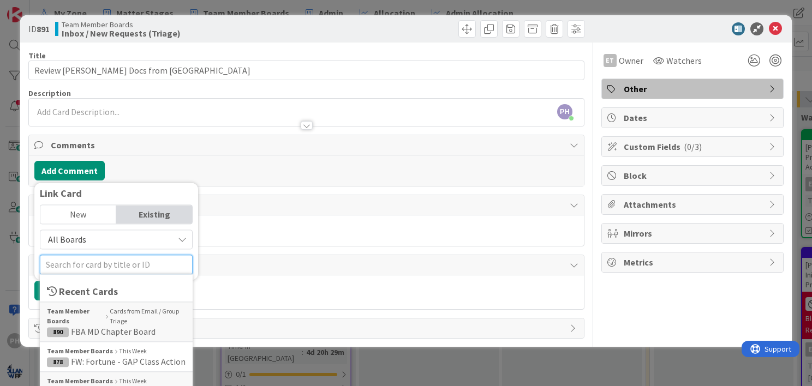
click at [131, 263] on input "text" at bounding box center [116, 265] width 153 height 20
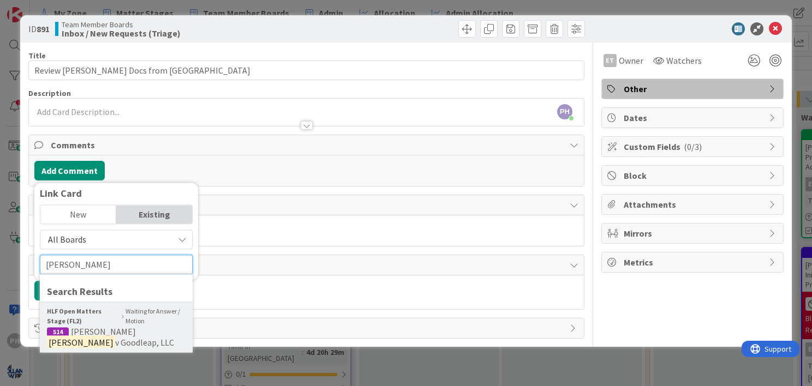
type input "galeas"
click at [110, 317] on b "HLF Open Matters Stage (FL2)" at bounding box center [83, 317] width 73 height 20
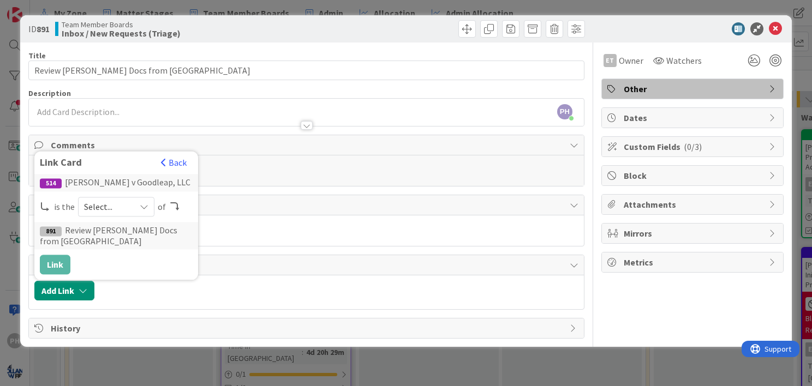
click at [90, 214] on span "Select..." at bounding box center [107, 206] width 46 height 15
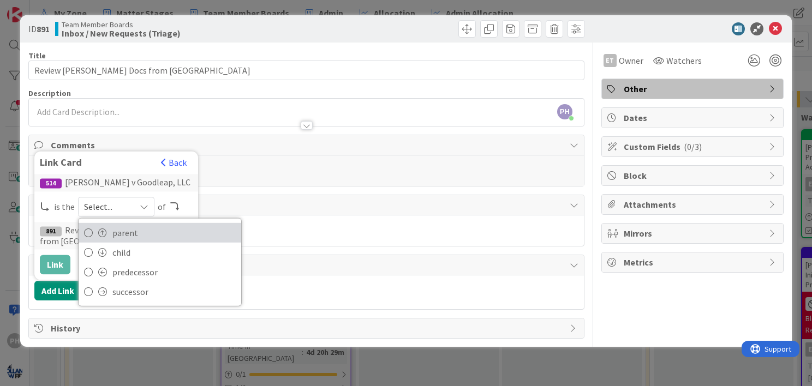
click at [93, 233] on link "parent" at bounding box center [160, 233] width 163 height 20
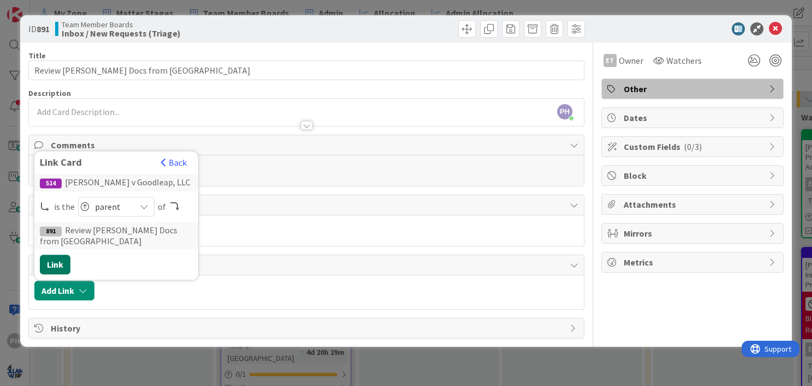
click at [53, 263] on button "Link" at bounding box center [55, 265] width 31 height 20
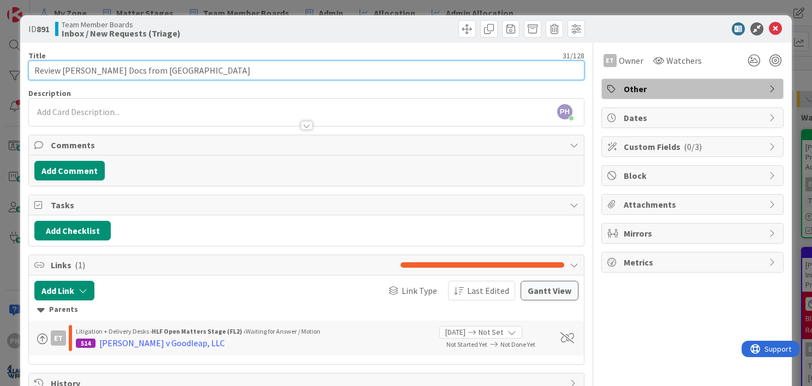
click at [183, 71] on input "Review Galeas Docs from Equifax" at bounding box center [306, 71] width 556 height 20
paste input "https://hollandlawfirm.sharepoint.com/:f:/s/Company/EkWQcmqOEn5MvvlELKxVbk0B7Gs…"
drag, startPoint x: 549, startPoint y: 72, endPoint x: 162, endPoint y: 67, distance: 387.3
click at [162, 67] on input "Review Galeas Docs from Equifax -- https://hollandlawfirm.sharepoint.com/:f:/s/…" at bounding box center [306, 71] width 556 height 20
type input "Review Galeas Docs from Equifax -"
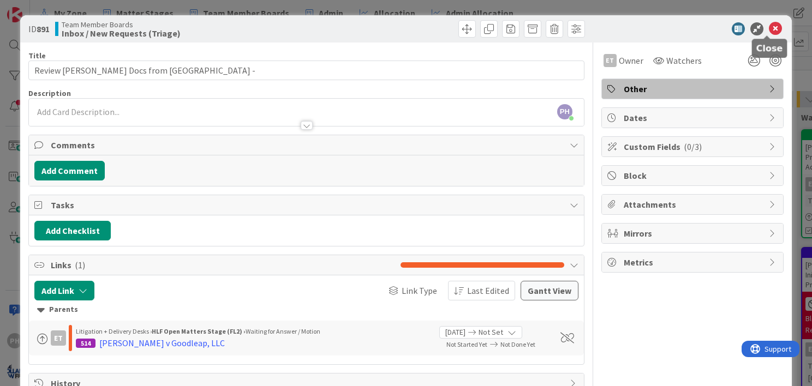
click at [769, 26] on icon at bounding box center [775, 28] width 13 height 13
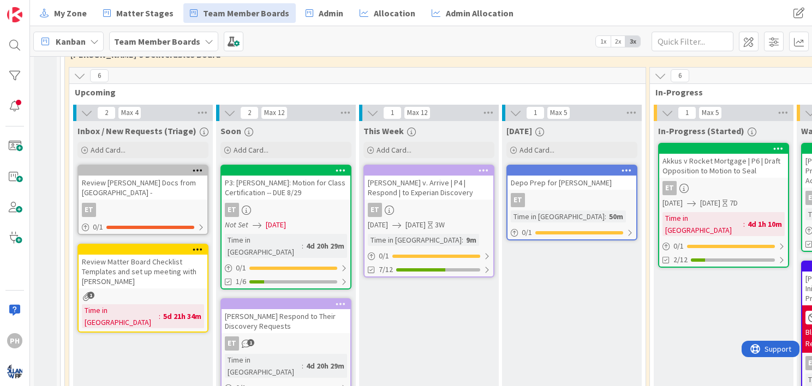
scroll to position [227, 0]
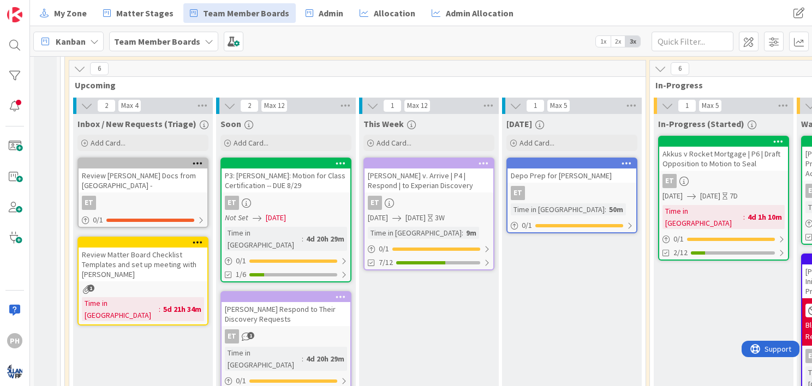
click at [197, 159] on icon at bounding box center [198, 163] width 10 height 8
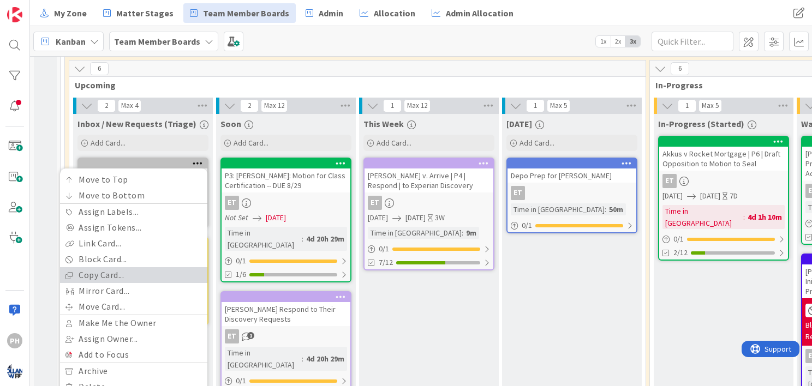
click at [139, 271] on link "Copy Card..." at bounding box center [133, 275] width 147 height 16
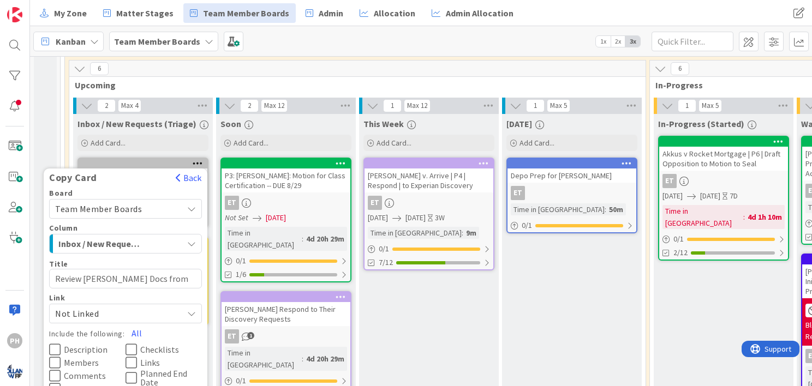
click at [185, 206] on div "Team Member Boards" at bounding box center [125, 209] width 153 height 20
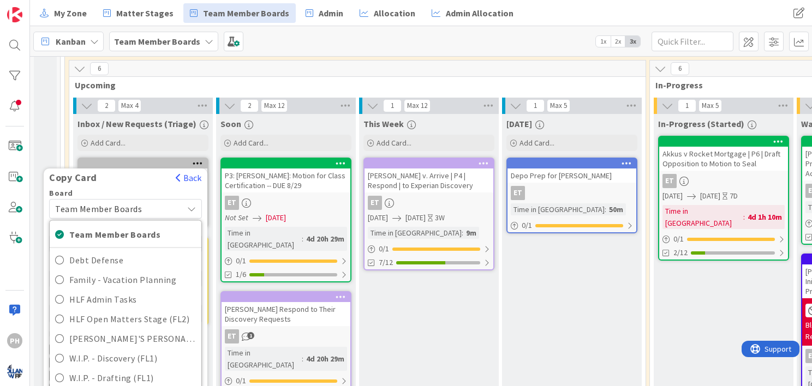
click at [185, 206] on div "Team Member Boards" at bounding box center [125, 209] width 153 height 20
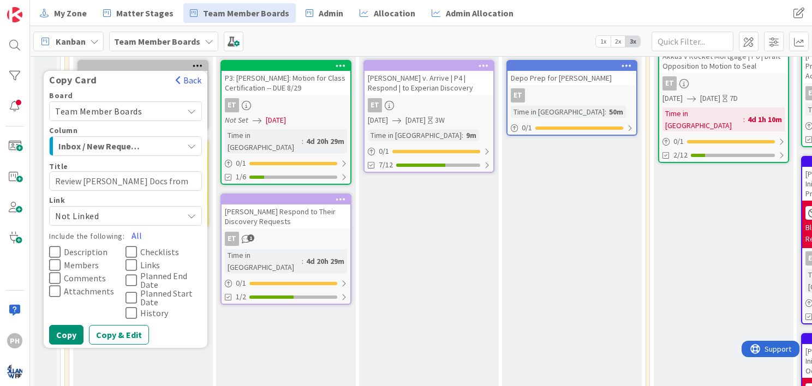
scroll to position [321, 0]
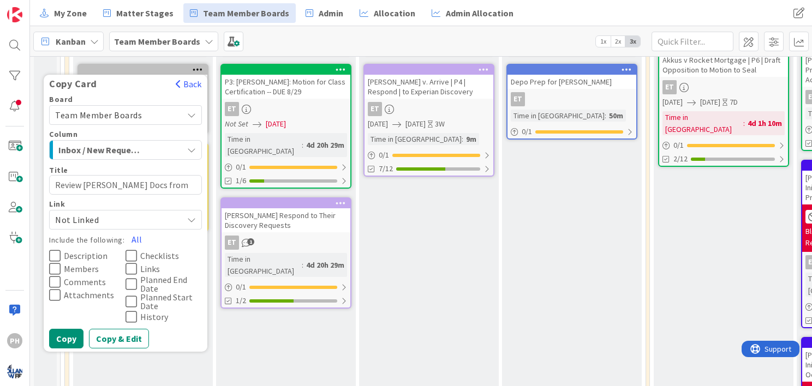
click at [182, 152] on div "Inbox / New Requests (Triage)" at bounding box center [119, 149] width 127 height 17
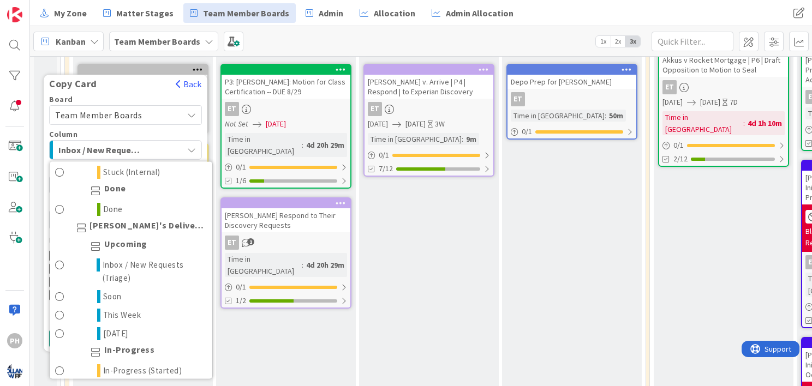
scroll to position [231, 0]
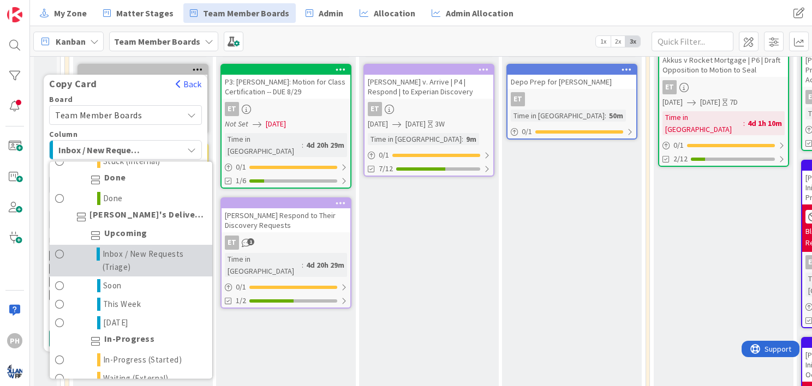
click at [56, 253] on span at bounding box center [59, 261] width 9 height 26
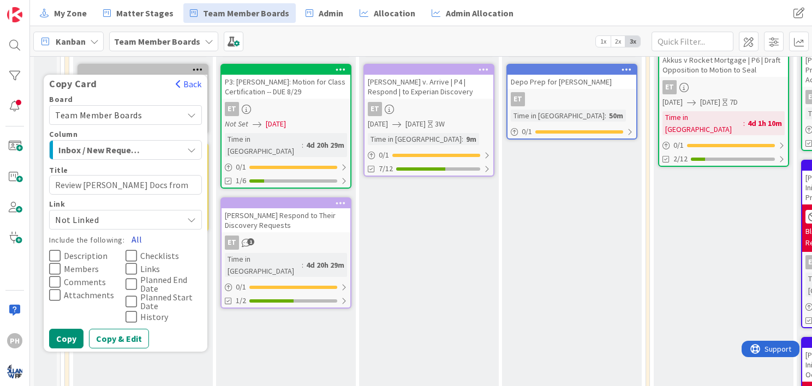
click at [131, 233] on button "All" at bounding box center [136, 240] width 25 height 20
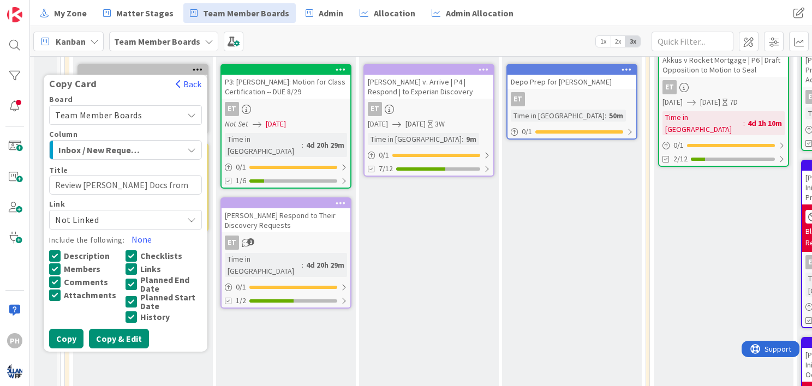
click at [105, 338] on button "Copy & Edit" at bounding box center [119, 339] width 60 height 20
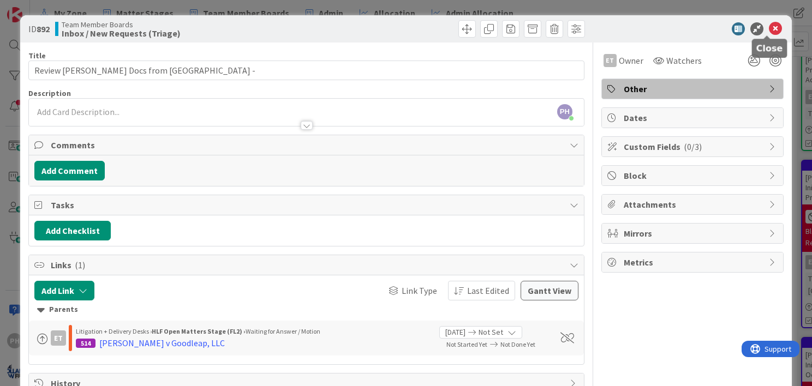
click at [769, 28] on icon at bounding box center [775, 28] width 13 height 13
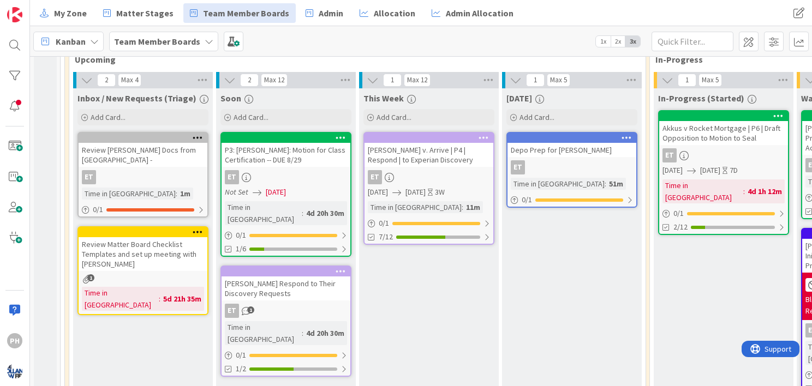
scroll to position [249, 0]
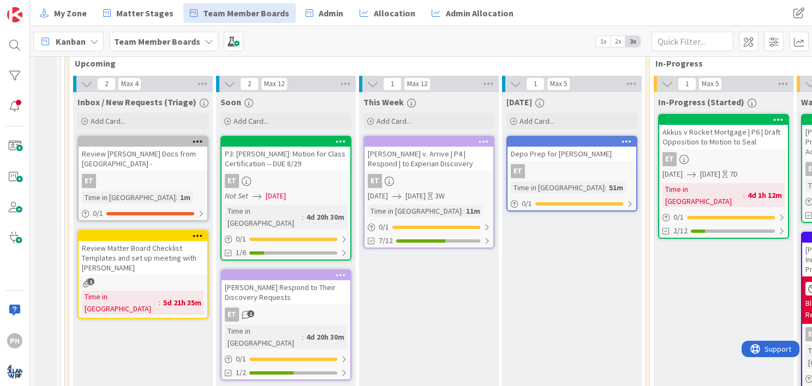
click at [196, 139] on icon at bounding box center [198, 141] width 10 height 8
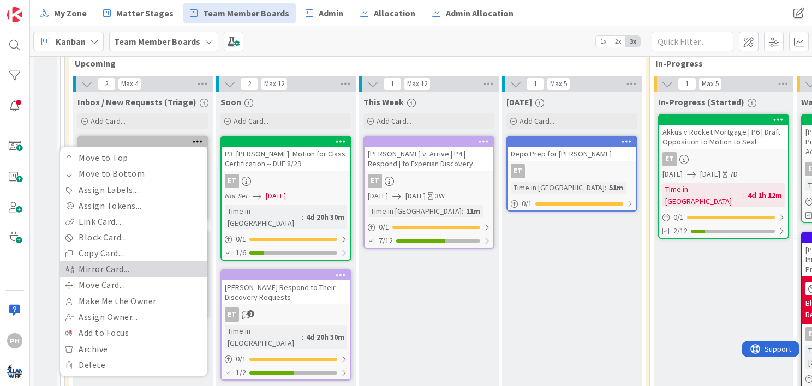
click at [97, 268] on link "Mirror Card..." at bounding box center [133, 269] width 147 height 16
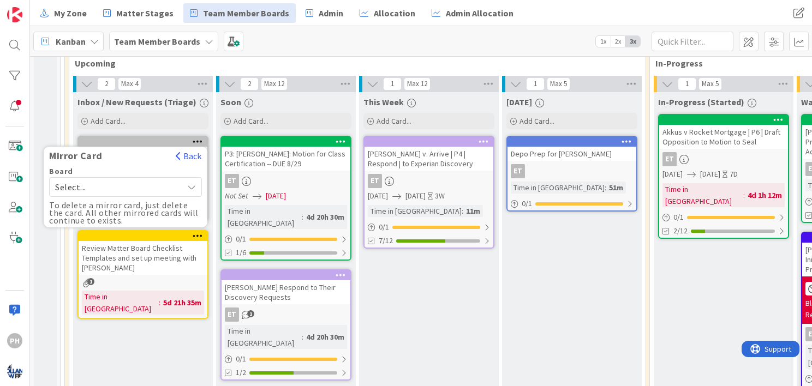
click at [144, 185] on span "Select..." at bounding box center [116, 186] width 122 height 15
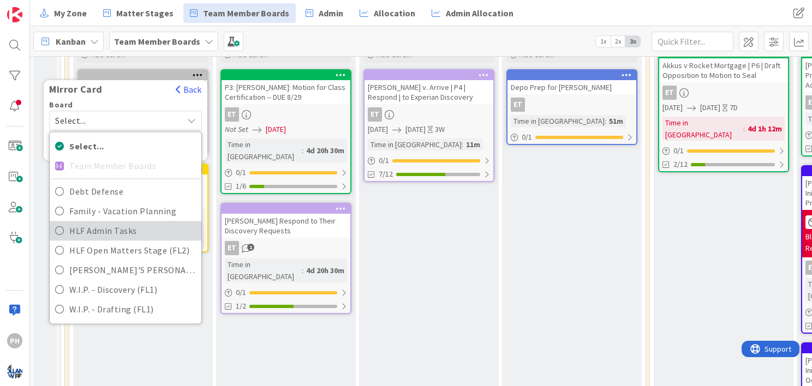
scroll to position [327, 0]
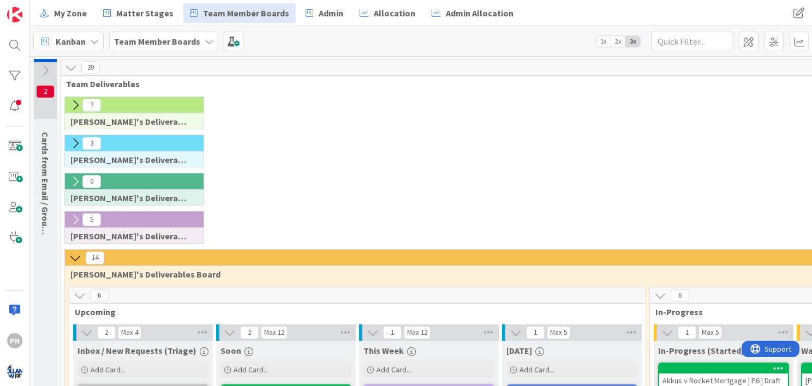
scroll to position [8, 0]
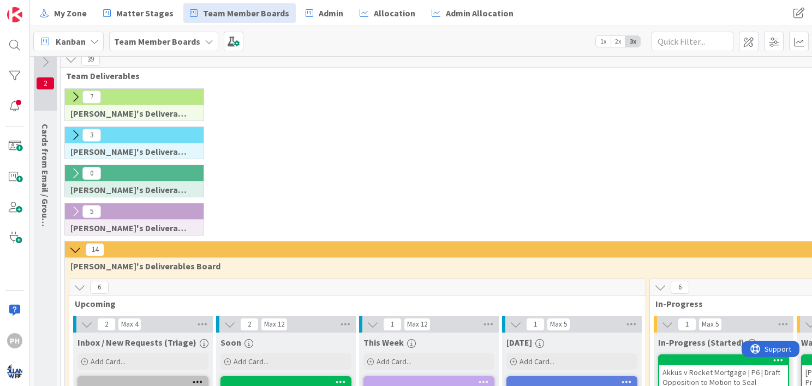
click at [71, 137] on icon at bounding box center [75, 135] width 12 height 12
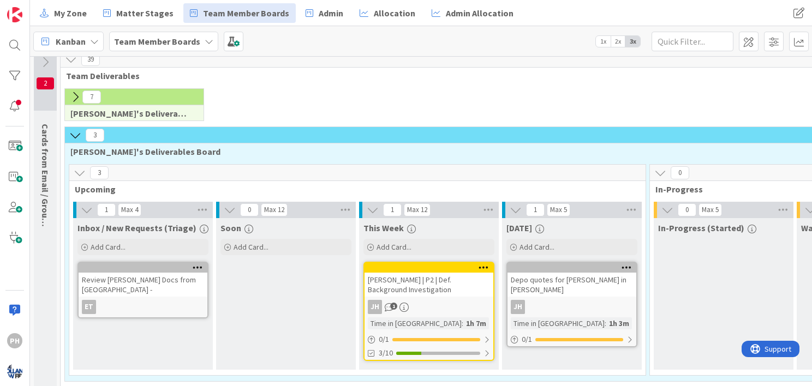
click at [112, 276] on div "Review Galeas Docs from Equifax -" at bounding box center [143, 285] width 129 height 24
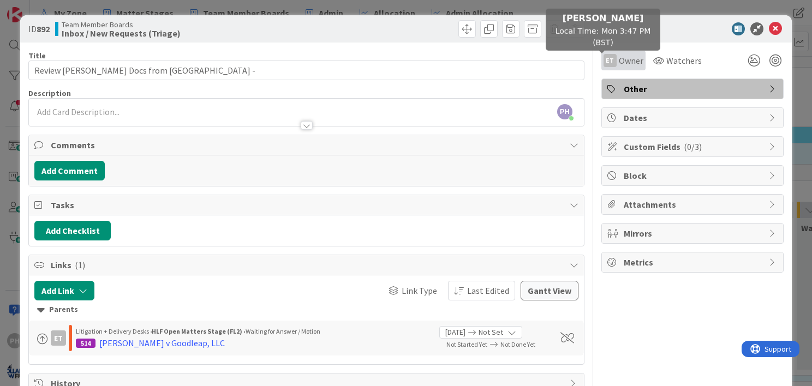
click at [607, 62] on div "ET" at bounding box center [609, 60] width 13 height 13
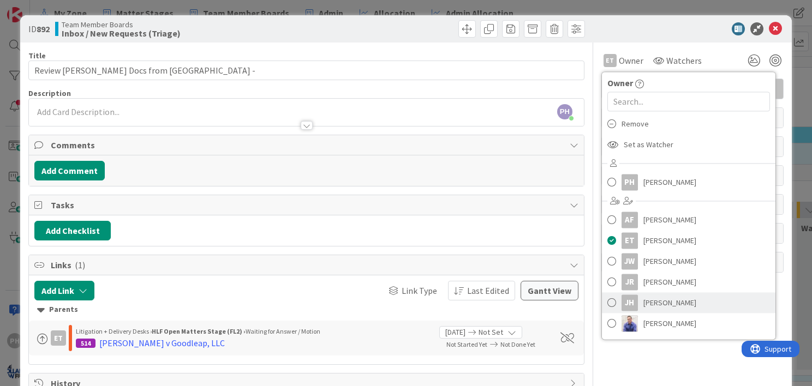
click at [607, 305] on span at bounding box center [611, 303] width 9 height 16
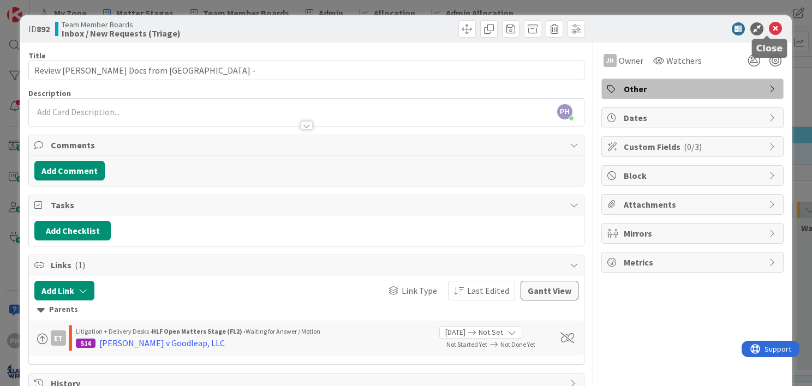
click at [769, 32] on icon at bounding box center [775, 28] width 13 height 13
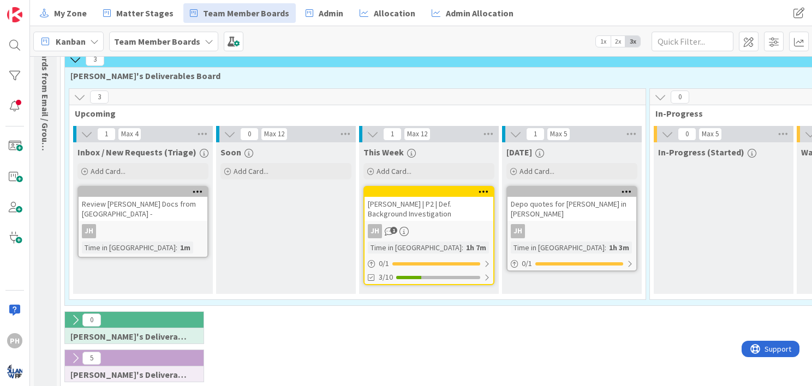
scroll to position [86, 0]
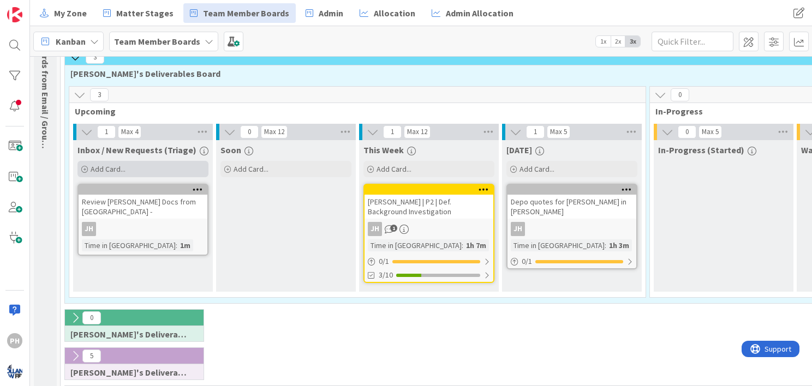
click at [105, 167] on span "Add Card..." at bounding box center [108, 169] width 35 height 10
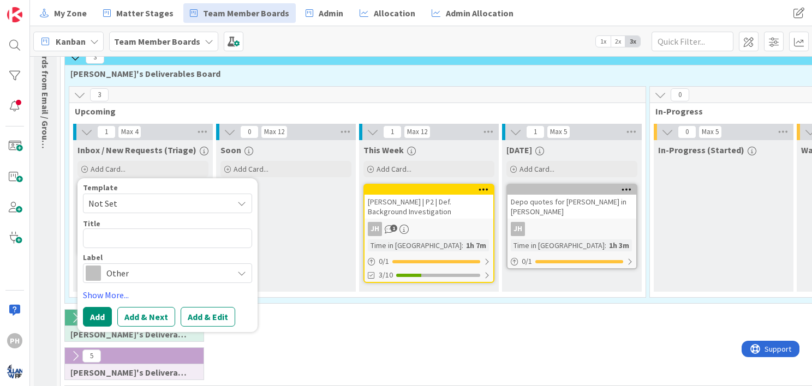
type textarea "x"
type textarea "I"
type textarea "x"
type textarea "In"
type textarea "x"
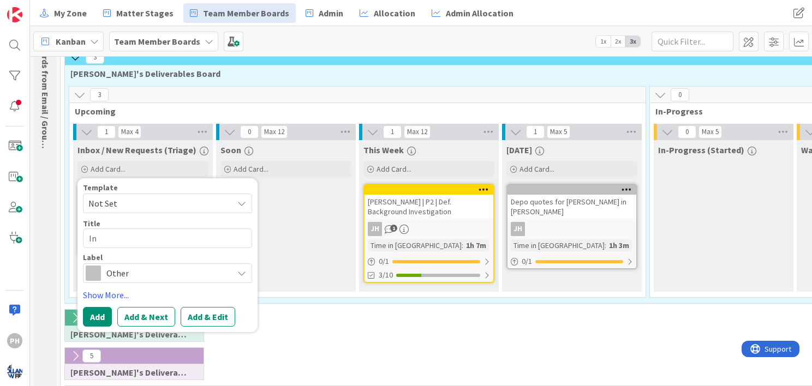
type textarea "Ine"
type textarea "x"
type textarea "Inex"
type textarea "x"
type textarea "Inexc"
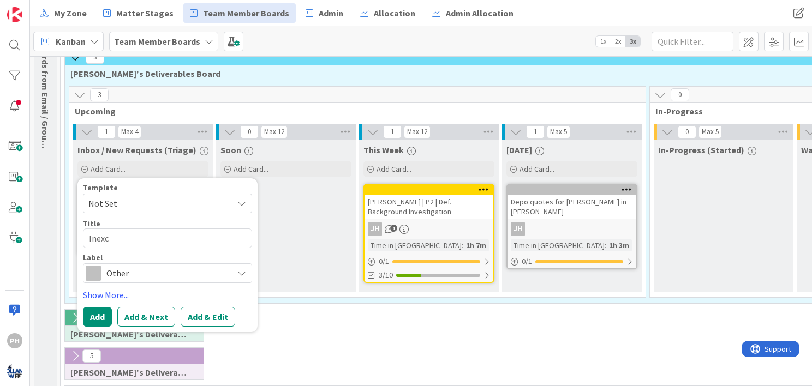
type textarea "x"
type textarea "Inex"
type textarea "x"
type textarea "Ine"
type textarea "x"
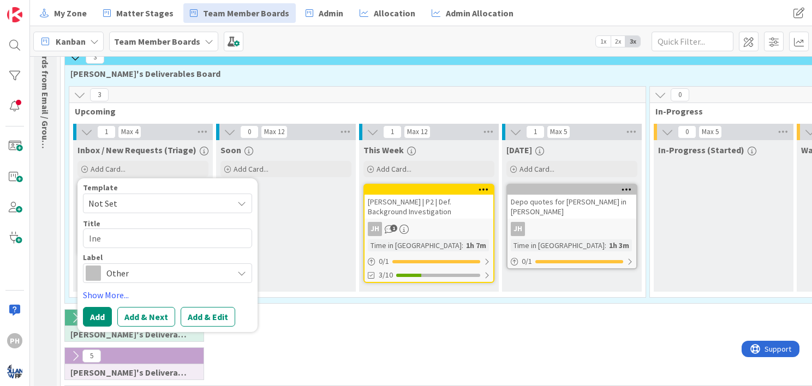
type textarea "In"
type textarea "x"
type textarea "Ind"
type textarea "x"
type textarea "Inde"
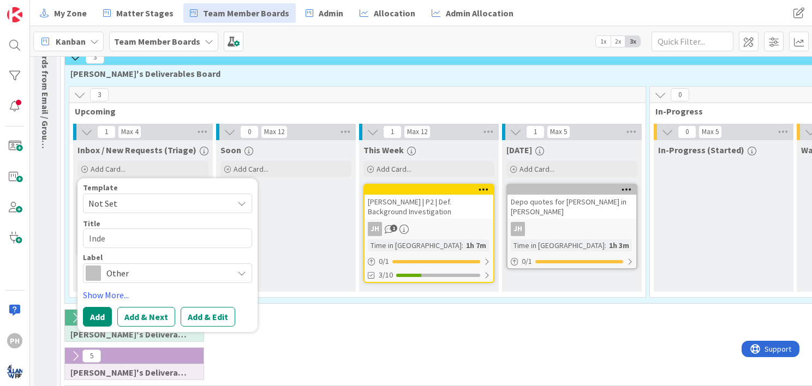
type textarea "x"
type textarea "Index"
type textarea "x"
type textarea "Index"
type textarea "x"
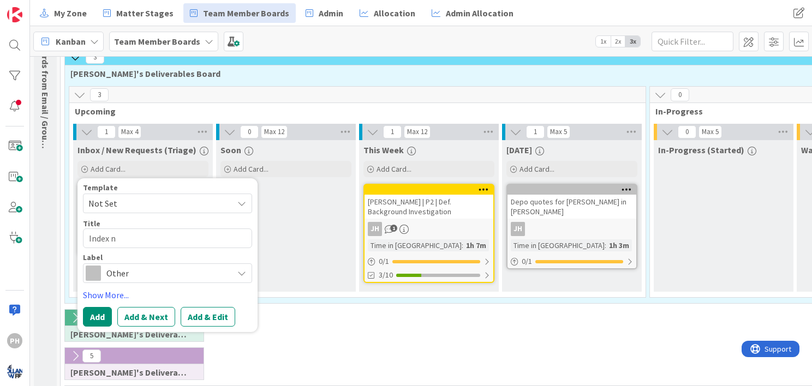
type textarea "Index ne"
type textarea "x"
type textarea "Index new"
type textarea "x"
type textarea "Index new d"
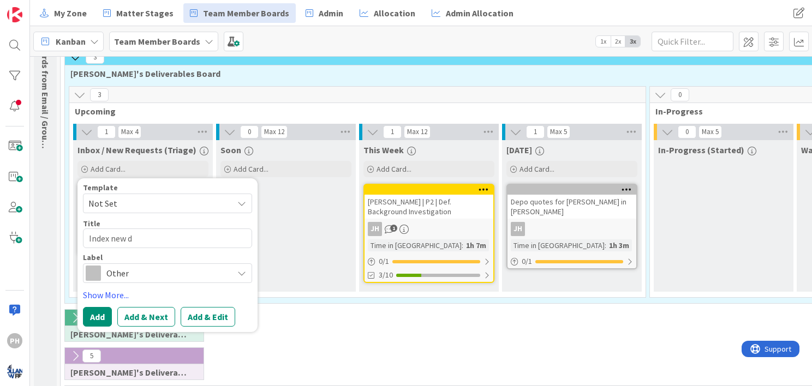
type textarea "x"
type textarea "Index new doc"
type textarea "x"
type textarea "Index new docs"
type textarea "x"
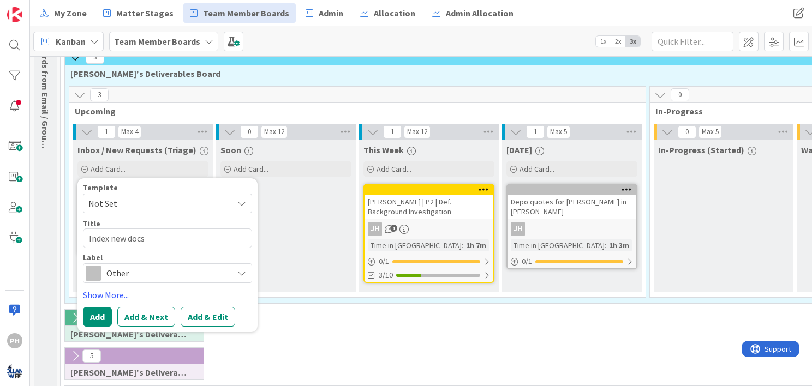
type textarea "Index new docs"
type textarea "x"
type textarea "Index new docs f"
type textarea "x"
type textarea "Index new docs fr"
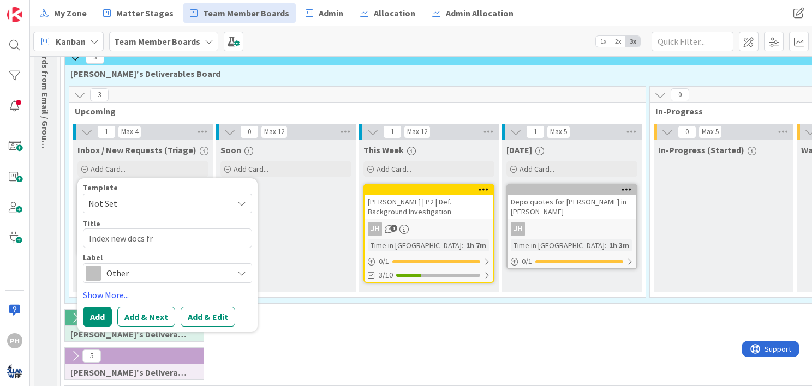
type textarea "x"
type textarea "Index new docs from"
type textarea "x"
type textarea "Index new docs from"
type textarea "x"
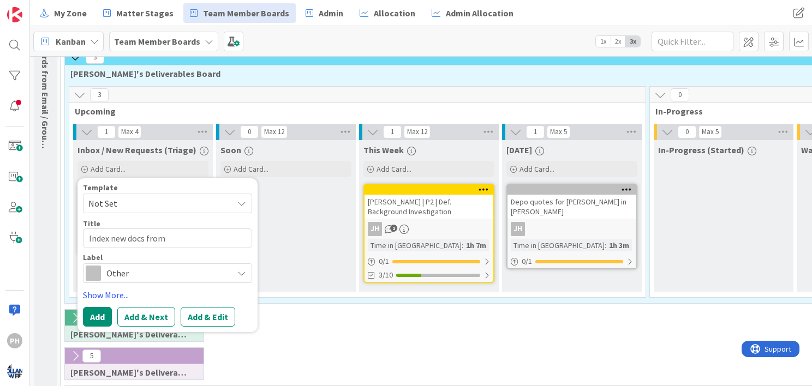
type textarea "Index new docs from I"
type textarea "x"
type textarea "Index new docs from Im"
type textarea "x"
type textarea "Index new docs from Im"
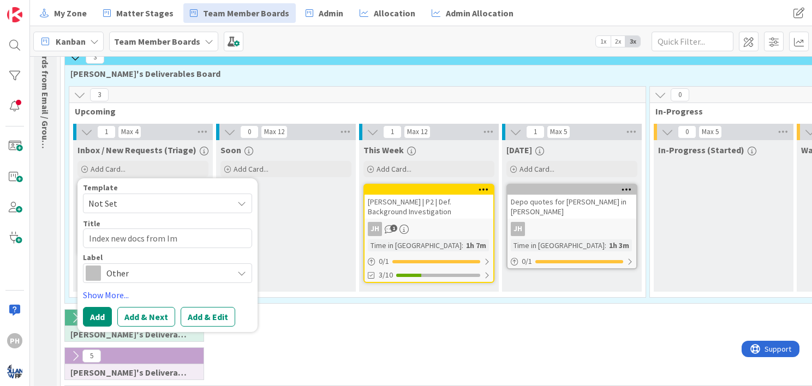
type textarea "x"
type textarea "Index new docs from Im c"
type textarea "x"
type textarea "Index new docs from Im"
type textarea "x"
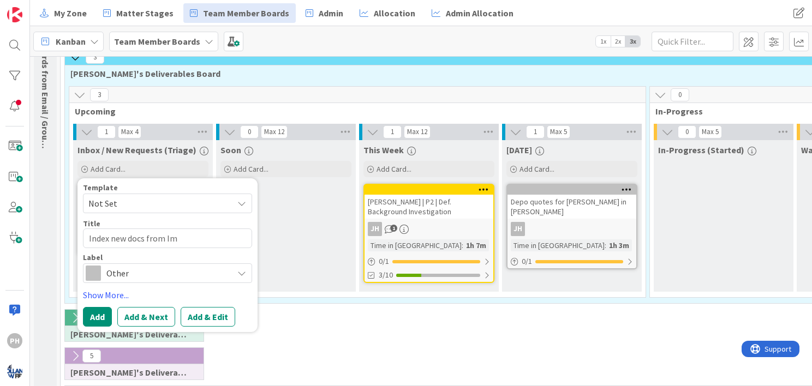
type textarea "Index new docs from Im"
type textarea "x"
type textarea "Index new docs from I"
type textarea "x"
type textarea "Index new docs from"
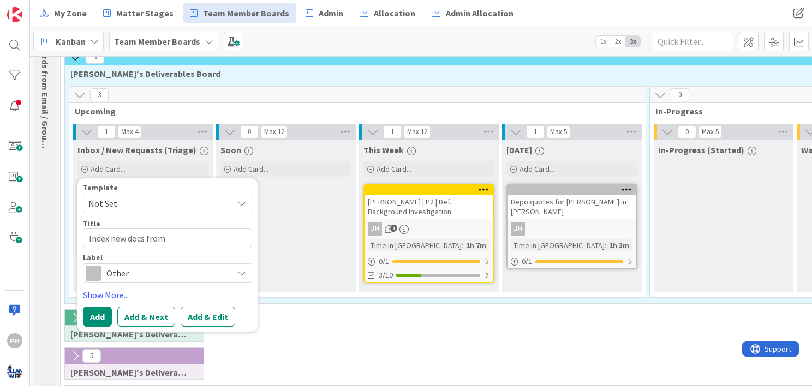
type textarea "x"
type textarea "Index new docs from K"
type textarea "x"
type textarea "Index new docs from Ki"
type textarea "x"
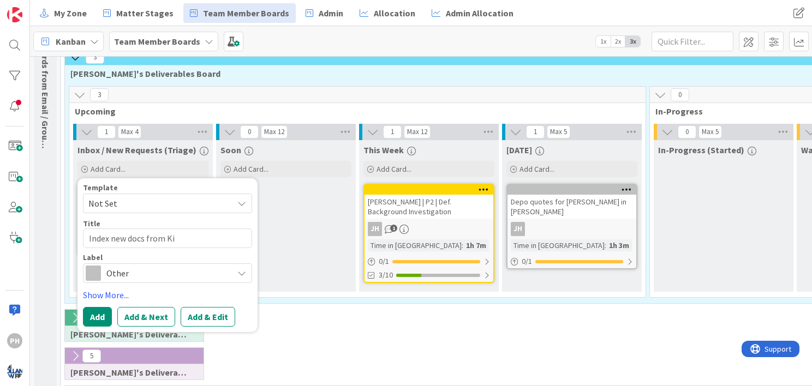
type textarea "Index new docs from Kim"
type textarea "x"
type textarea "Index new docs from Kim"
type textarea "x"
type textarea "Index new docs from Kim C"
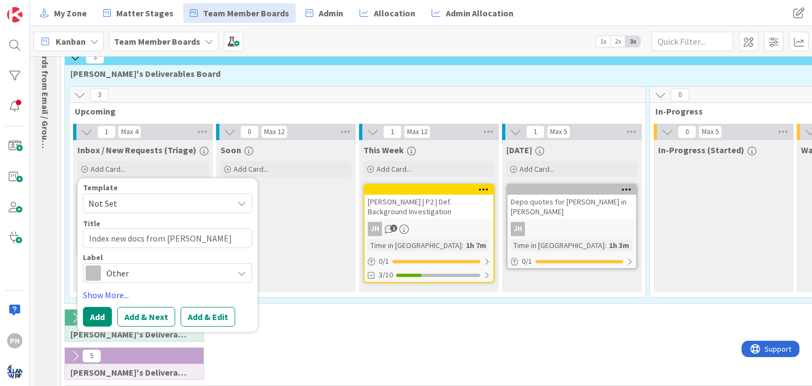
type textarea "x"
type textarea "Index new docs from Kim Ca"
type textarea "x"
type textarea "Index new docs from Kim Car"
type textarea "x"
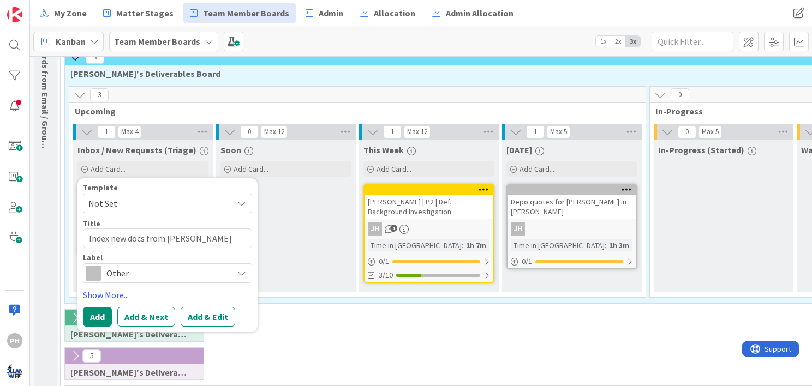
type textarea "Index new docs from Kim Ca"
type textarea "x"
type textarea "Index new docs from Kim Cam"
type textarea "x"
type textarea "Index new docs from Kim Camma"
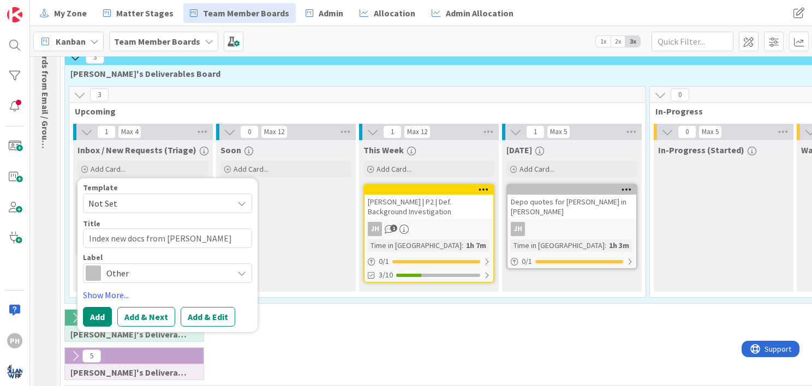
type textarea "x"
type textarea "Index new docs from Kim Cammar"
type textarea "x"
type textarea "Index new docs from Kim Cammara"
type textarea "x"
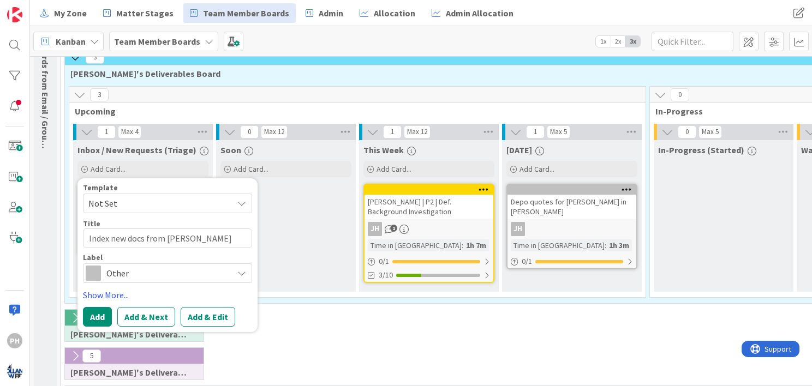
type textarea "Index new docs from Kim Cammarat"
type textarea "x"
type textarea "Index new docs from Kim Cammarata"
click at [192, 313] on button "Add & Edit" at bounding box center [208, 317] width 55 height 20
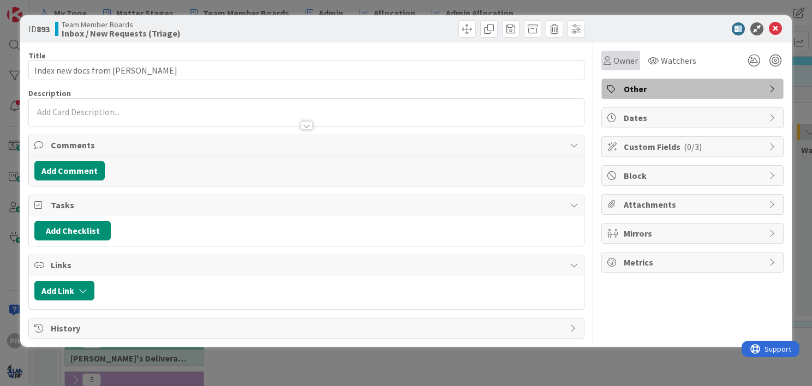
click at [614, 63] on span "Owner" at bounding box center [625, 60] width 25 height 13
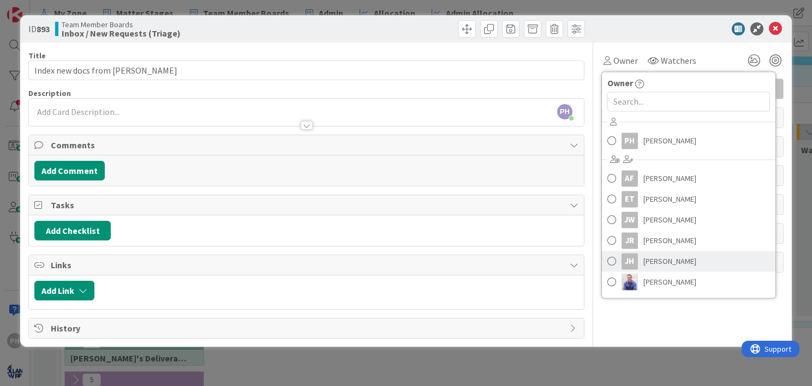
click at [613, 260] on span at bounding box center [611, 261] width 9 height 16
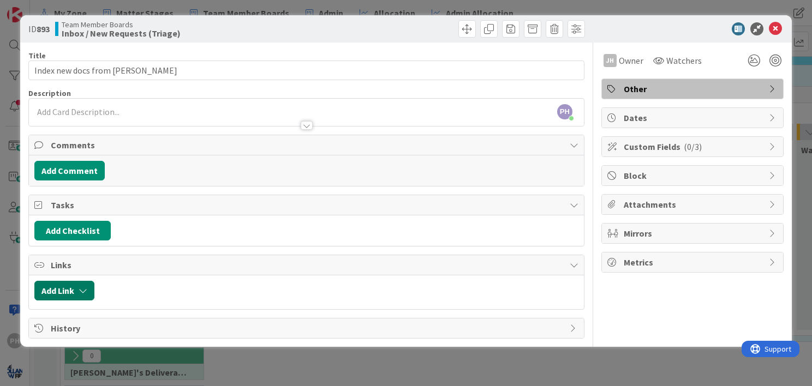
click at [68, 288] on button "Add Link" at bounding box center [64, 291] width 60 height 20
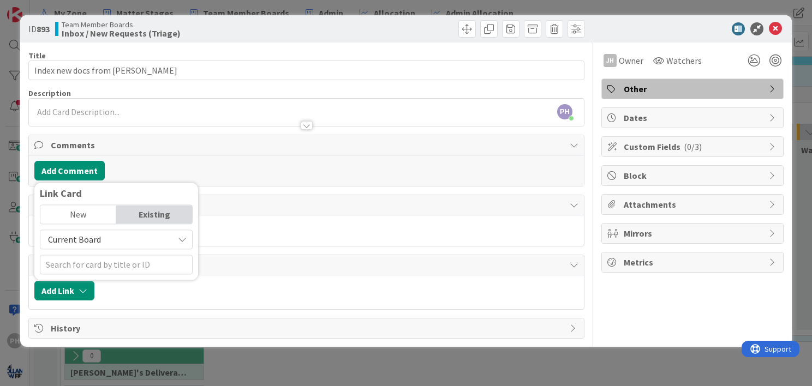
click at [98, 239] on span "Current Board" at bounding box center [74, 239] width 53 height 11
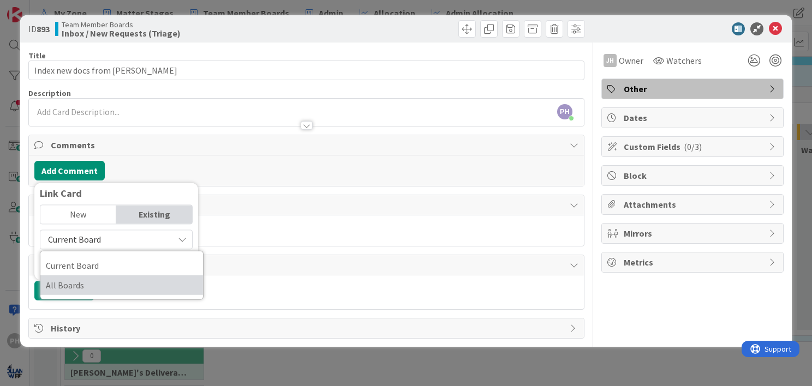
click at [83, 277] on span "All Boards" at bounding box center [122, 285] width 152 height 16
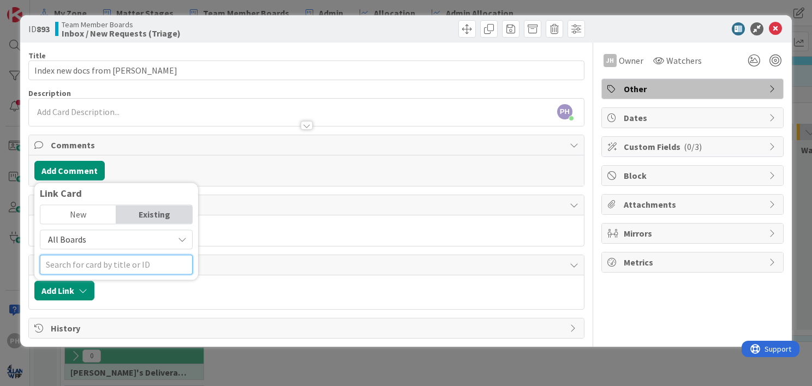
click at [83, 267] on input "text" at bounding box center [116, 265] width 153 height 20
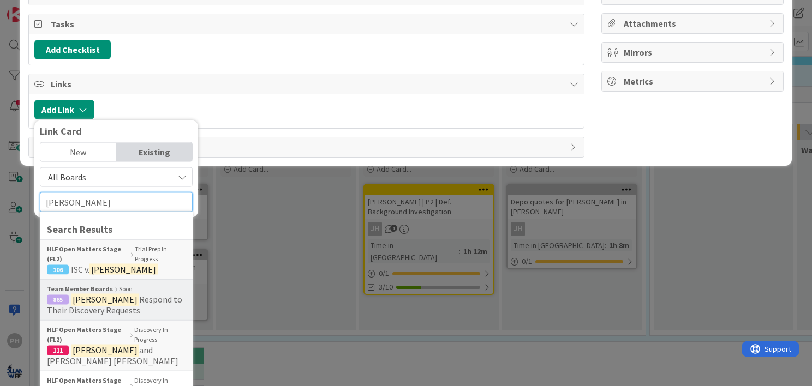
scroll to position [182, 0]
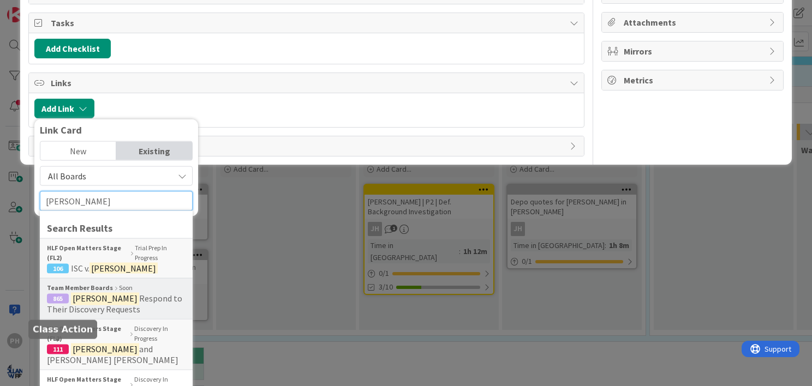
type input "anderson"
click at [68, 345] on div "111" at bounding box center [58, 350] width 22 height 10
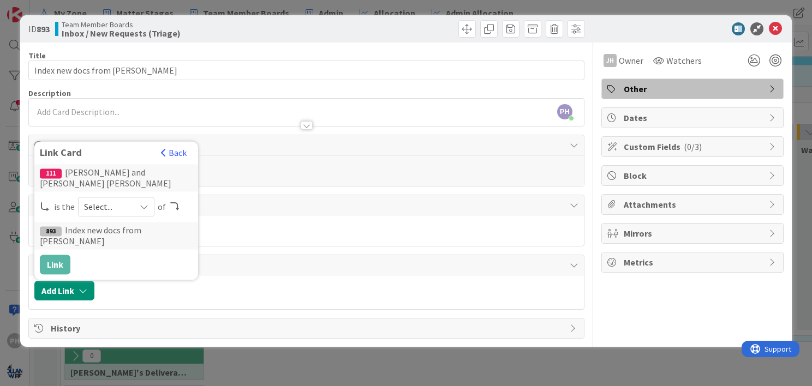
scroll to position [0, 0]
click at [106, 206] on span "Select..." at bounding box center [107, 206] width 46 height 15
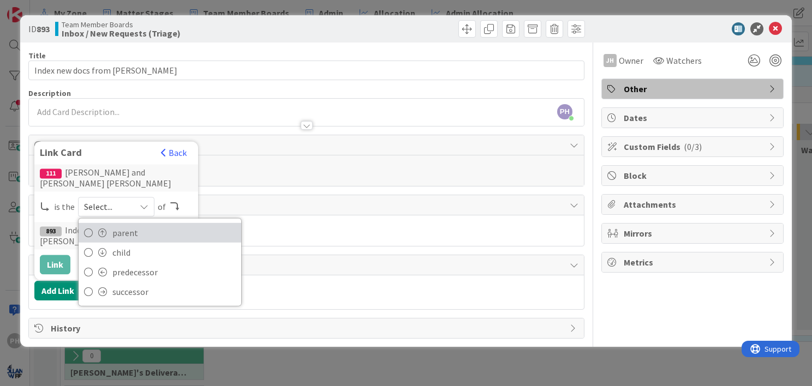
click at [105, 226] on link "parent" at bounding box center [160, 233] width 163 height 20
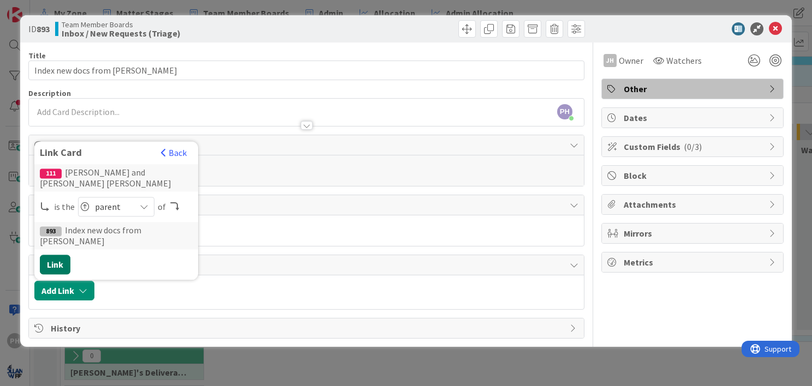
click at [55, 263] on button "Link" at bounding box center [55, 265] width 31 height 20
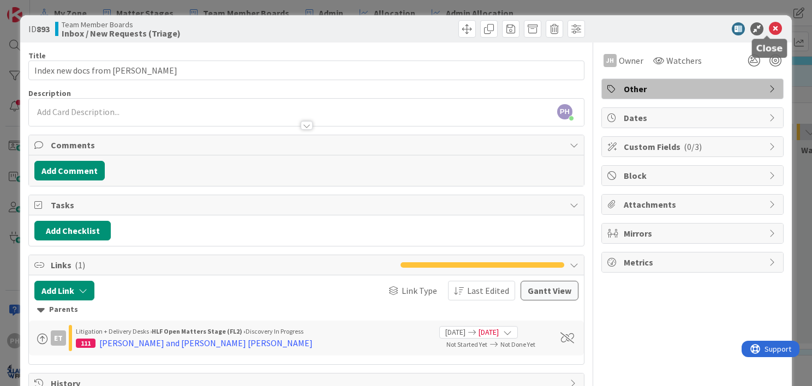
click at [769, 28] on icon at bounding box center [775, 28] width 13 height 13
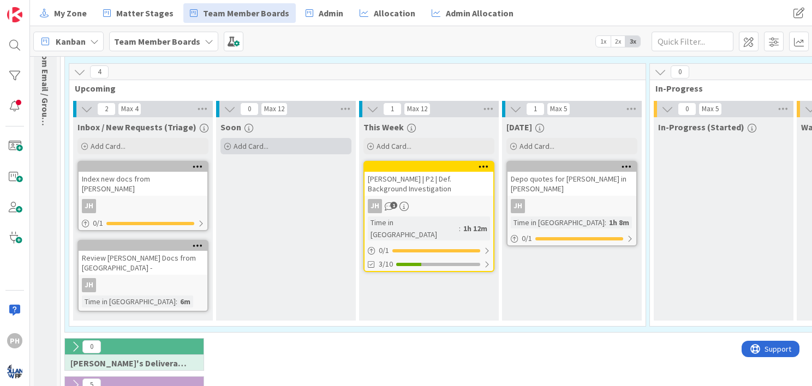
scroll to position [73, 0]
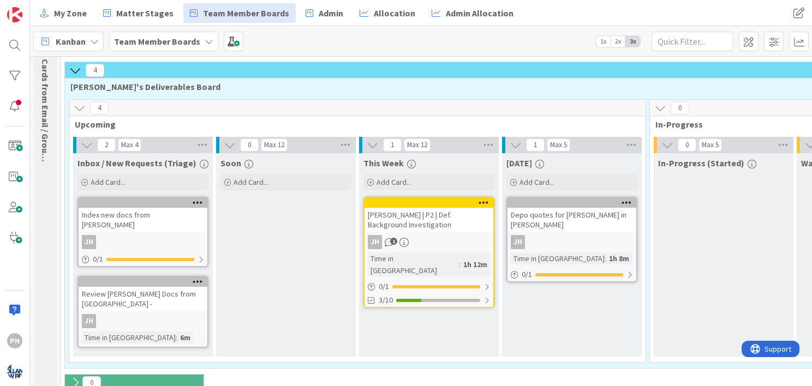
click at [194, 200] on icon at bounding box center [198, 203] width 10 height 8
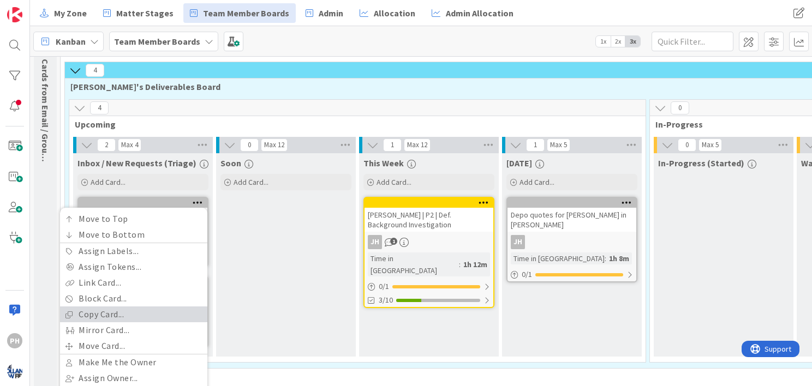
click at [107, 308] on link "Copy Card..." at bounding box center [133, 315] width 147 height 16
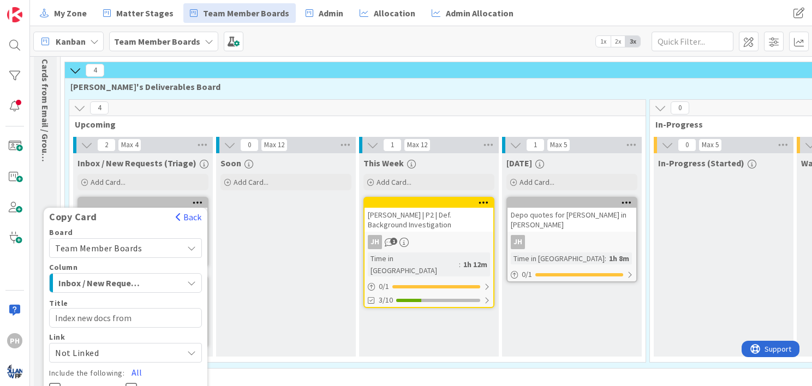
click at [143, 244] on span "Team Member Boards" at bounding box center [116, 248] width 122 height 15
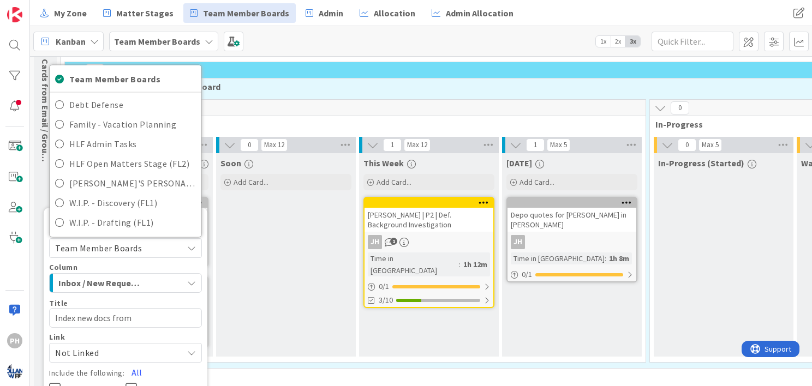
click at [187, 281] on icon "button" at bounding box center [191, 283] width 9 height 9
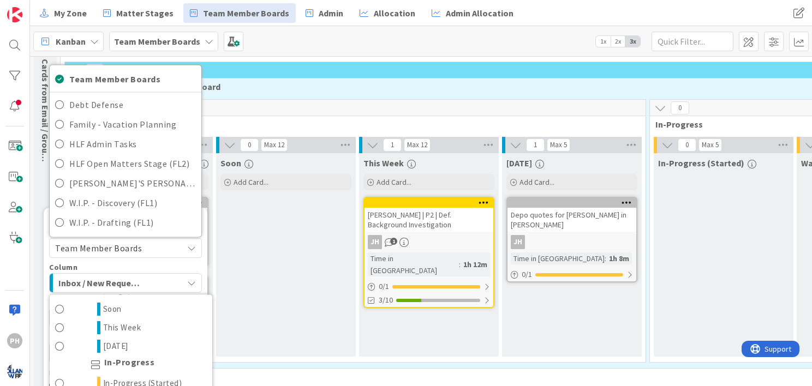
scroll to position [1048, 0]
click at [59, 305] on span at bounding box center [59, 308] width 9 height 13
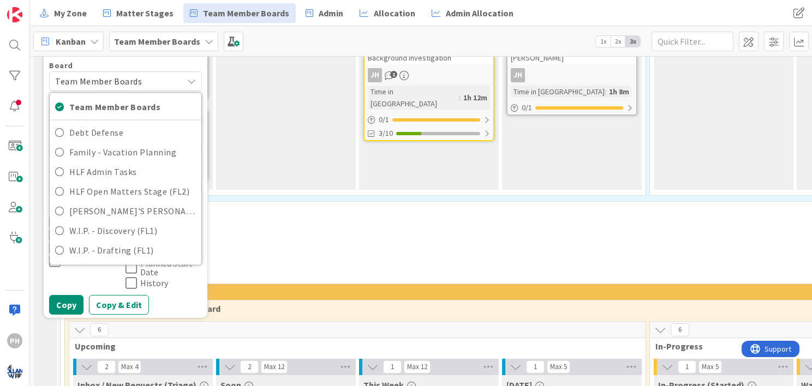
scroll to position [266, 0]
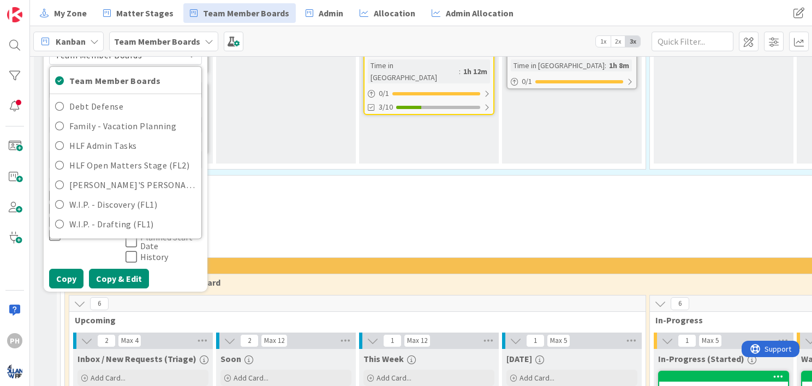
click at [135, 269] on button "Copy & Edit" at bounding box center [119, 279] width 60 height 20
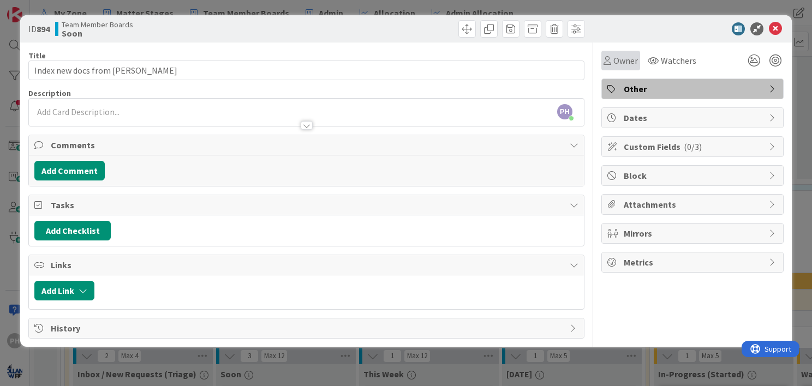
click at [611, 57] on div "Owner" at bounding box center [620, 60] width 34 height 13
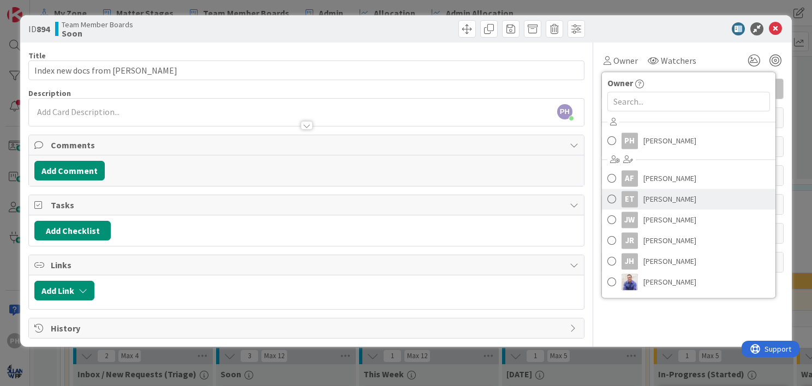
click at [613, 196] on span at bounding box center [611, 199] width 9 height 16
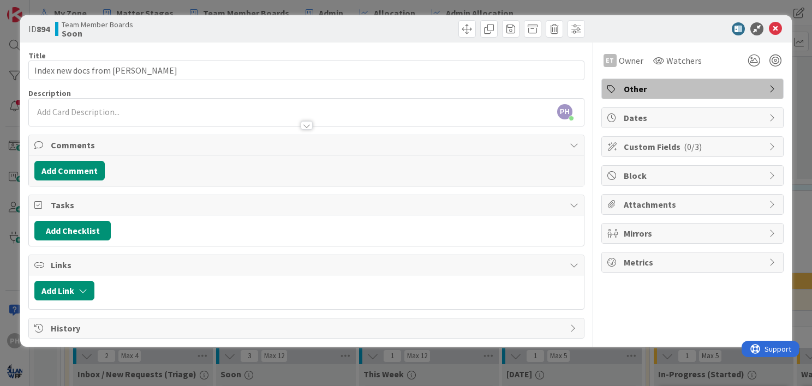
type textarea "x"
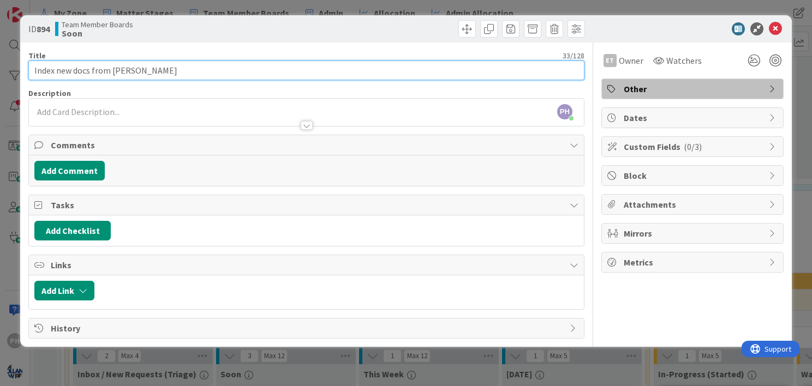
click at [47, 75] on input "Index new docs from Kim Cammarata" at bounding box center [306, 71] width 556 height 20
type input "renew docs from Kim Cammarata"
type textarea "x"
type input "reviewnew docs from Kim Cammarata"
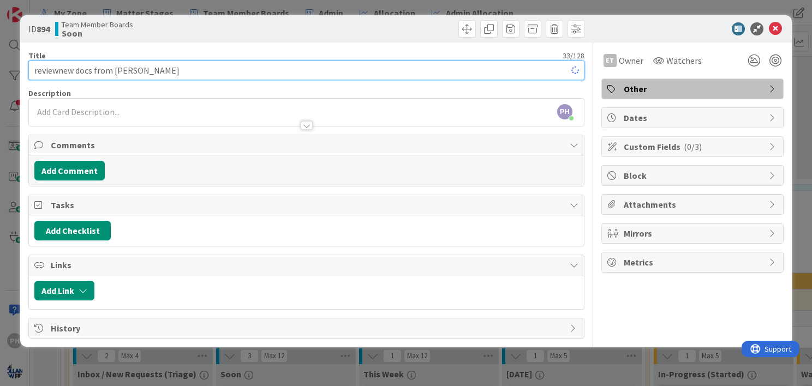
type textarea "x"
type input "review new docs from Kim Cammarata"
type textarea "x"
click at [184, 74] on input "review new docs from Kim Cammarata" at bounding box center [306, 71] width 556 height 20
type input "review new docs from Kim Cammarata -"
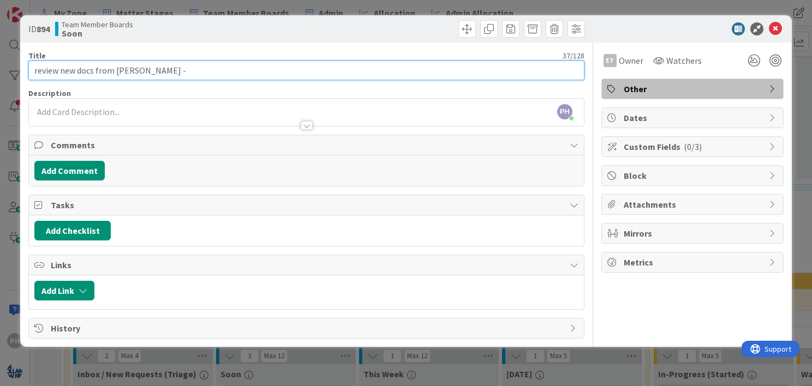
type textarea "x"
type input "review new docs from Kim Cammarata - f"
type textarea "x"
type input "review new docs from Kim Cammarata - for M"
type textarea "x"
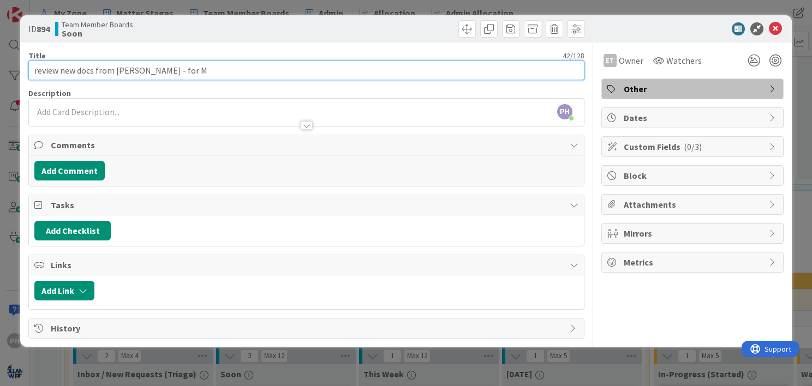
type input "review new docs from Kim Cammarata - for"
type textarea "x"
type input "review new docs from Kim Cammarata - for Hamer"
type textarea "x"
type input "review new docs from Kim Cammarata - for Hame"
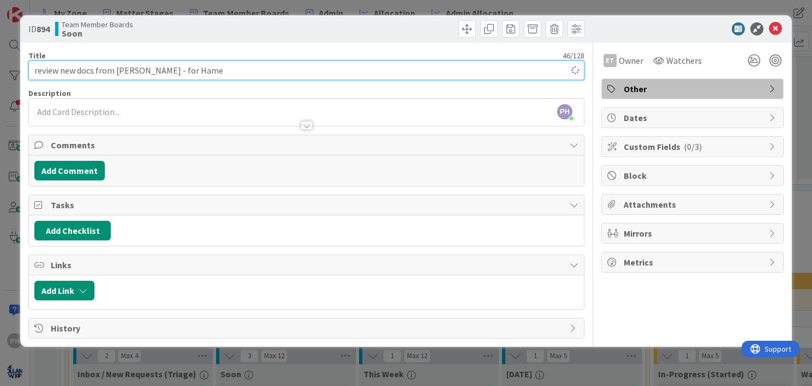
type textarea "x"
type input "review new docs from Kim Cammarata - for Hammerman depo"
type textarea "x"
type input "review new docs from Kim Cammarata - for Hammerman depo"
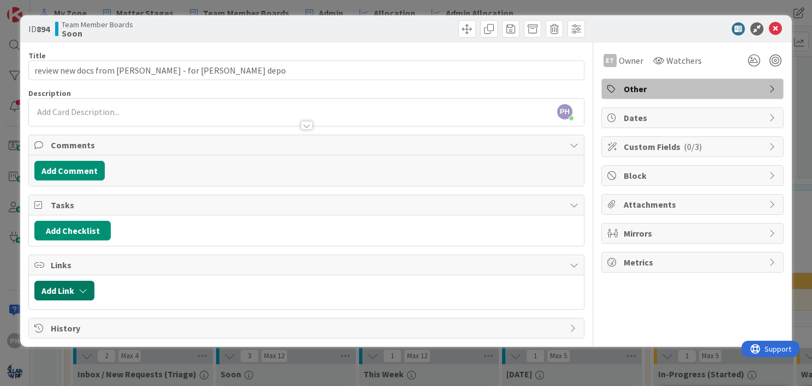
click at [68, 283] on button "Add Link" at bounding box center [64, 291] width 60 height 20
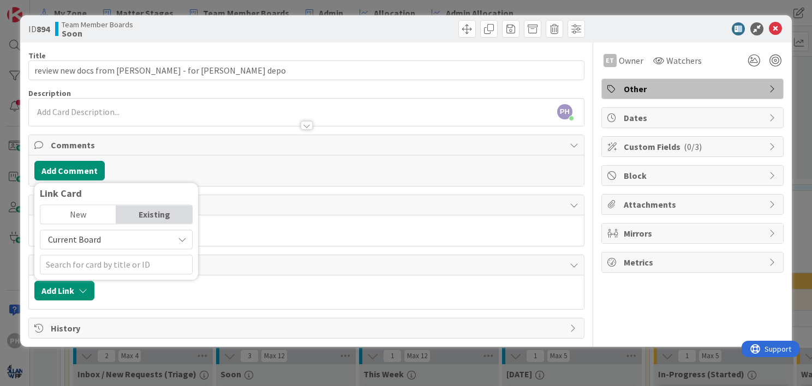
click at [124, 236] on span "Current Board" at bounding box center [107, 239] width 122 height 15
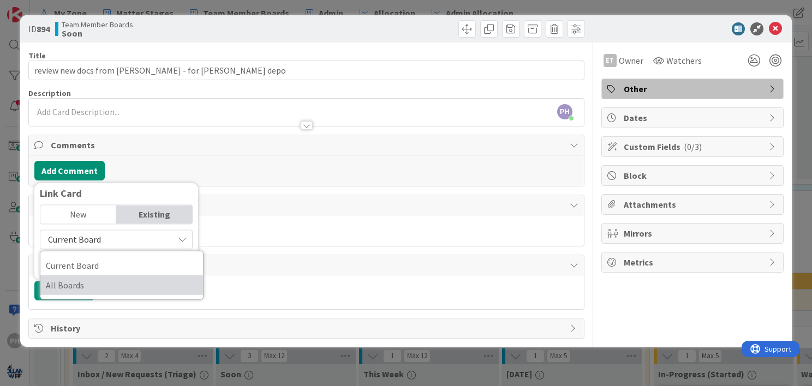
click at [93, 285] on span "All Boards" at bounding box center [122, 285] width 152 height 16
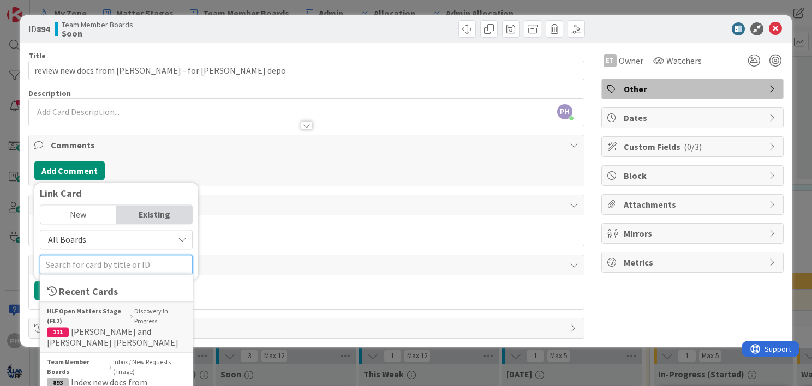
click at [89, 262] on input "text" at bounding box center [116, 265] width 153 height 20
click at [81, 316] on b "HLF Open Matters Stage (FL2)" at bounding box center [87, 317] width 81 height 20
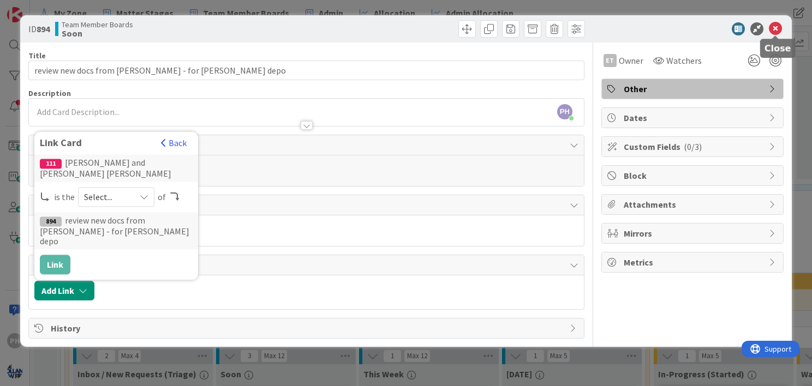
click at [774, 24] on icon at bounding box center [775, 28] width 13 height 13
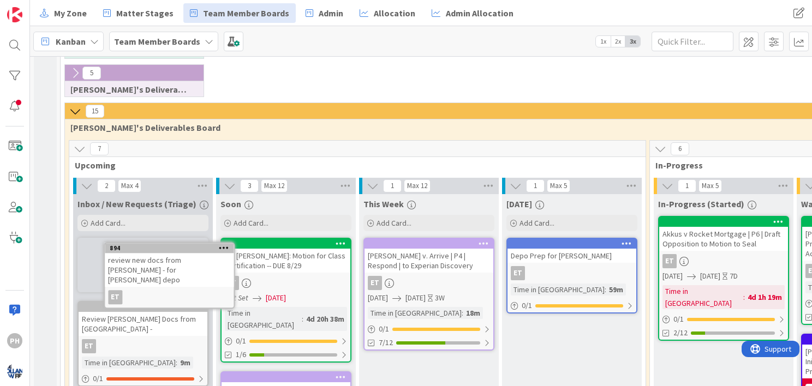
scroll to position [436, 0]
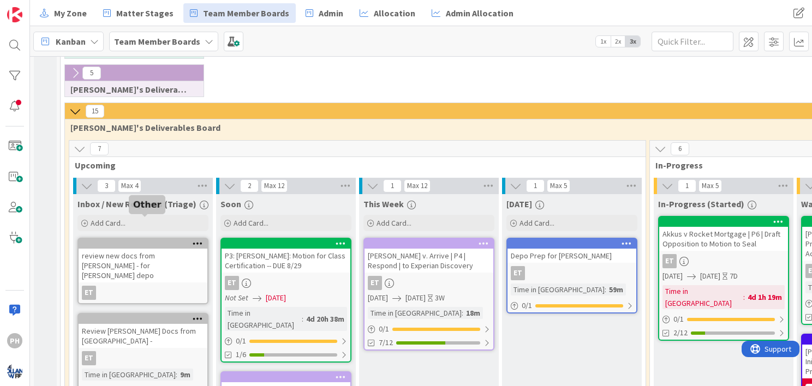
click at [181, 240] on div at bounding box center [145, 244] width 124 height 8
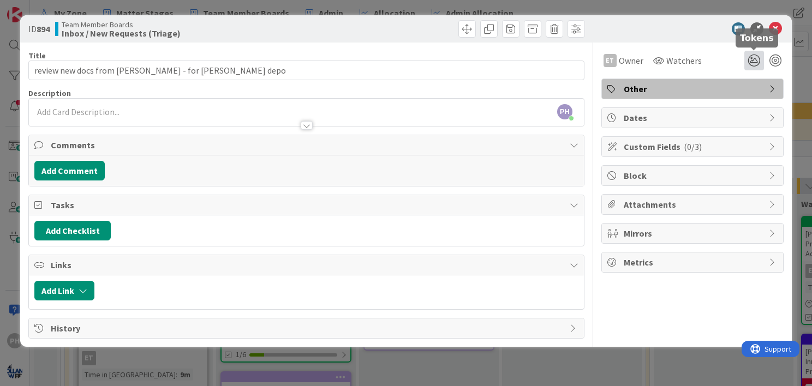
click at [753, 59] on icon at bounding box center [754, 61] width 20 height 20
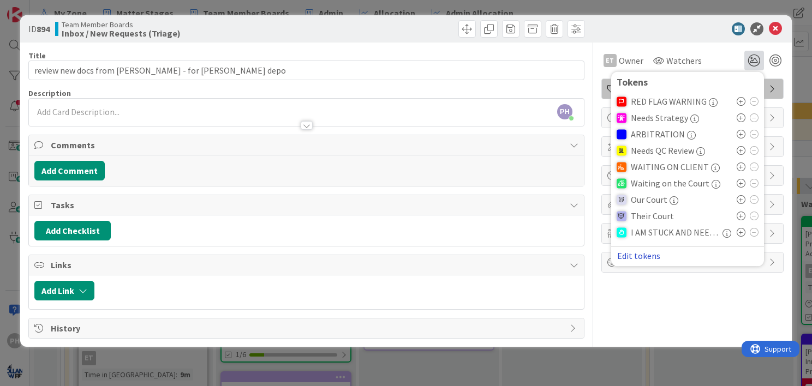
click at [650, 255] on button "Edit tokens" at bounding box center [638, 256] width 44 height 10
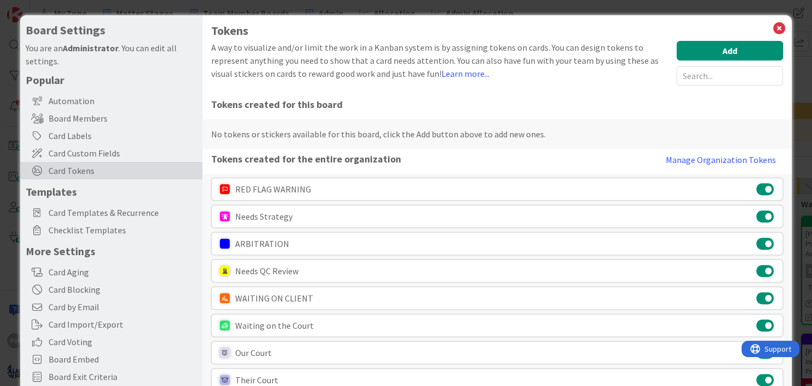
scroll to position [63, 0]
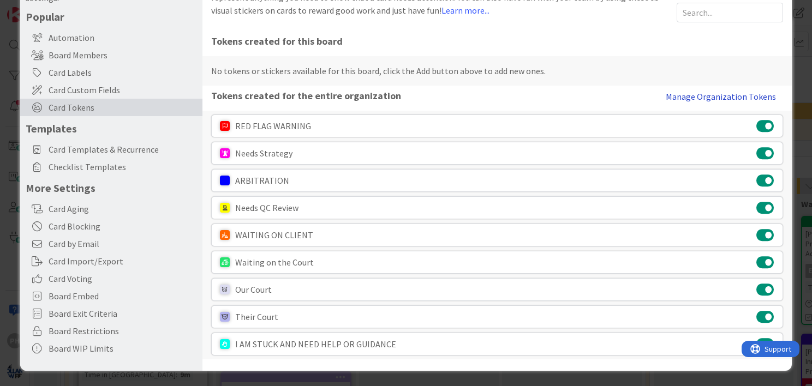
click at [681, 98] on button "Manage Organization Tokens" at bounding box center [720, 97] width 124 height 22
type textarea "x"
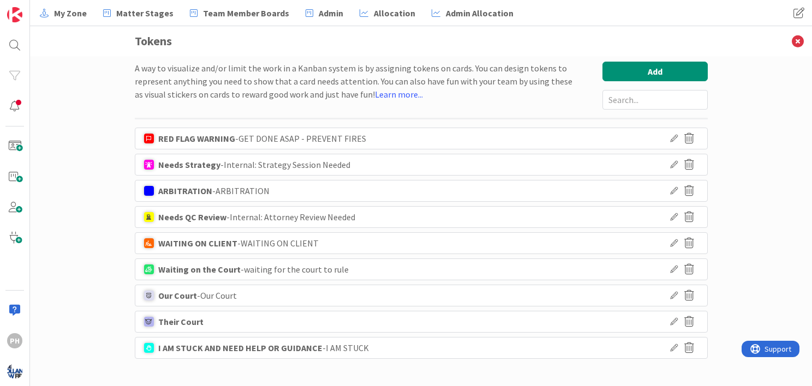
scroll to position [4, 0]
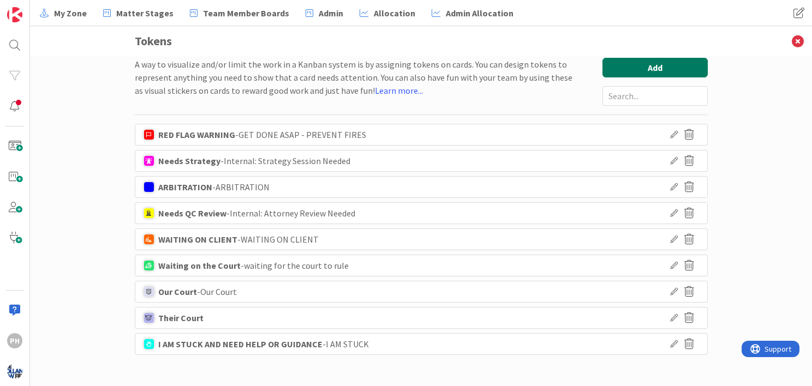
click at [610, 67] on button "Add" at bounding box center [654, 68] width 105 height 20
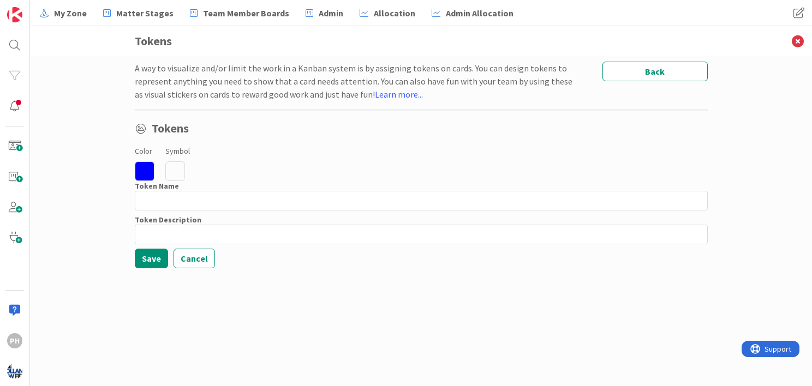
click at [175, 164] on icon at bounding box center [175, 171] width 20 height 20
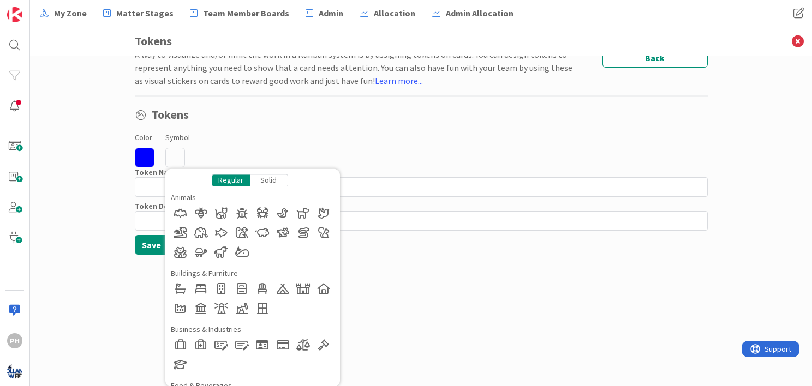
click at [267, 183] on div "Solid" at bounding box center [269, 180] width 38 height 13
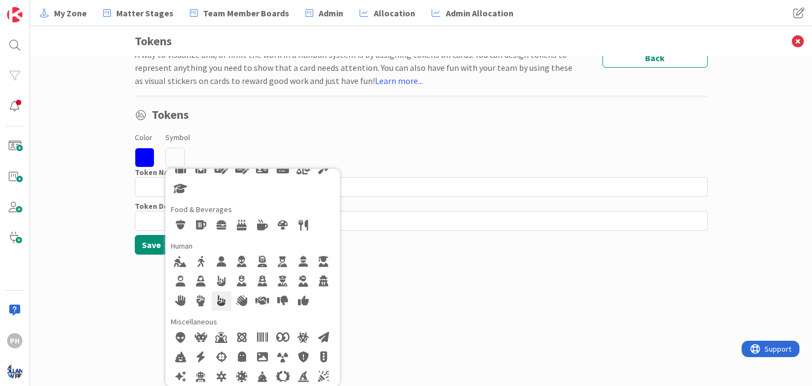
scroll to position [179, 0]
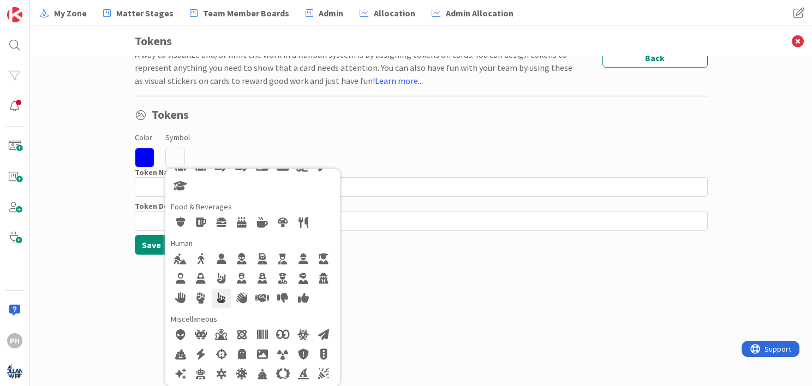
click at [215, 295] on div at bounding box center [222, 299] width 20 height 20
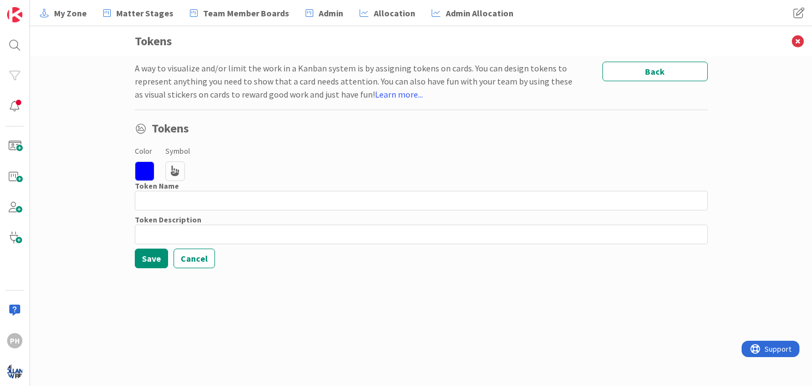
click at [143, 169] on icon at bounding box center [145, 171] width 20 height 20
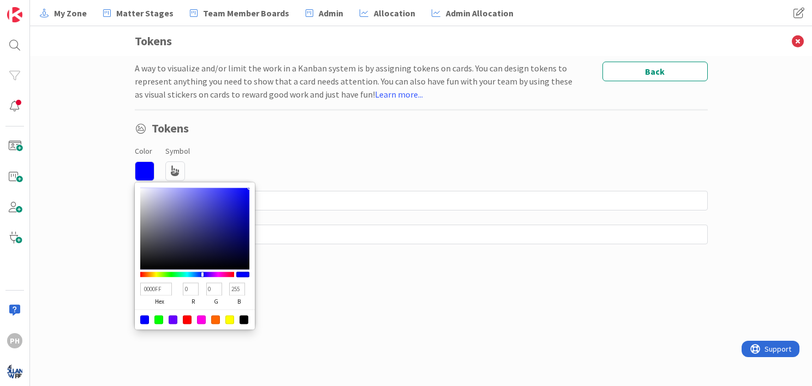
click at [199, 316] on div at bounding box center [201, 319] width 9 height 9
type input "FF00E5"
type input "255"
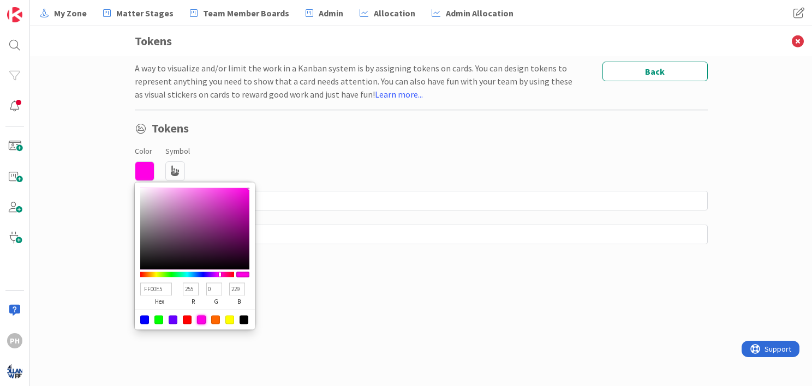
click at [240, 319] on div at bounding box center [243, 319] width 9 height 9
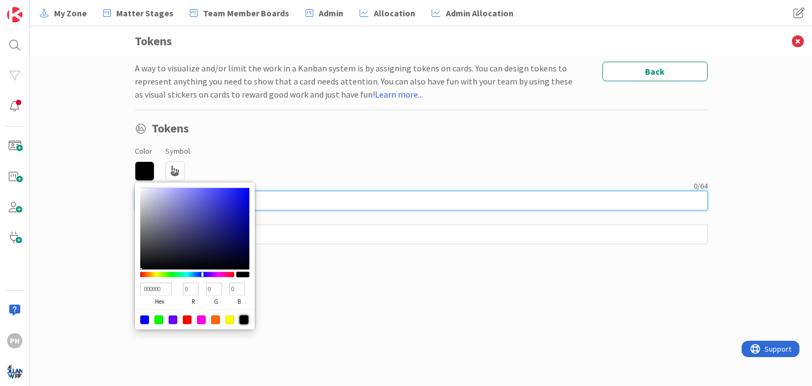
click at [277, 201] on input at bounding box center [421, 201] width 573 height 20
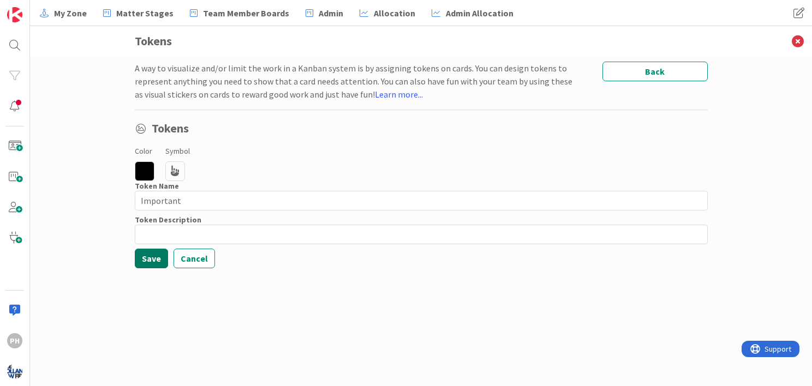
click at [141, 253] on button "Save" at bounding box center [151, 259] width 33 height 20
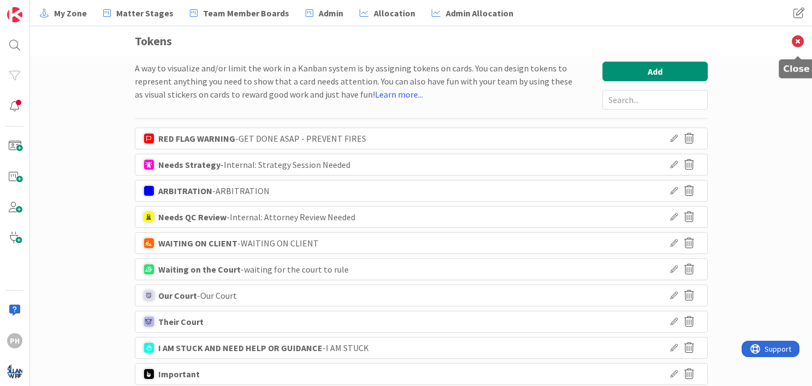
click at [794, 37] on icon at bounding box center [797, 41] width 28 height 30
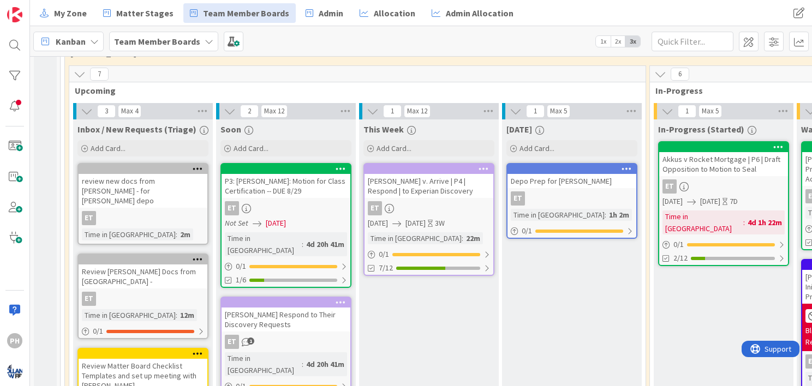
scroll to position [524, 0]
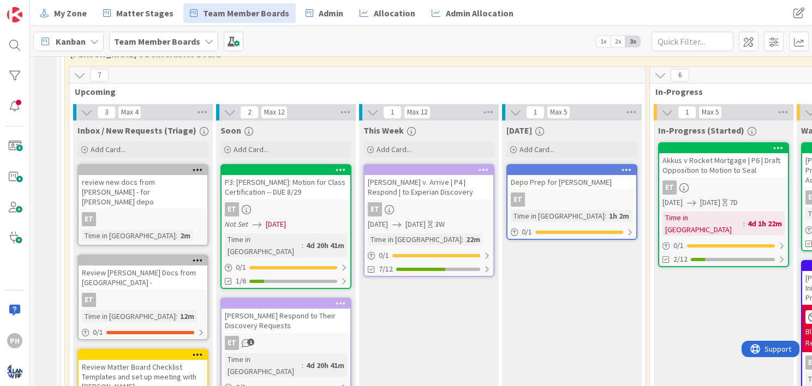
click at [177, 175] on div "review new docs from Kim Cammarata - for Hammerman depo" at bounding box center [143, 192] width 129 height 34
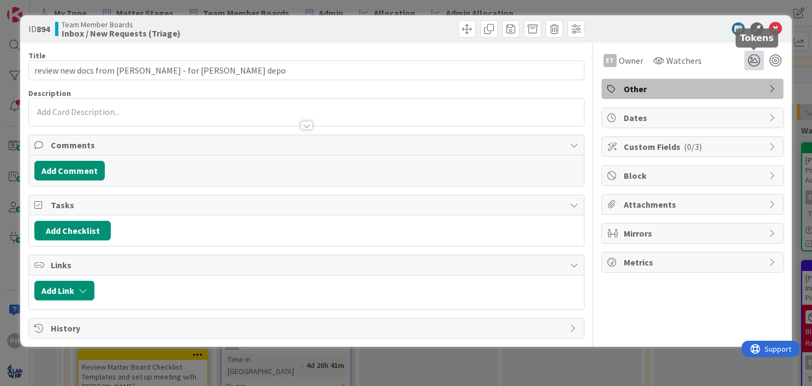
click at [752, 59] on icon at bounding box center [754, 61] width 20 height 20
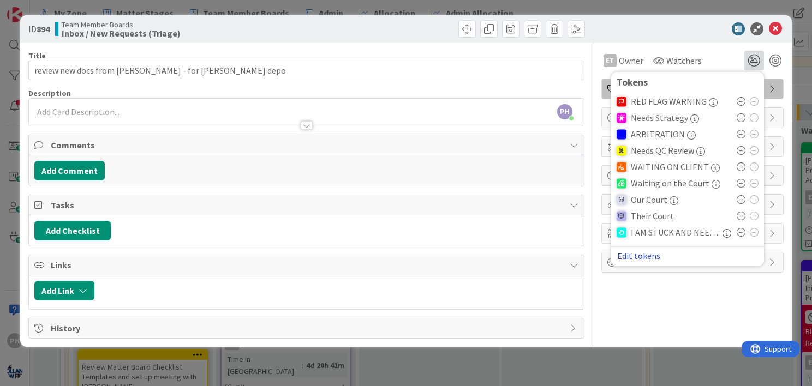
click at [632, 259] on button "Edit tokens" at bounding box center [638, 256] width 44 height 10
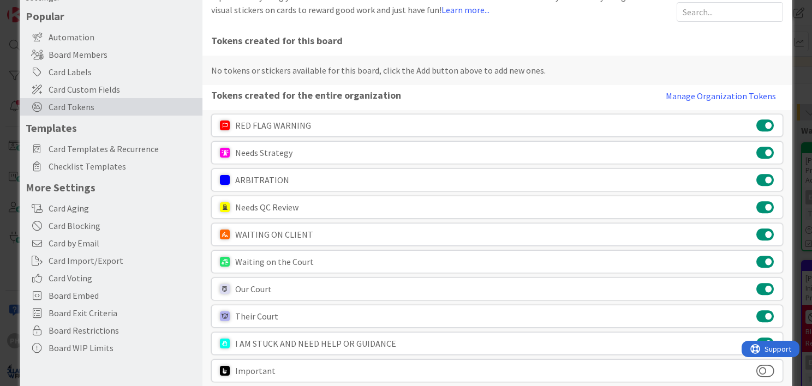
scroll to position [64, 0]
click at [757, 368] on button at bounding box center [765, 371] width 18 height 14
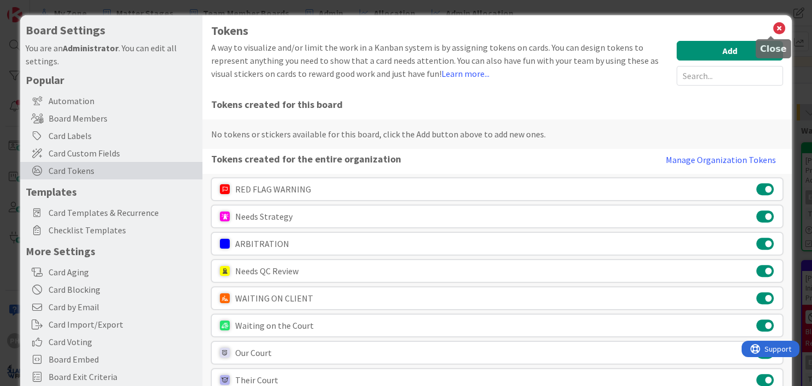
click at [772, 28] on icon at bounding box center [779, 28] width 14 height 15
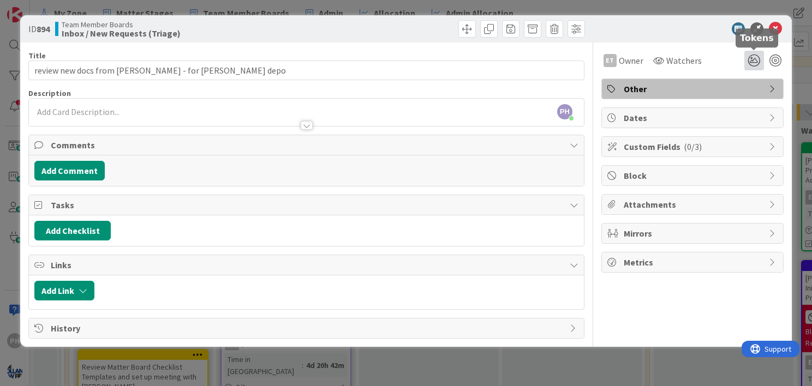
click at [746, 60] on icon at bounding box center [754, 61] width 20 height 20
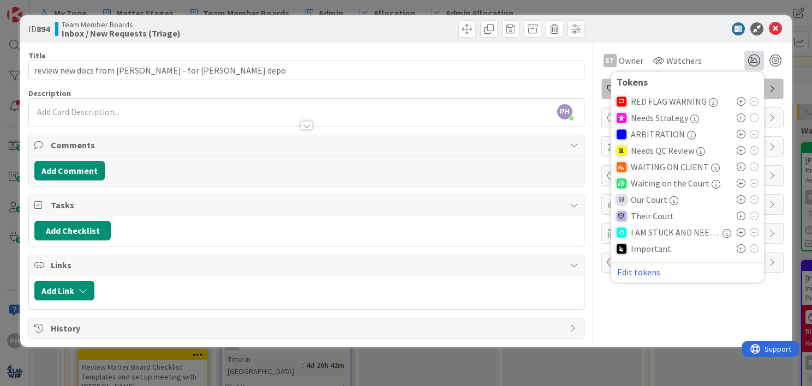
click at [740, 250] on icon at bounding box center [740, 248] width 9 height 9
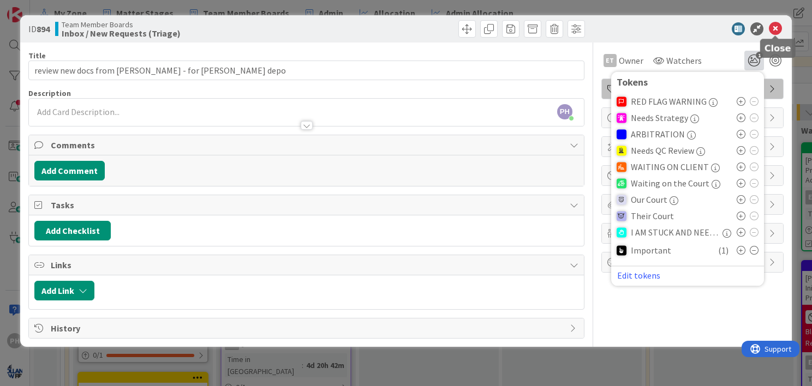
click at [772, 24] on icon at bounding box center [775, 28] width 13 height 13
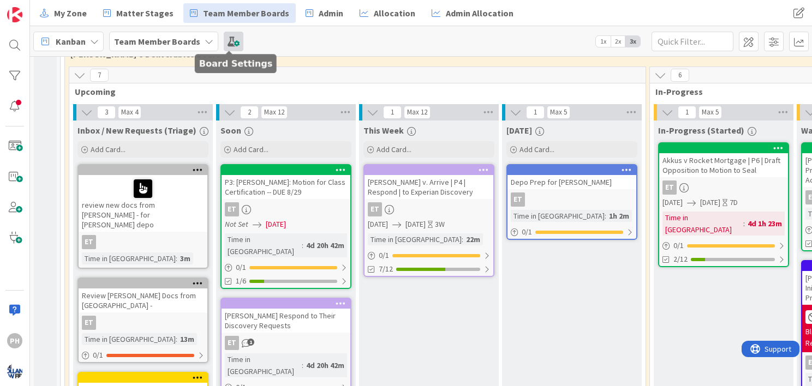
click at [228, 39] on span at bounding box center [234, 42] width 20 height 20
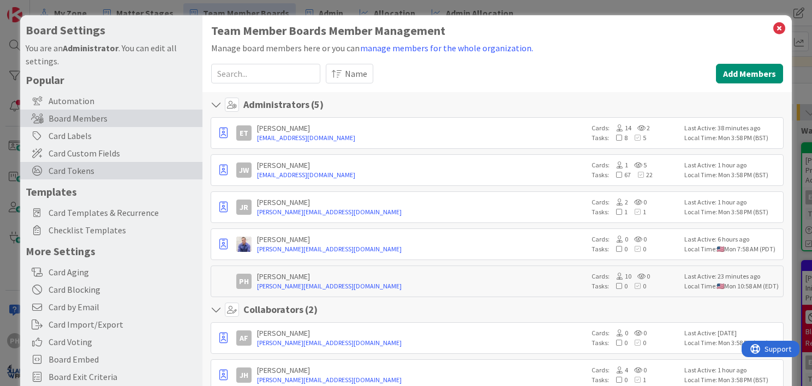
click at [51, 171] on span "Card Tokens" at bounding box center [123, 170] width 148 height 13
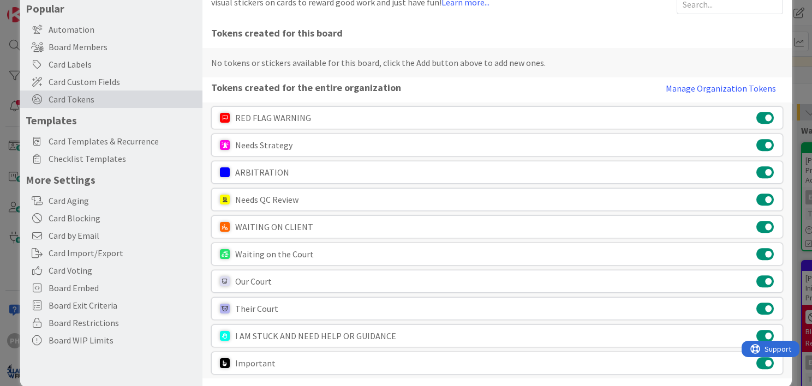
scroll to position [71, 0]
click at [756, 281] on button at bounding box center [765, 282] width 18 height 14
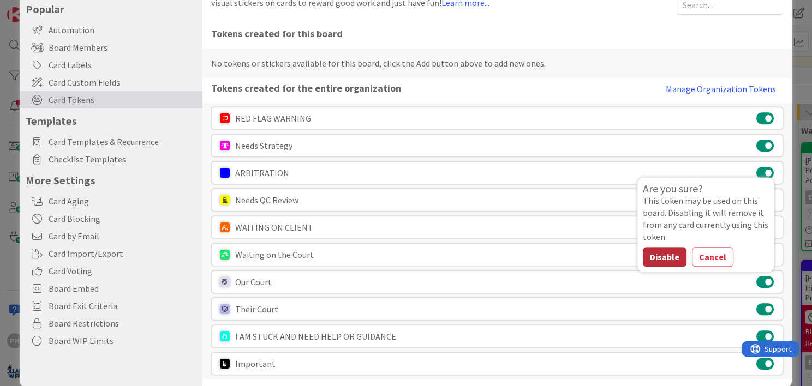
click at [663, 256] on button "Disable" at bounding box center [665, 257] width 44 height 20
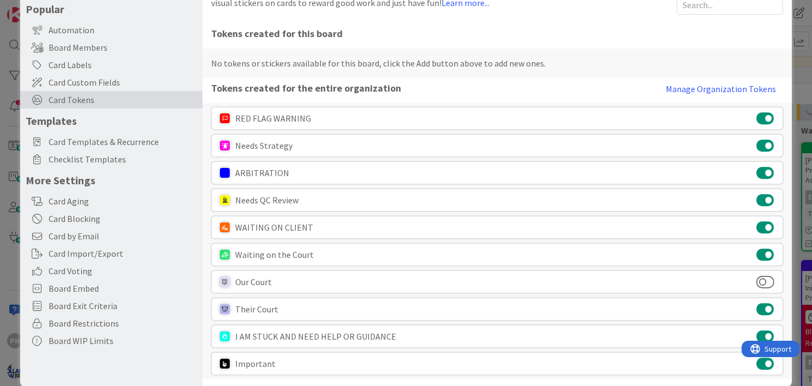
click at [756, 304] on button at bounding box center [765, 309] width 18 height 14
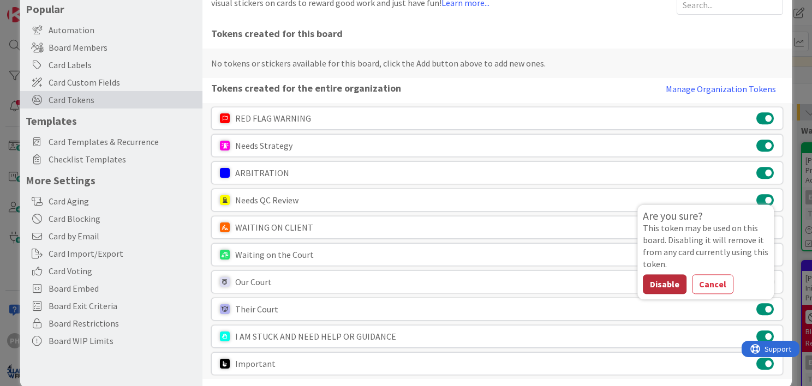
click at [658, 284] on button "Disable" at bounding box center [665, 284] width 44 height 20
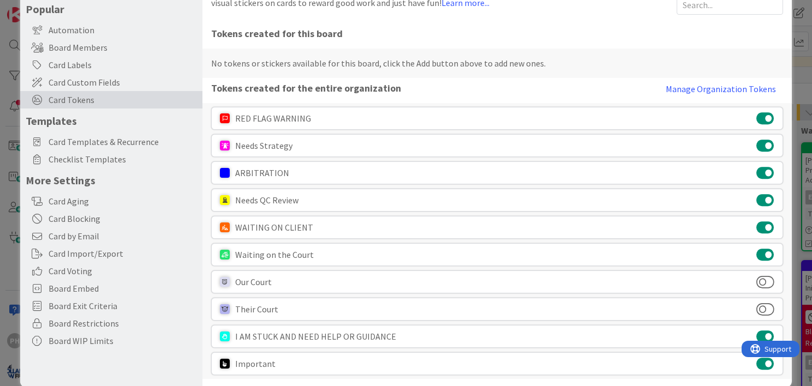
scroll to position [85, 0]
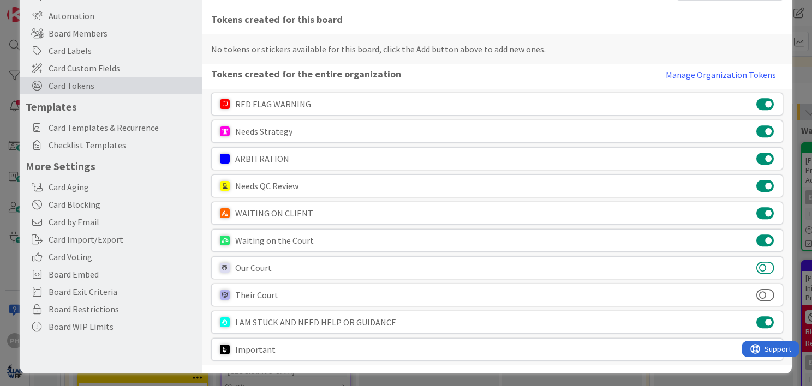
click at [759, 265] on button at bounding box center [765, 268] width 18 height 14
click at [765, 293] on button at bounding box center [765, 295] width 18 height 14
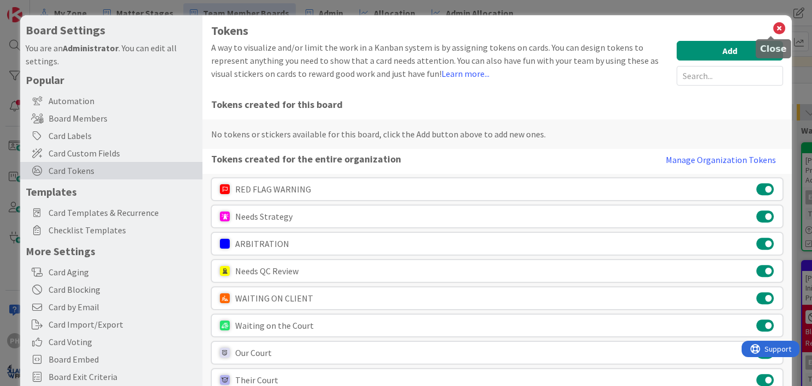
click at [772, 27] on icon at bounding box center [779, 28] width 14 height 15
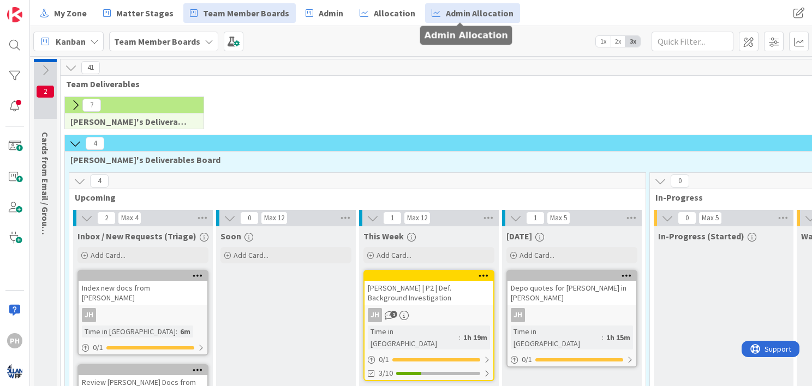
click at [455, 8] on span "Admin Allocation" at bounding box center [480, 13] width 68 height 13
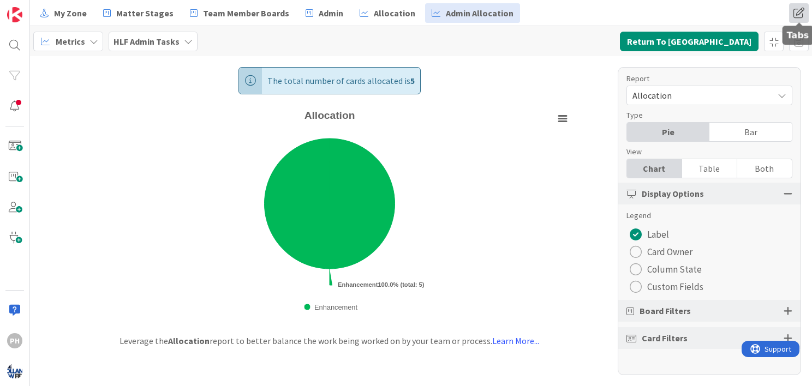
click at [796, 9] on span at bounding box center [799, 13] width 20 height 20
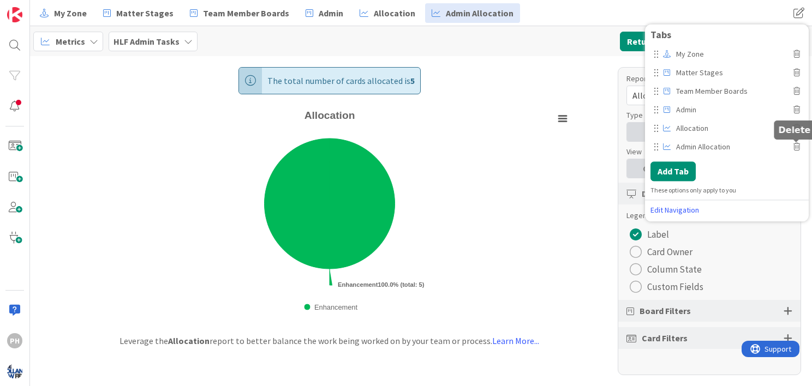
click at [796, 147] on icon at bounding box center [796, 147] width 7 height 8
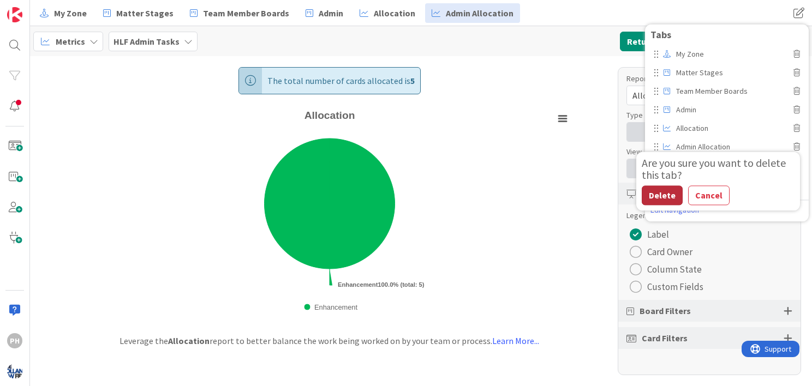
click at [666, 196] on button "Delete" at bounding box center [661, 195] width 41 height 20
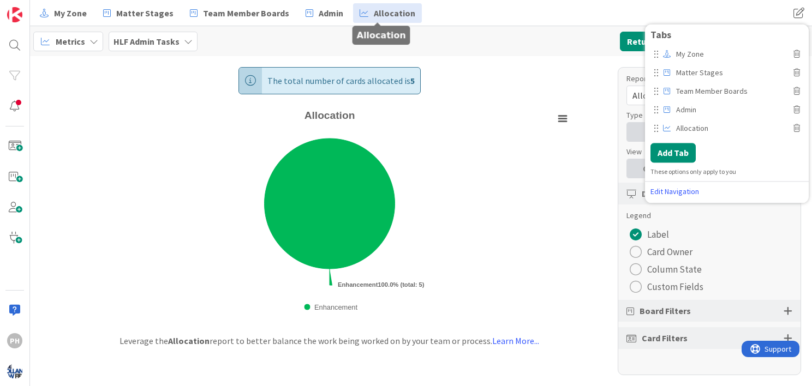
click at [374, 14] on span "Allocation" at bounding box center [394, 13] width 41 height 13
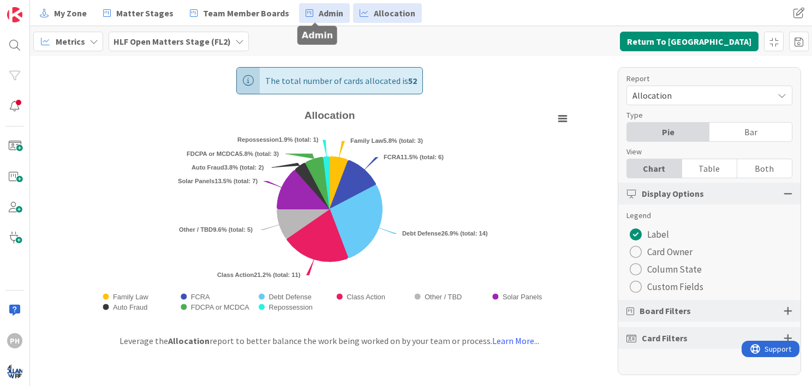
click at [306, 9] on link "Admin" at bounding box center [324, 13] width 51 height 20
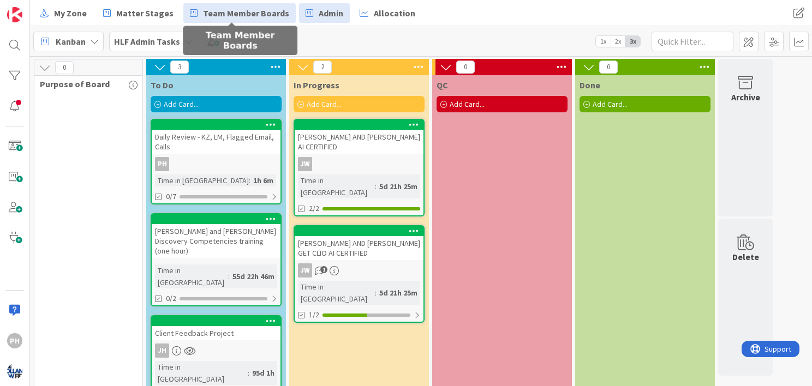
click at [218, 9] on span "Team Member Boards" at bounding box center [246, 13] width 86 height 13
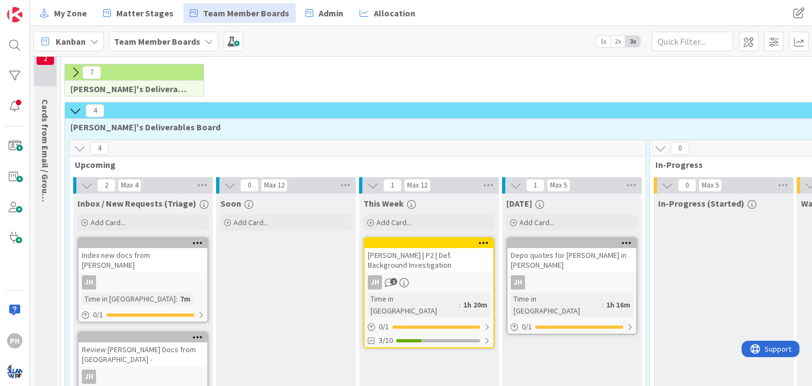
scroll to position [34, 0]
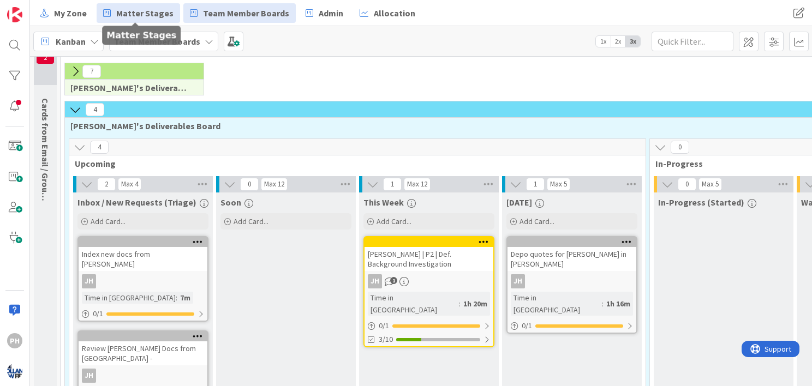
click at [140, 9] on span "Matter Stages" at bounding box center [144, 13] width 57 height 13
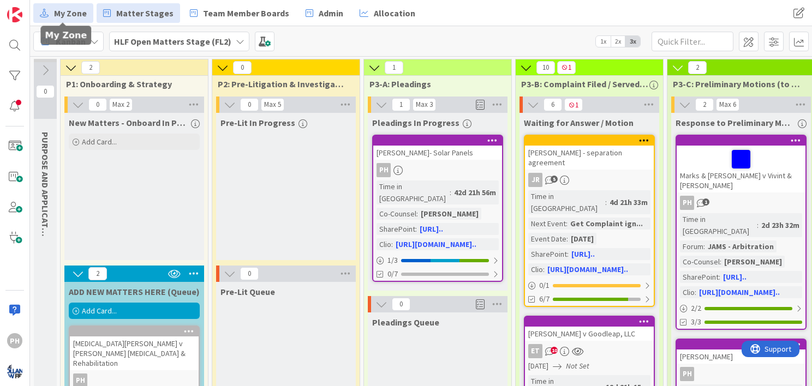
click at [73, 11] on span "My Zone" at bounding box center [70, 13] width 33 height 13
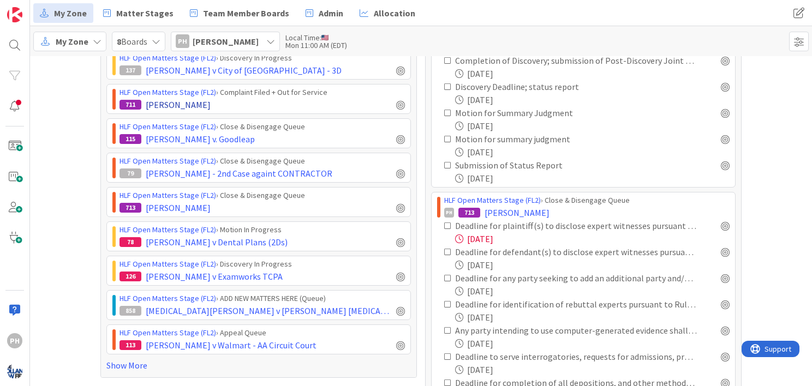
scroll to position [85, 0]
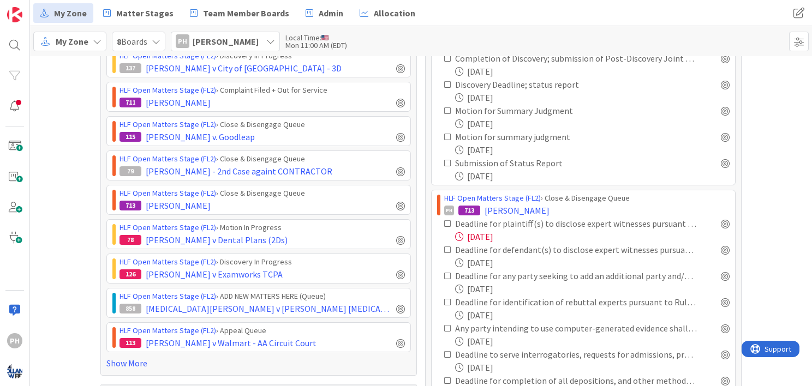
click at [444, 220] on icon at bounding box center [448, 224] width 8 height 8
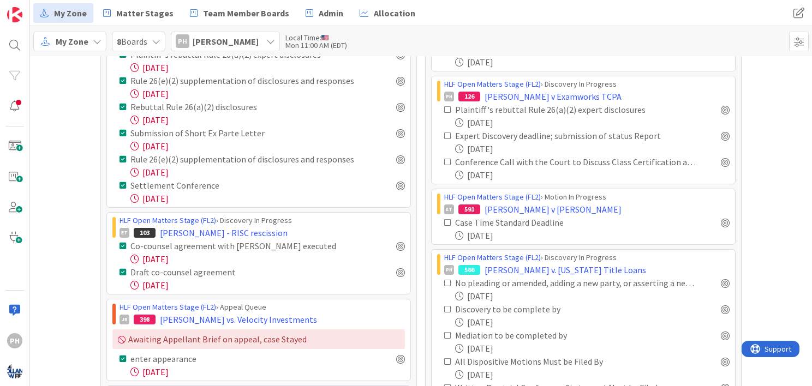
scroll to position [640, 0]
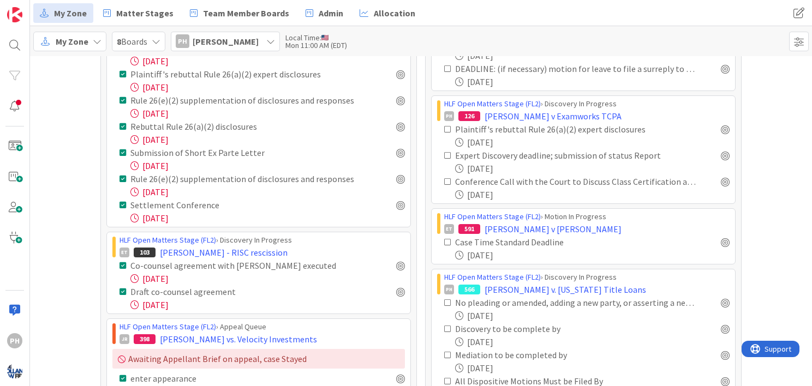
click at [97, 42] on icon at bounding box center [97, 41] width 9 height 9
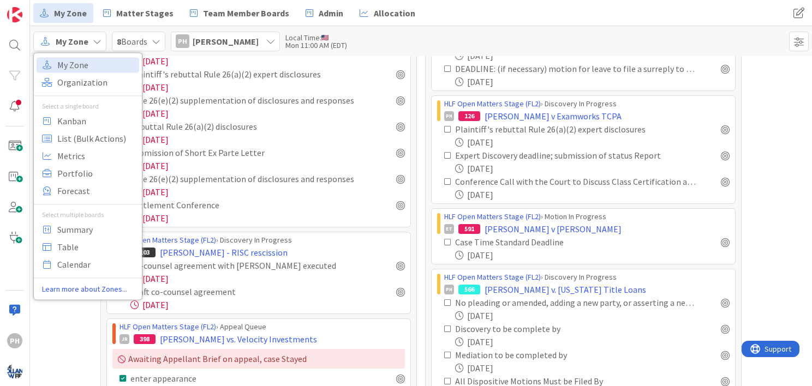
click at [157, 44] on icon at bounding box center [156, 41] width 9 height 9
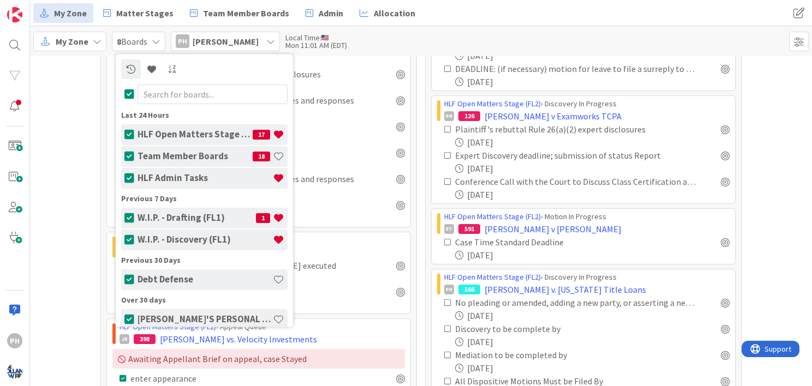
click at [129, 215] on icon at bounding box center [129, 218] width 10 height 11
click at [129, 240] on icon at bounding box center [129, 240] width 10 height 11
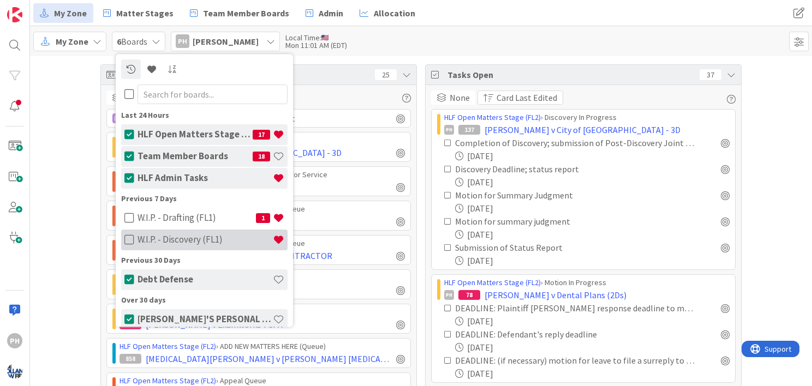
scroll to position [31, 0]
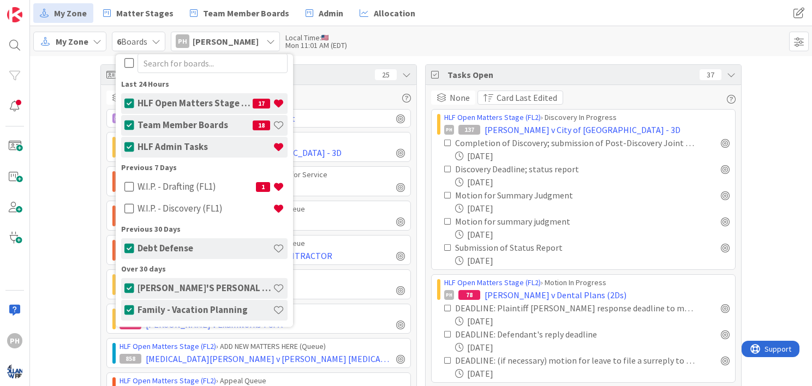
click at [127, 255] on button at bounding box center [129, 248] width 10 height 21
click at [129, 290] on icon at bounding box center [129, 288] width 10 height 11
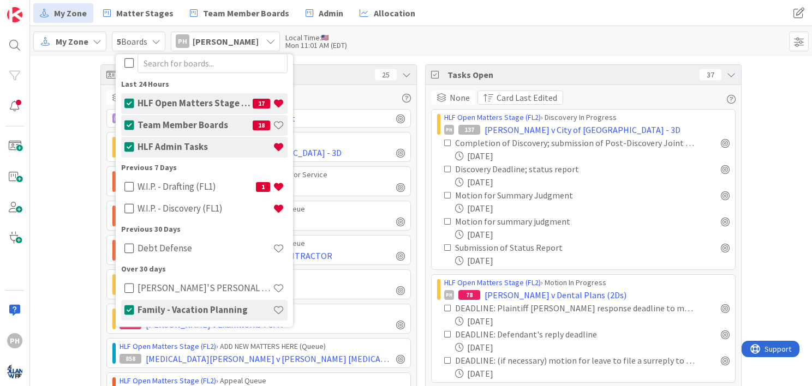
click at [129, 309] on icon at bounding box center [129, 310] width 10 height 11
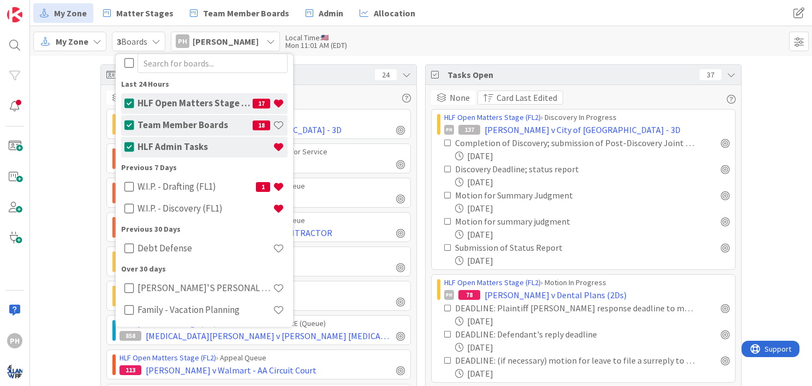
click at [394, 33] on div "My Zone My Zone Organization Select a single board Kanban List (Bulk Actions) M…" at bounding box center [421, 41] width 782 height 30
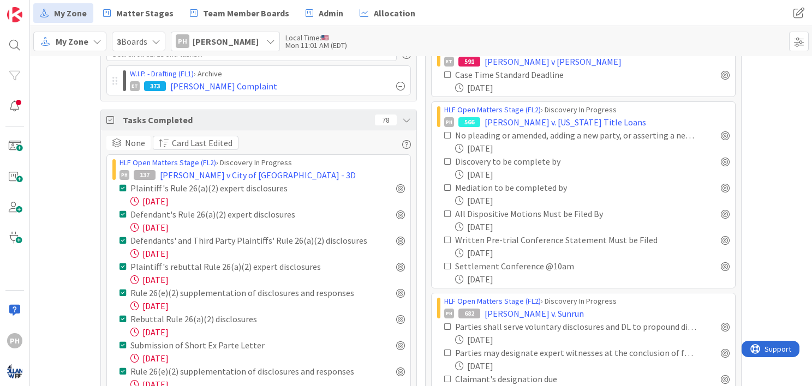
scroll to position [458, 0]
click at [107, 120] on icon at bounding box center [111, 121] width 11 height 9
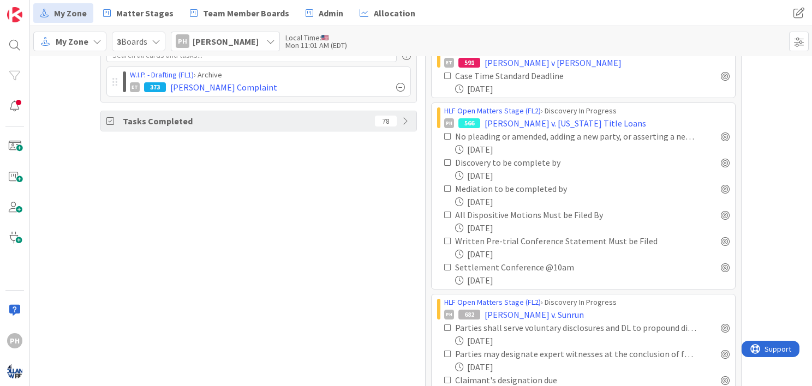
click at [106, 117] on icon at bounding box center [111, 121] width 11 height 9
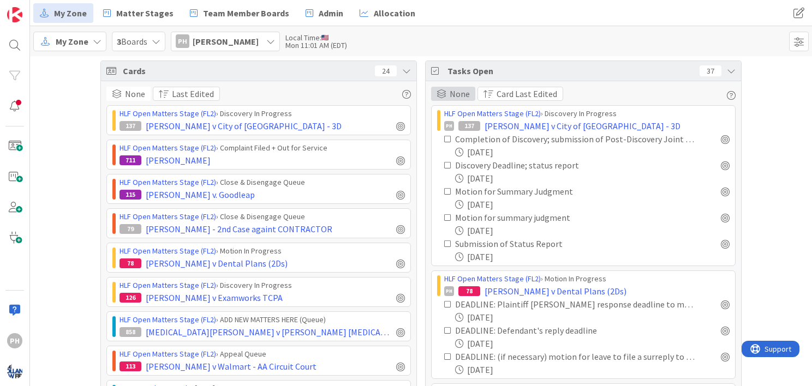
scroll to position [4, 0]
